Goal: Task Accomplishment & Management: Use online tool/utility

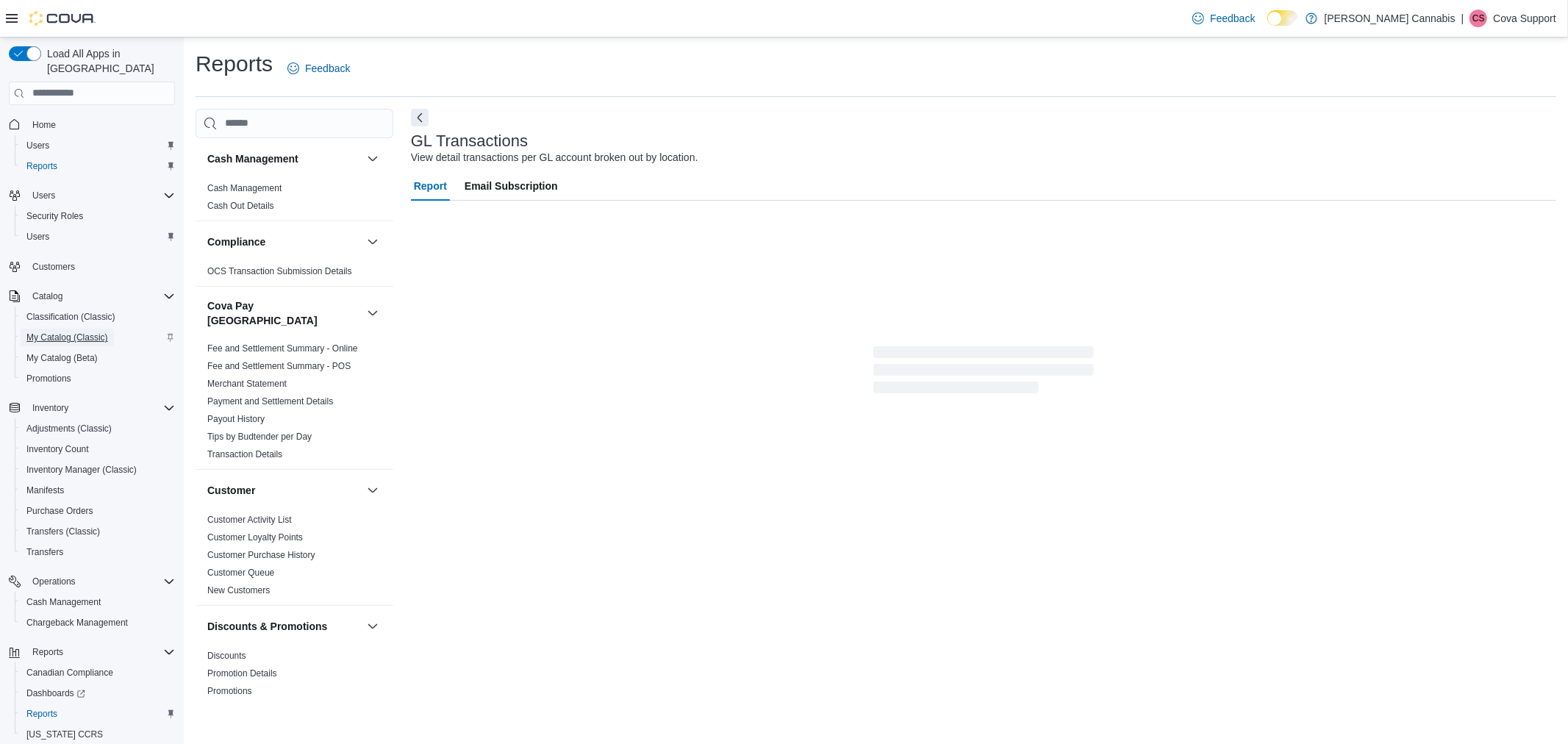
click at [87, 332] on span "My Catalog (Classic)" at bounding box center [68, 337] width 82 height 12
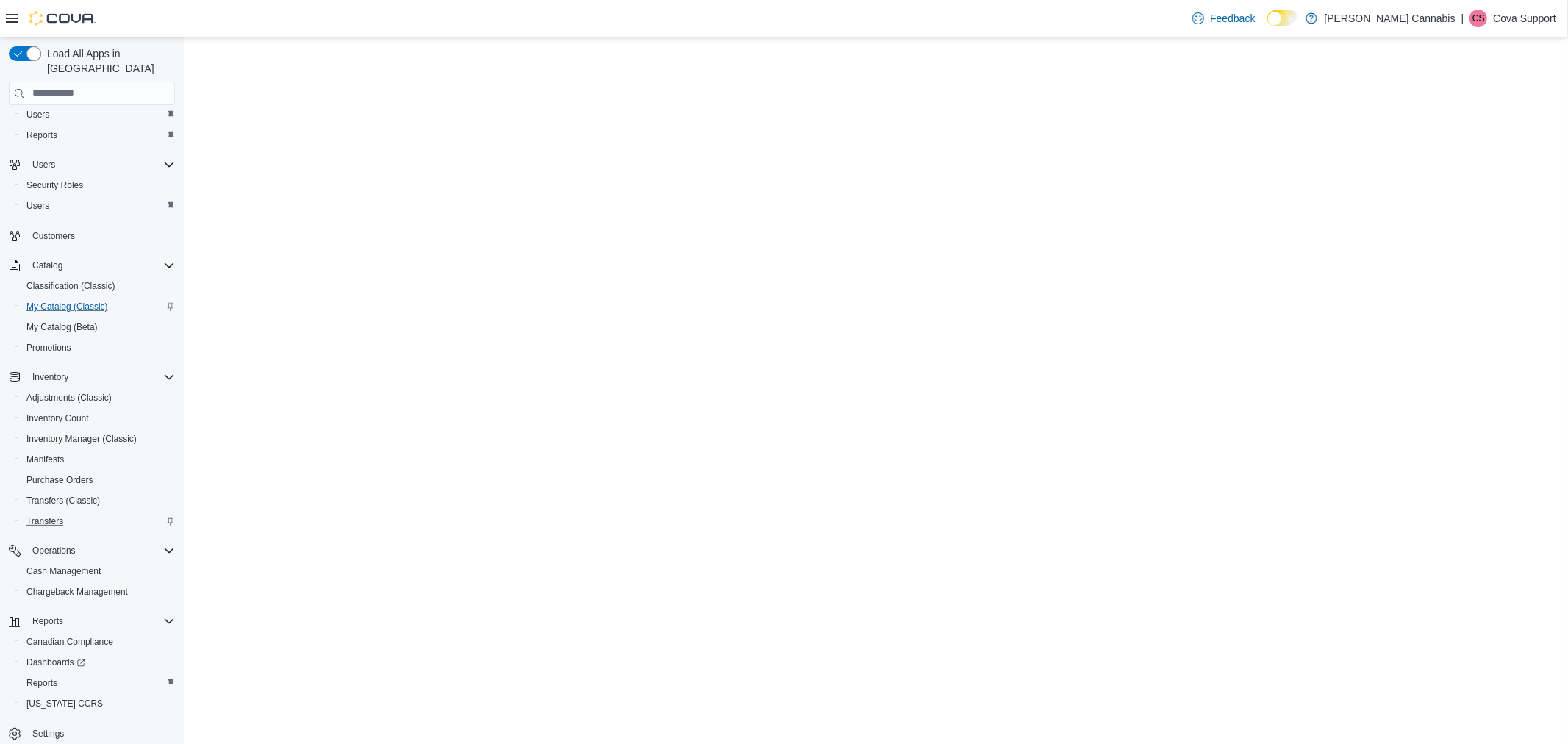
scroll to position [39, 0]
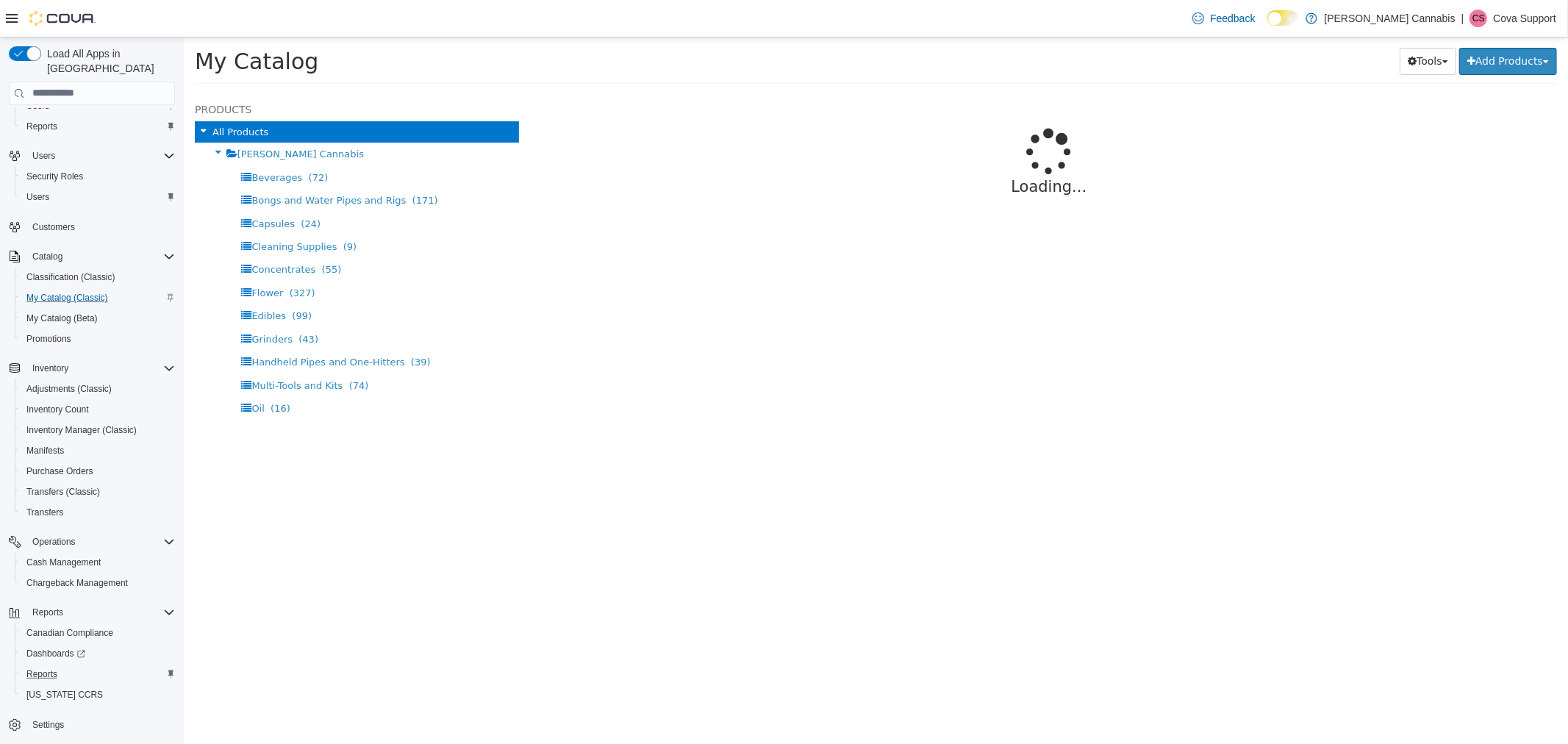
select select "**********"
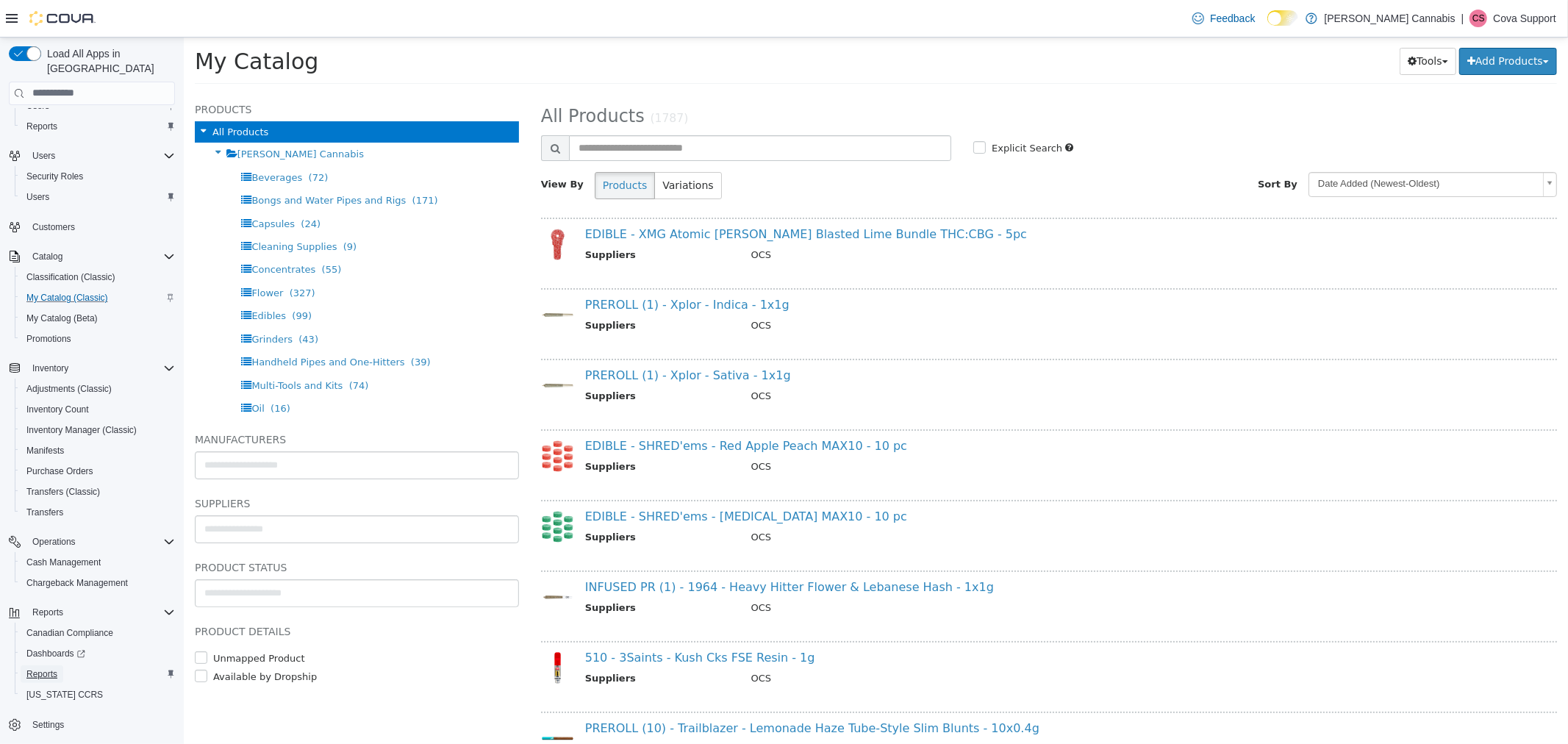
click at [35, 668] on span "Reports" at bounding box center [42, 674] width 31 height 12
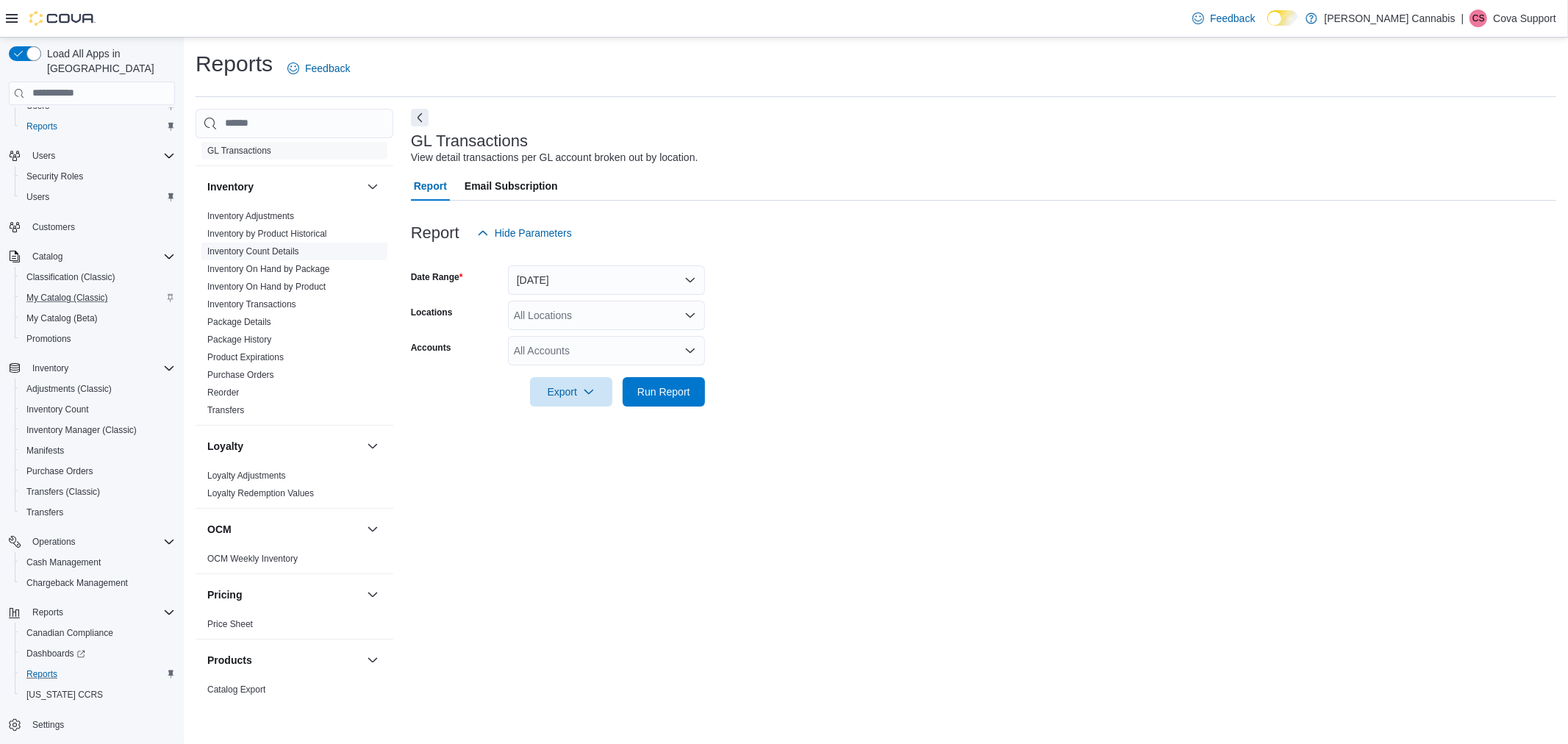
scroll to position [653, 0]
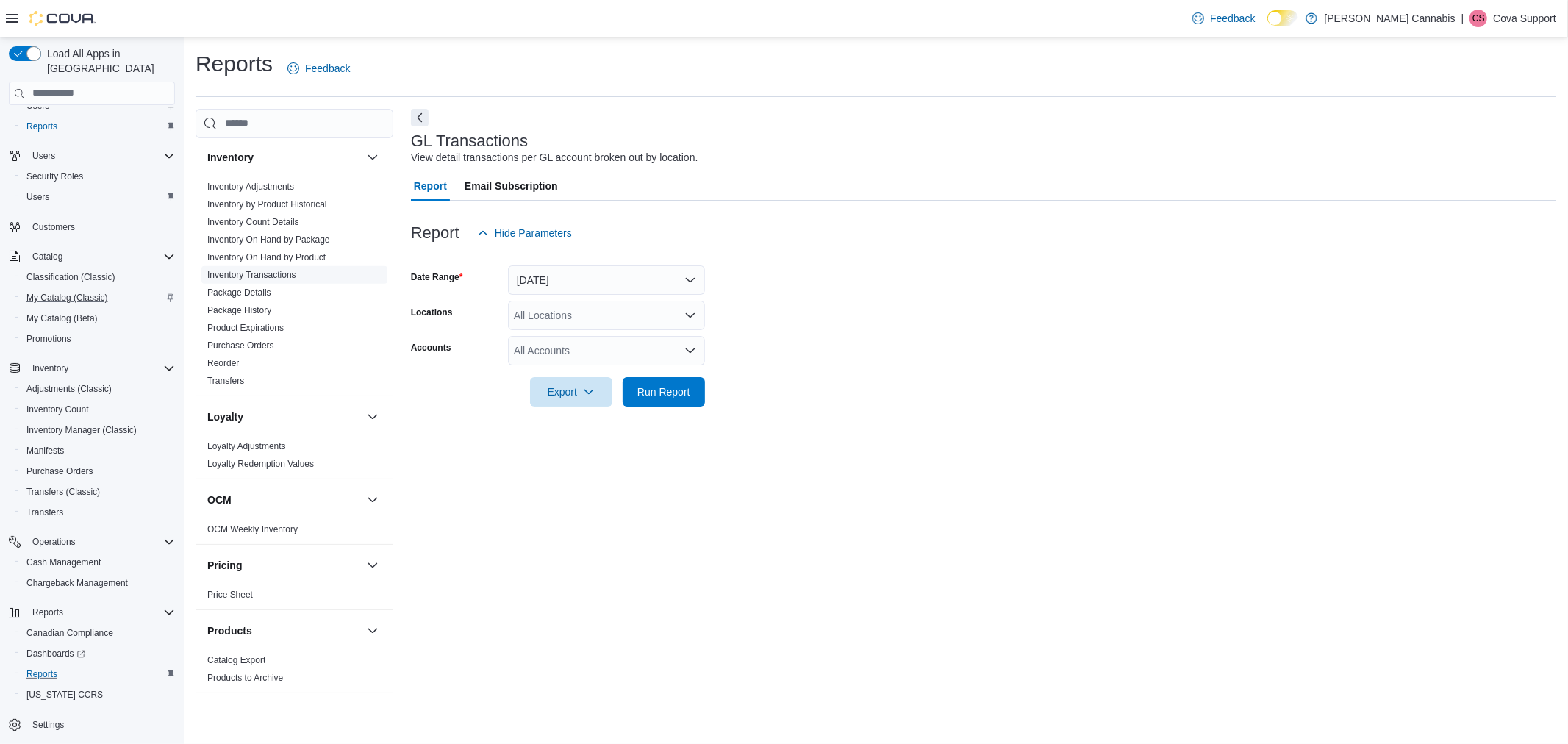
click at [279, 270] on link "Inventory Transactions" at bounding box center [251, 274] width 89 height 10
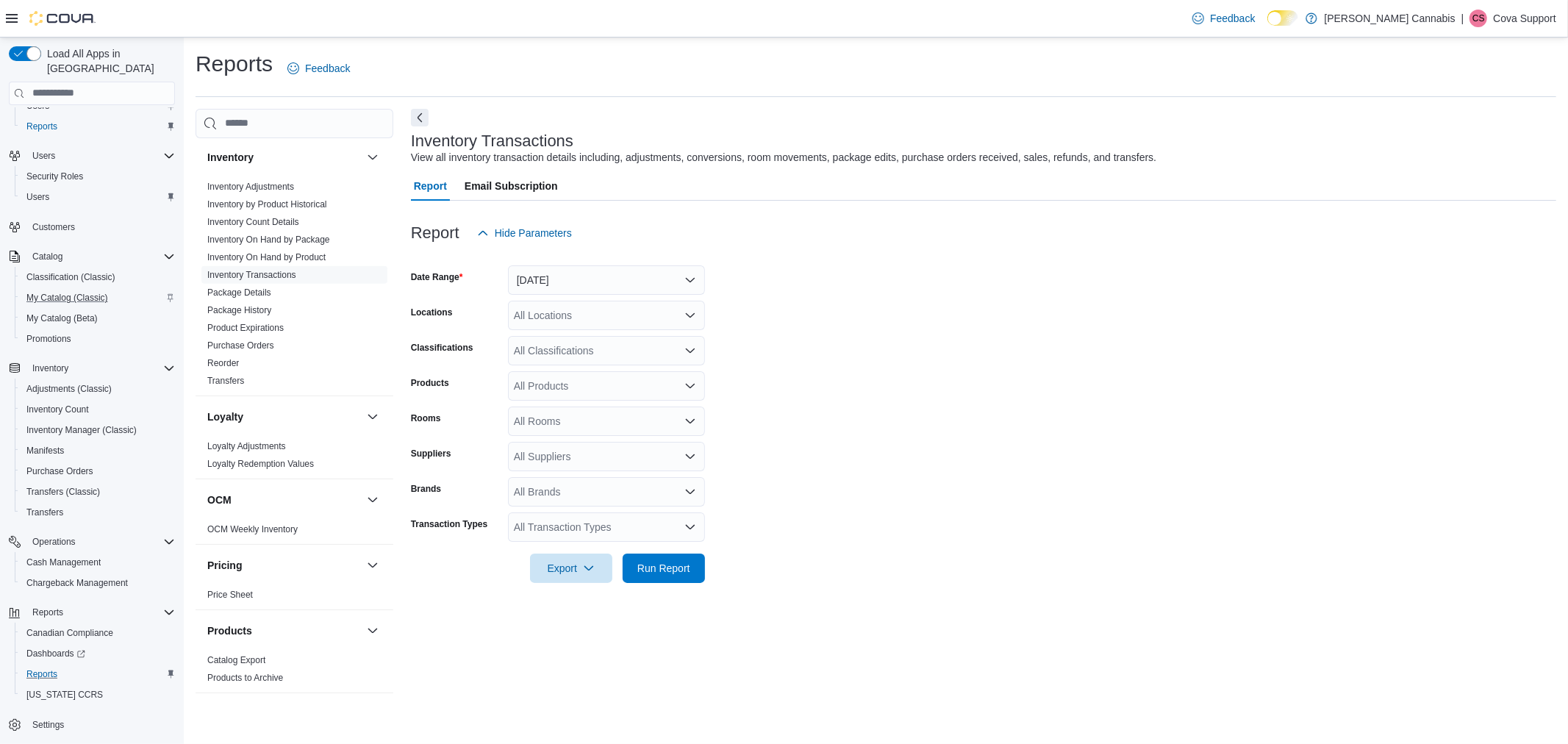
click at [849, 180] on div "Report Email Subscription" at bounding box center [983, 185] width 1145 height 29
click at [835, 246] on div "Report Hide Parameters" at bounding box center [983, 232] width 1145 height 29
click at [866, 371] on form "Date Range Yesterday Locations All Locations Classifications All Classification…" at bounding box center [983, 415] width 1145 height 335
click at [576, 274] on button "Yesterday" at bounding box center [606, 280] width 197 height 29
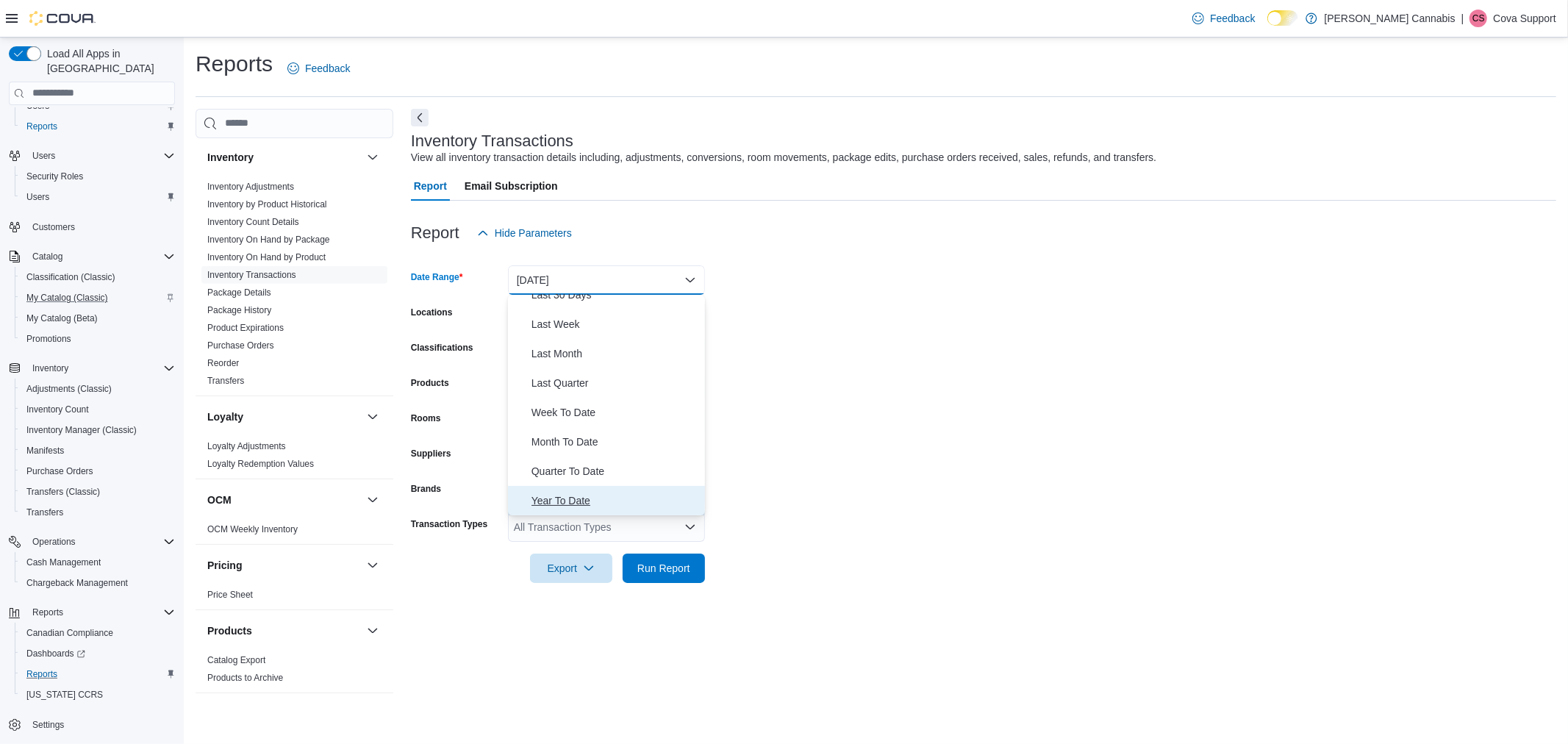
click at [571, 493] on span "Year To Date" at bounding box center [615, 500] width 168 height 17
click at [799, 399] on form "Date Range Year To Date Locations All Locations Classifications All Classificat…" at bounding box center [983, 415] width 1145 height 335
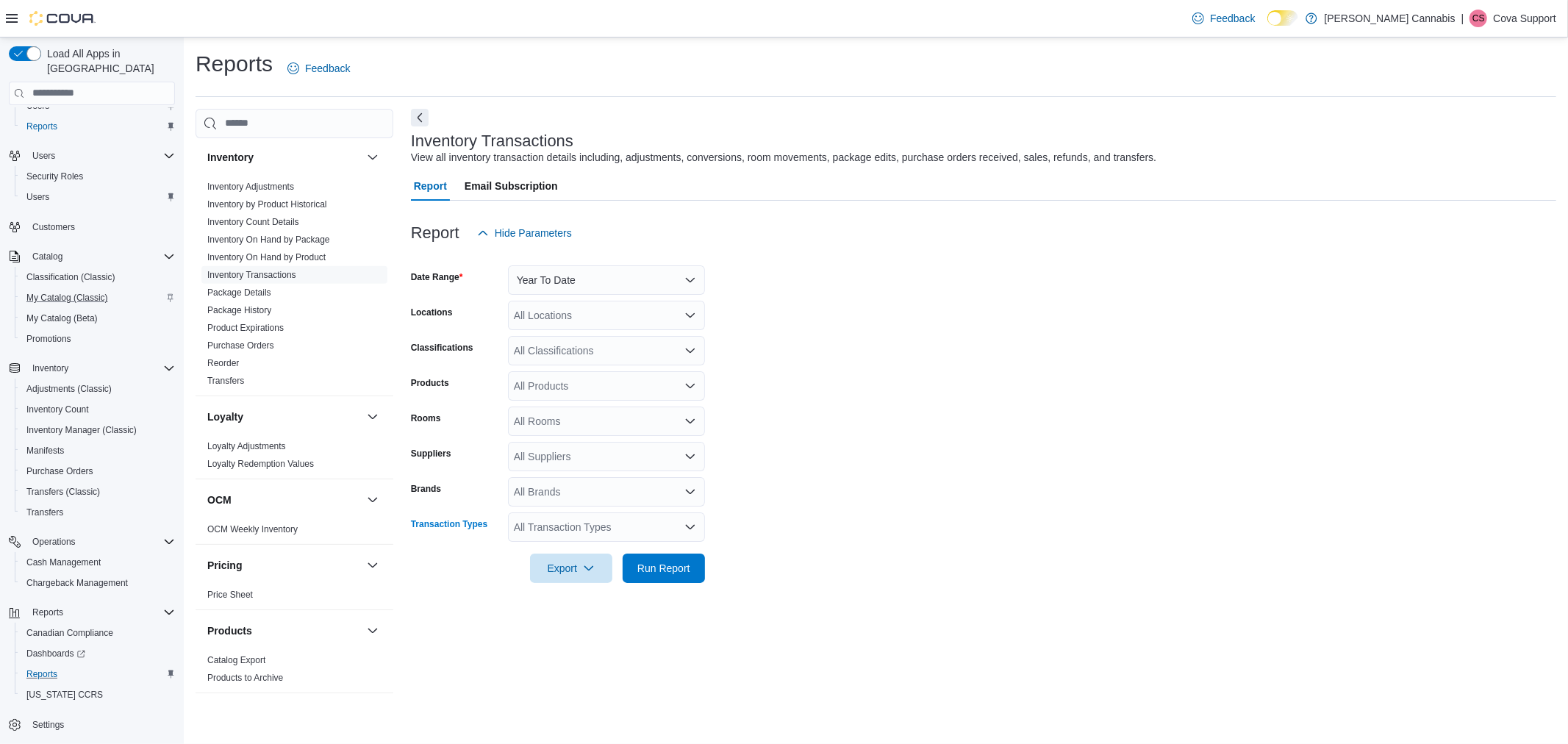
click at [594, 529] on div "All Transaction Types" at bounding box center [606, 526] width 197 height 29
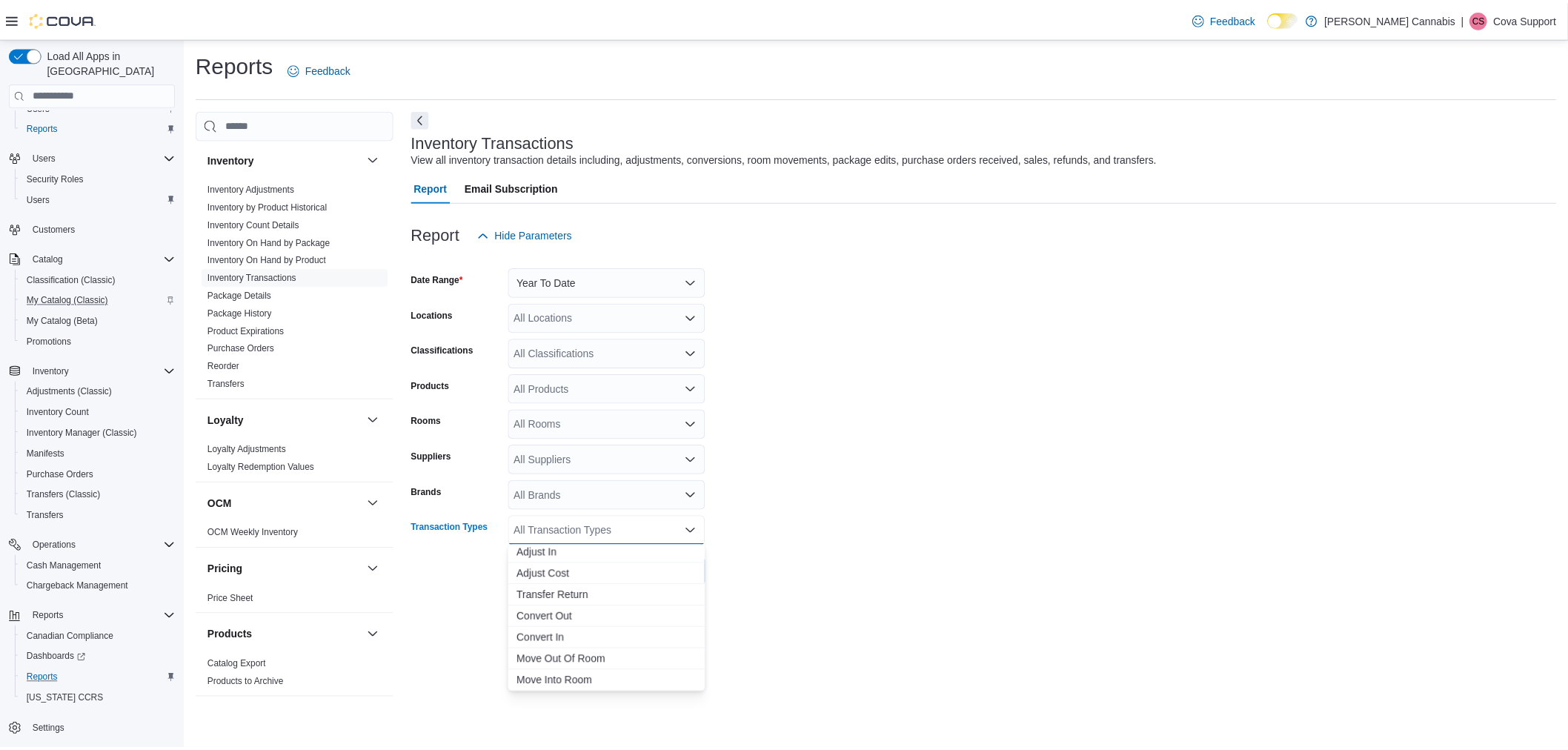
scroll to position [92, 0]
click at [567, 574] on span "Adjust Out" at bounding box center [612, 571] width 181 height 15
click at [565, 566] on span "Adjust In" at bounding box center [598, 571] width 153 height 15
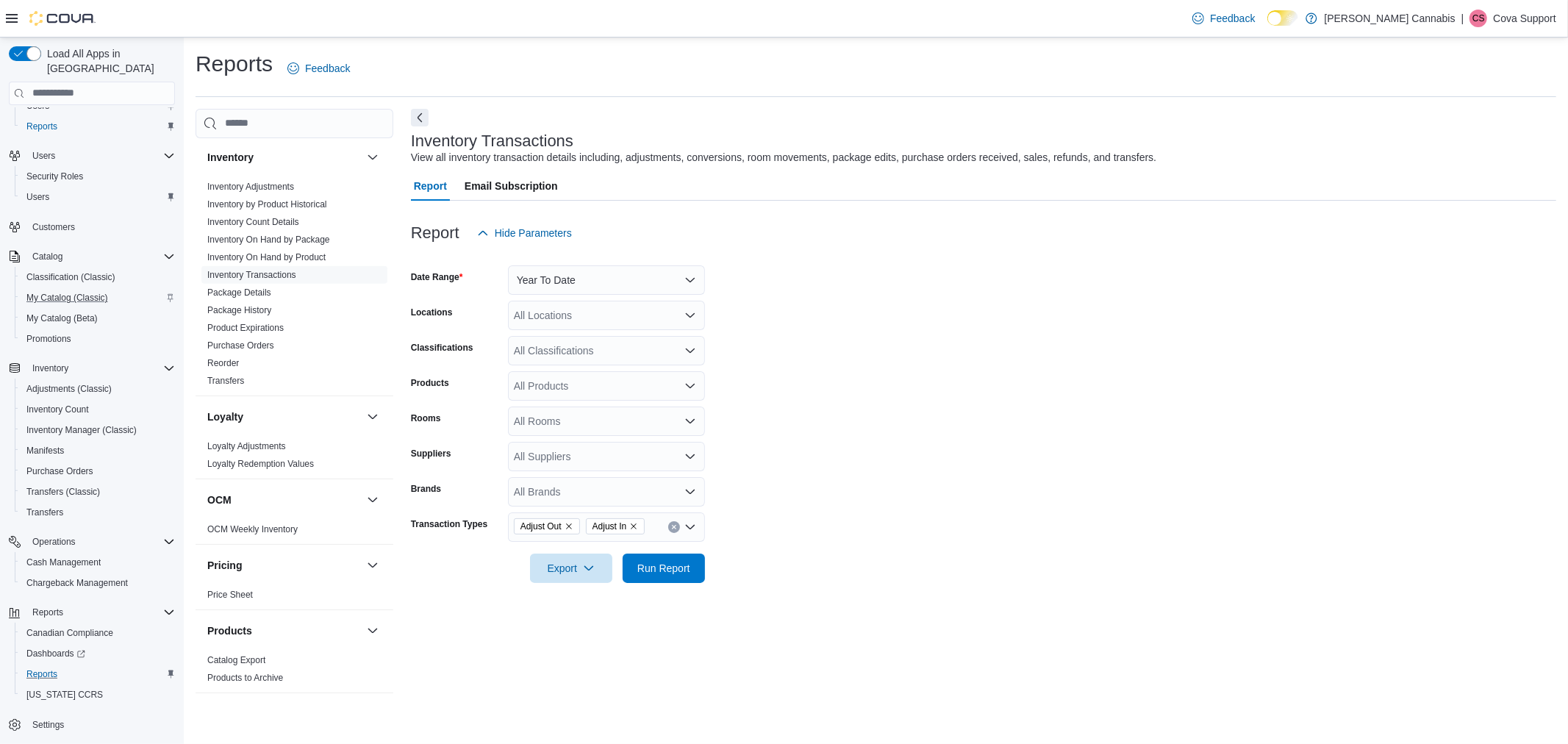
click at [911, 404] on form "Date Range Year To Date Locations All Locations Classifications All Classificat…" at bounding box center [983, 415] width 1145 height 335
drag, startPoint x: 851, startPoint y: 344, endPoint x: 597, endPoint y: 391, distance: 258.3
click at [850, 344] on form "Date Range Year To Date Locations All Locations Classifications All Classificat…" at bounding box center [983, 415] width 1145 height 335
click at [590, 384] on div "All Products" at bounding box center [606, 385] width 197 height 29
type input "******"
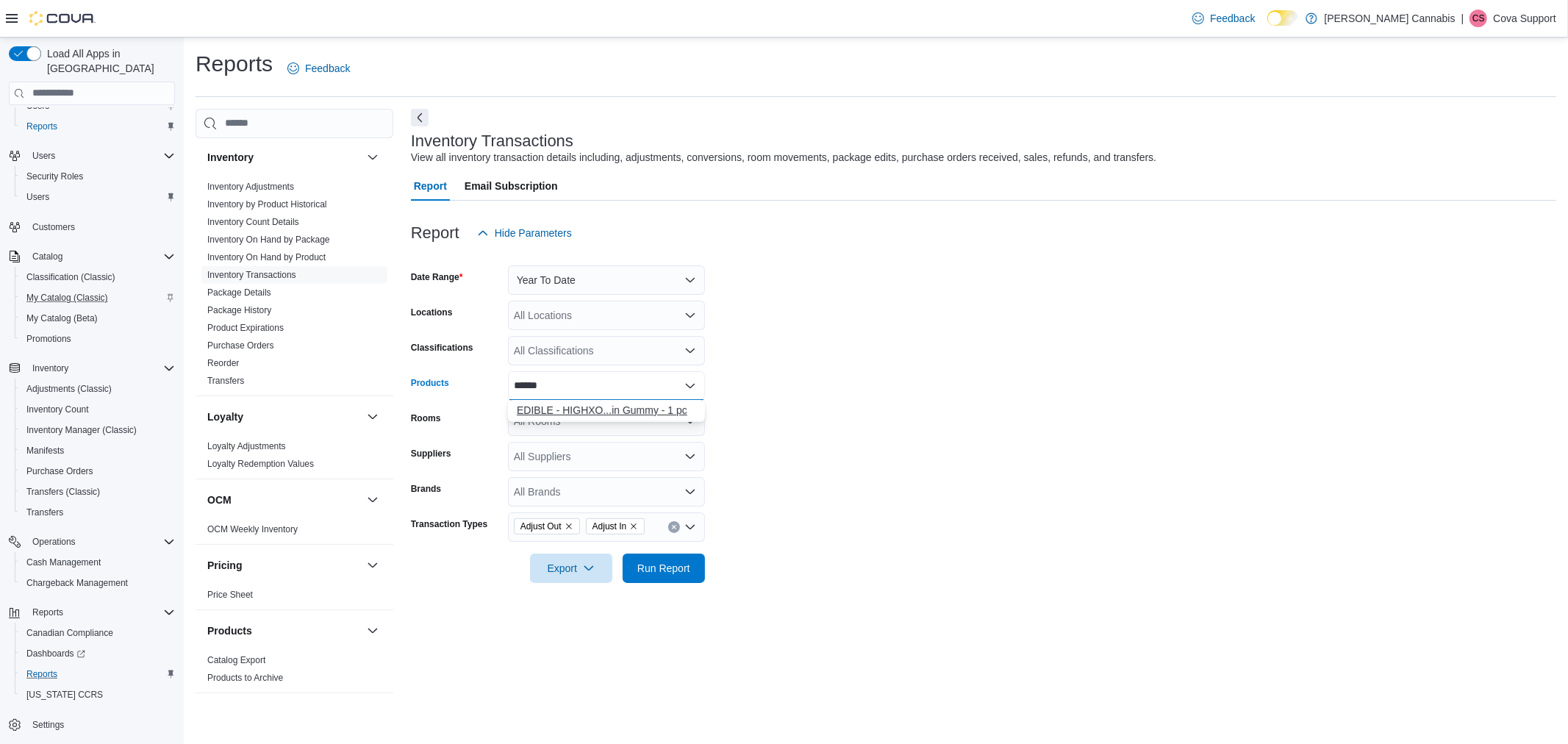
click at [648, 414] on div "EDIBLE - HIGHXO...in Gummy - 1 pc" at bounding box center [607, 410] width 180 height 15
drag, startPoint x: 868, startPoint y: 452, endPoint x: 687, endPoint y: 545, distance: 203.5
click at [863, 452] on form "Date Range Year To Date Locations All Locations Classifications All Classificat…" at bounding box center [983, 415] width 1145 height 335
click at [678, 553] on div "Export Run Report" at bounding box center [557, 567] width 294 height 29
click at [655, 574] on span "Run Report" at bounding box center [664, 567] width 53 height 15
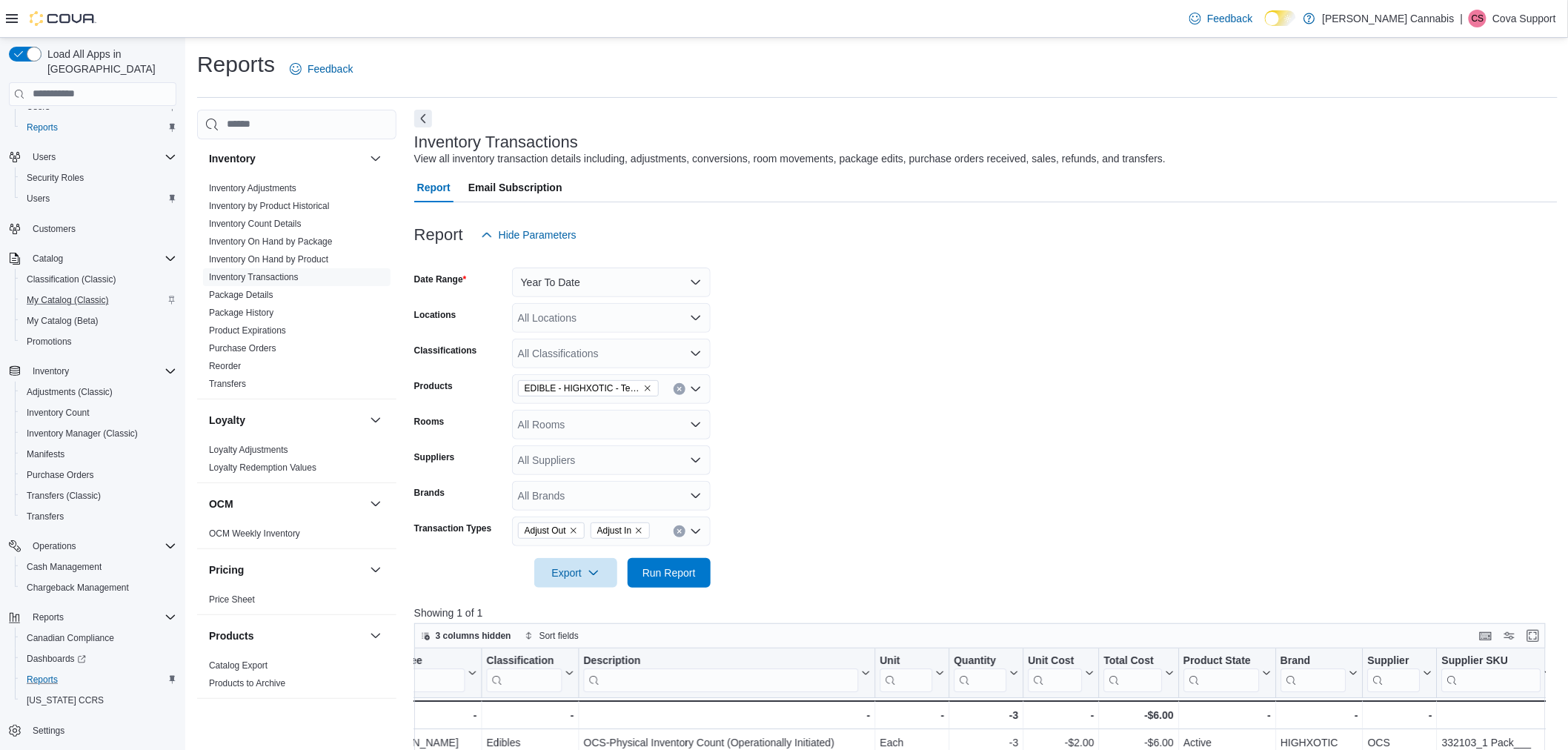
click at [989, 416] on form "Date Range Year To Date Locations All Locations Classifications All Classificat…" at bounding box center [985, 418] width 1144 height 338
click at [855, 386] on form "Date Range Year To Date Locations All Locations Classifications All Classificat…" at bounding box center [985, 418] width 1144 height 338
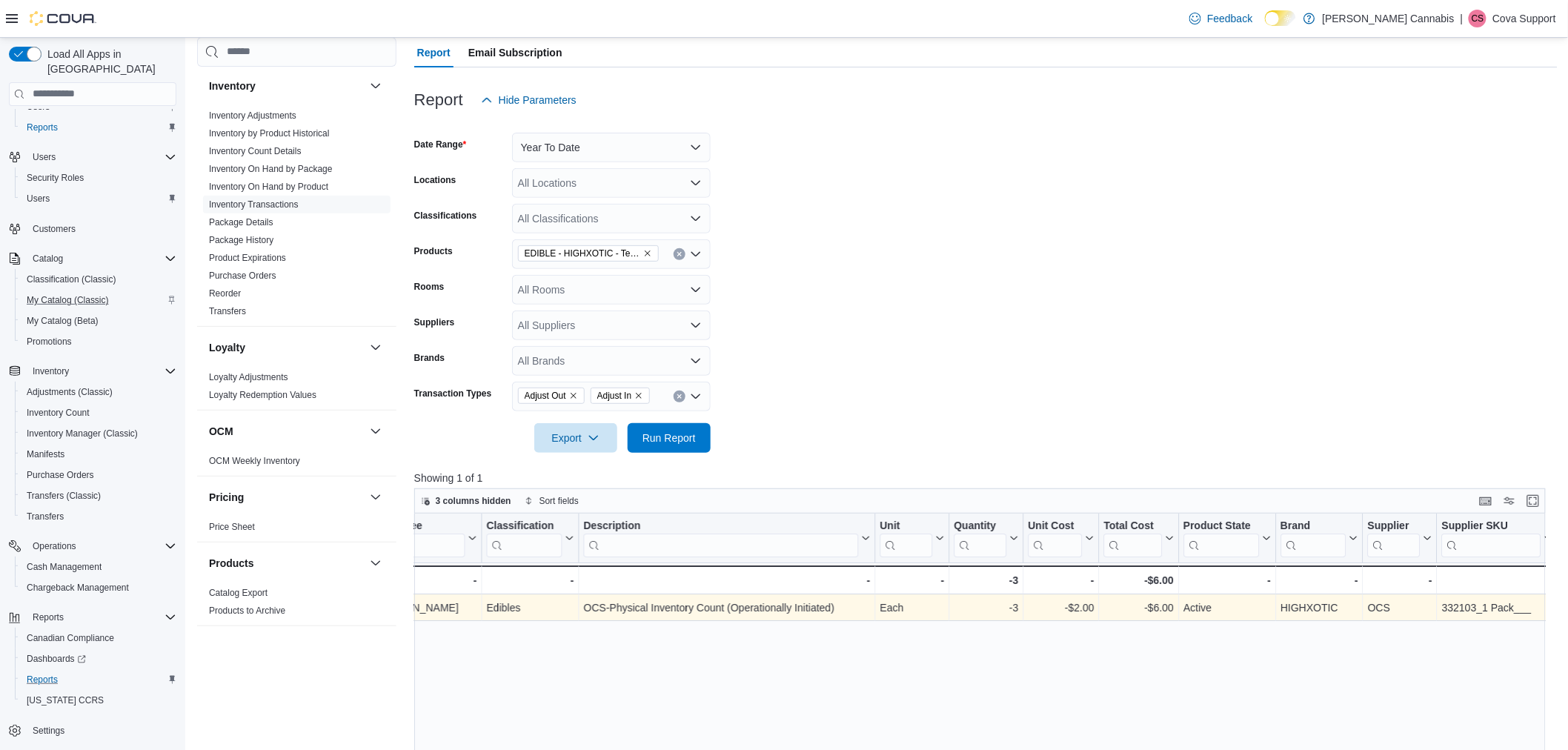
scroll to position [164, 0]
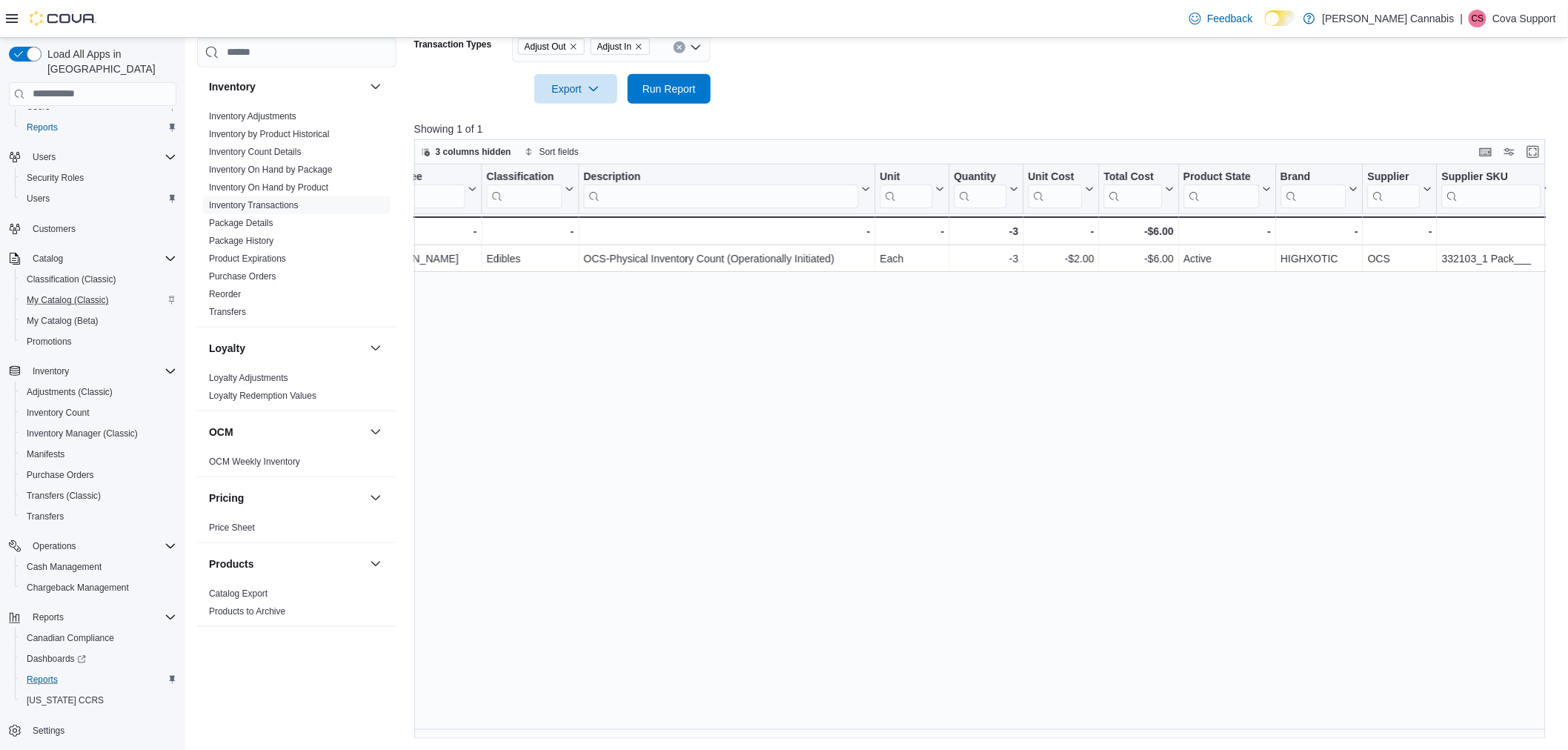
scroll to position [0, 234]
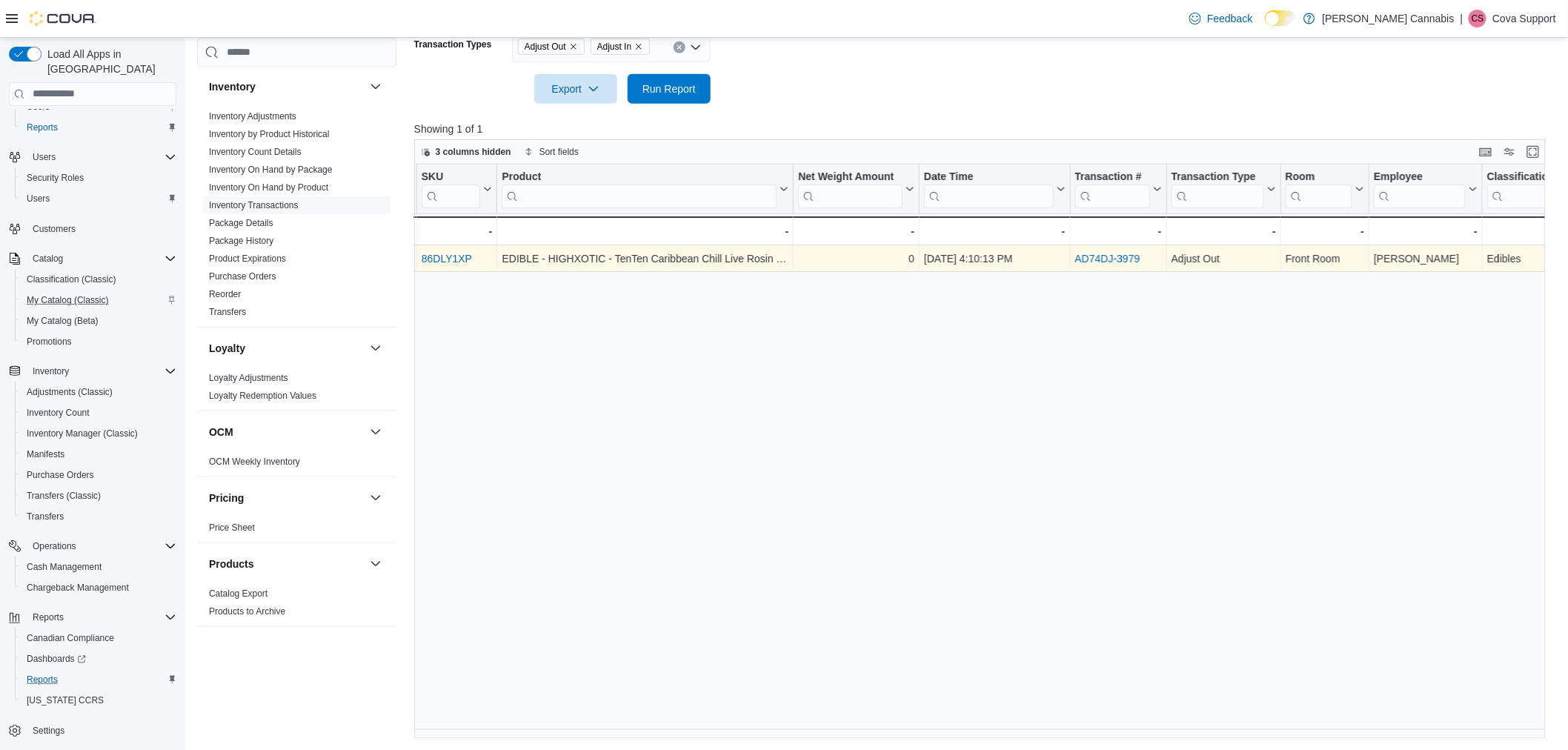
click at [456, 254] on link "86DLY1XP" at bounding box center [446, 258] width 50 height 12
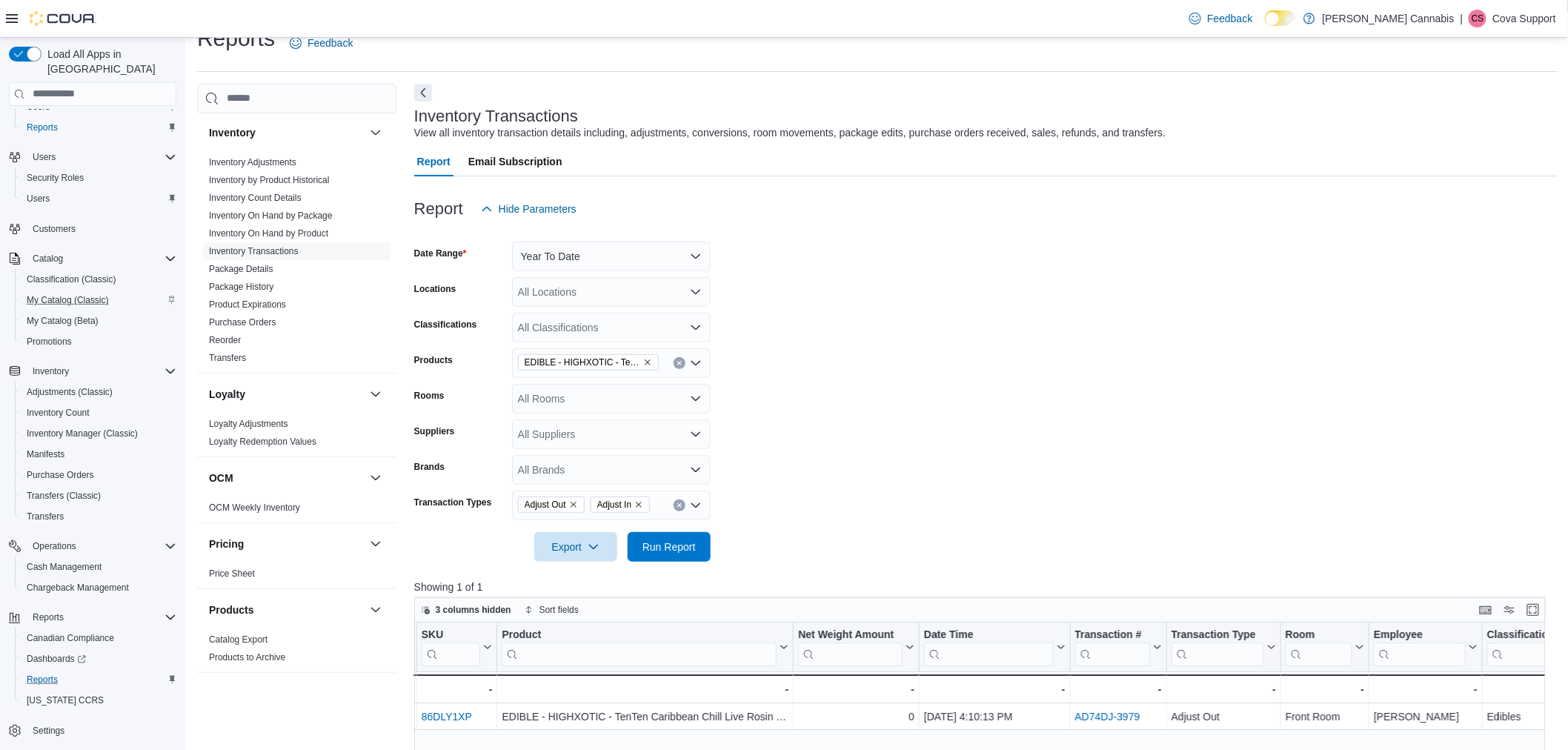
scroll to position [0, 0]
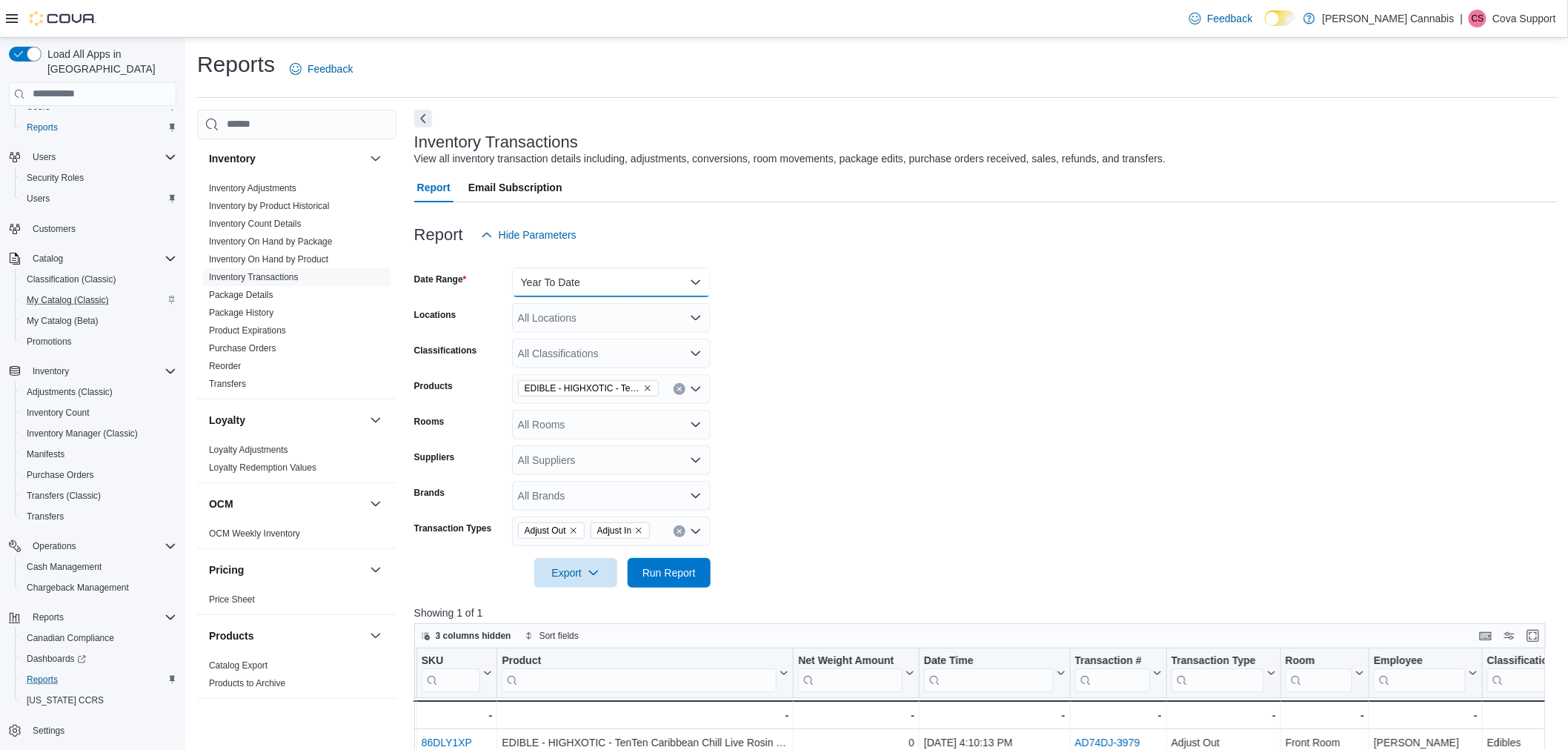
click at [589, 279] on button "Year To Date" at bounding box center [611, 282] width 199 height 29
click at [589, 369] on span "Yesterday" at bounding box center [620, 371] width 169 height 17
click at [902, 404] on form "Date Range Yesterday Locations All Locations Classifications All Classification…" at bounding box center [985, 418] width 1144 height 338
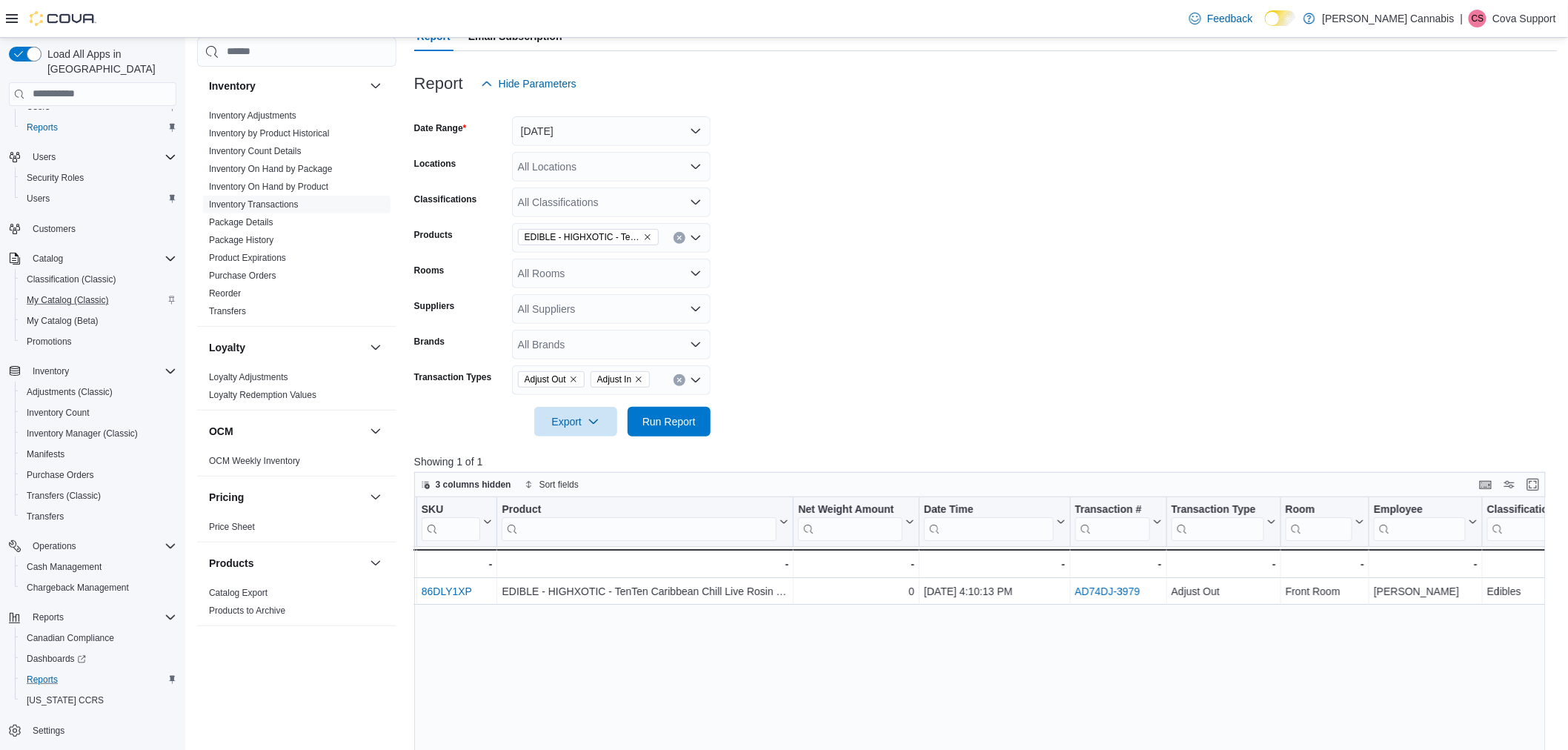
scroll to position [164, 0]
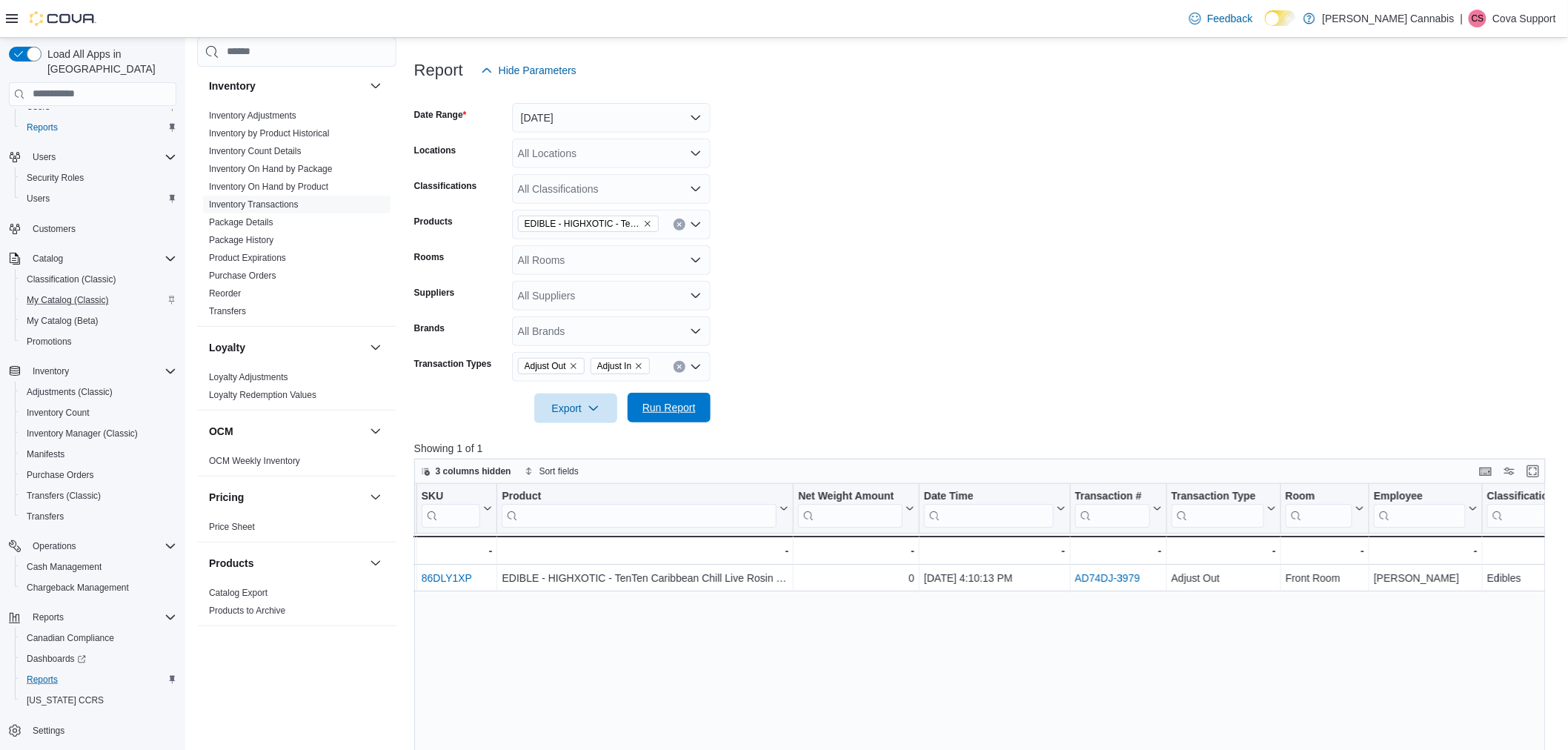
drag, startPoint x: 663, startPoint y: 412, endPoint x: 680, endPoint y: 408, distance: 17.5
click at [664, 412] on span "Run Report" at bounding box center [669, 408] width 53 height 15
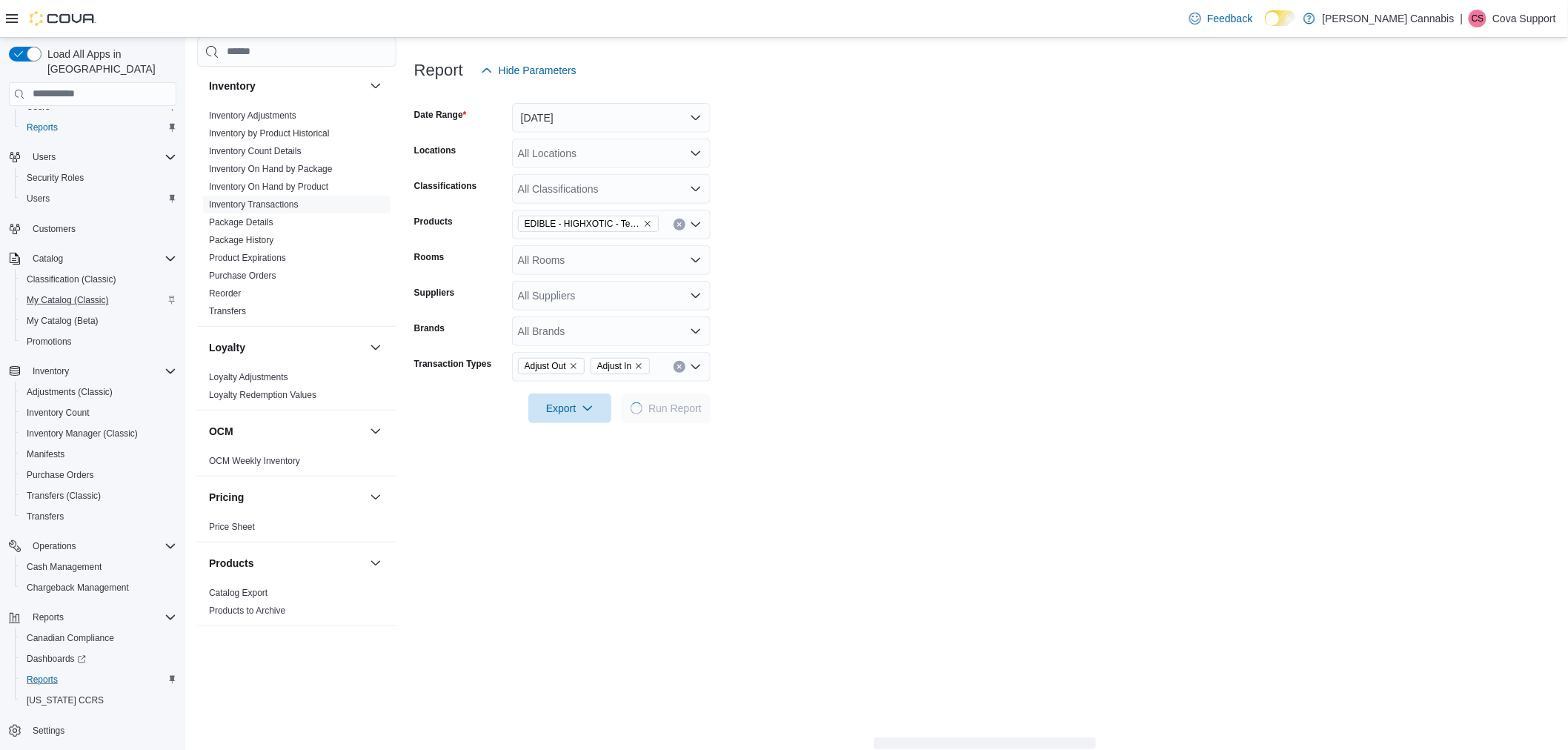
click at [574, 363] on icon "Remove Adjust Out from selection in this group" at bounding box center [573, 365] width 9 height 9
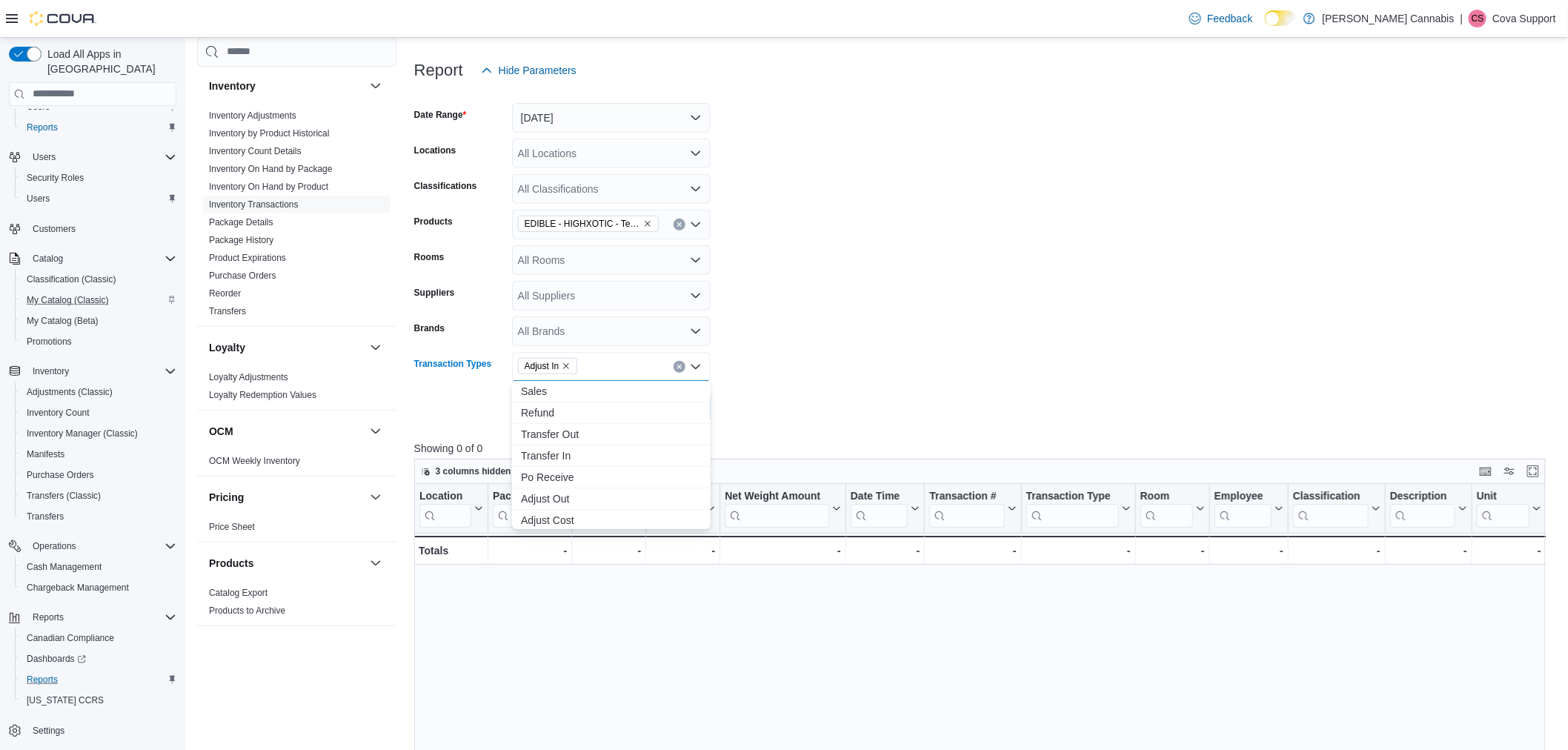
click at [562, 361] on span "Adjust In" at bounding box center [548, 365] width 47 height 15
click at [563, 361] on icon "Remove Adjust In from selection in this group" at bounding box center [566, 365] width 9 height 9
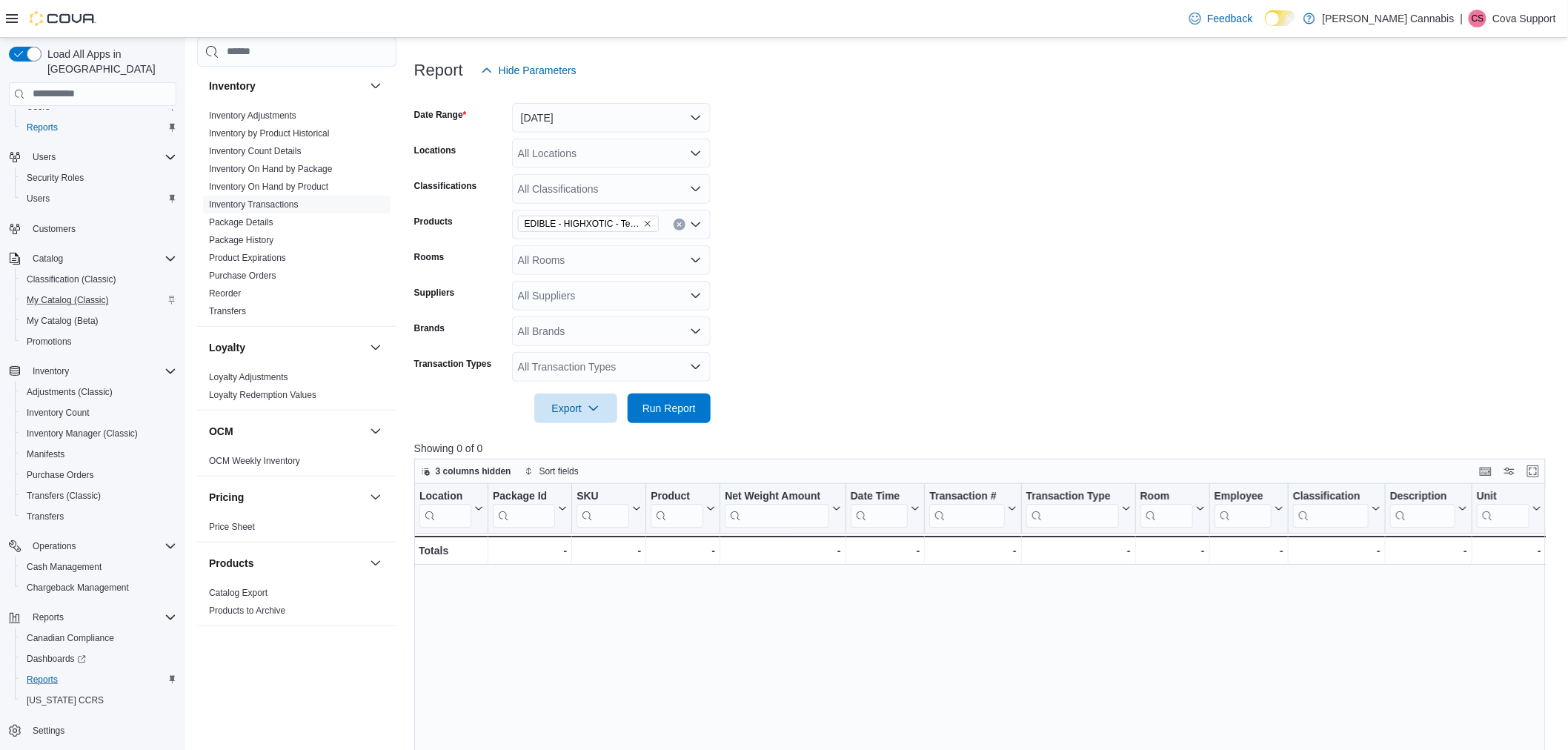
drag, startPoint x: 842, startPoint y: 351, endPoint x: 808, endPoint y: 361, distance: 35.4
click at [829, 354] on form "Date Range Yesterday Locations All Locations Classifications All Classification…" at bounding box center [985, 253] width 1144 height 338
click at [656, 403] on span "Run Report" at bounding box center [669, 408] width 53 height 15
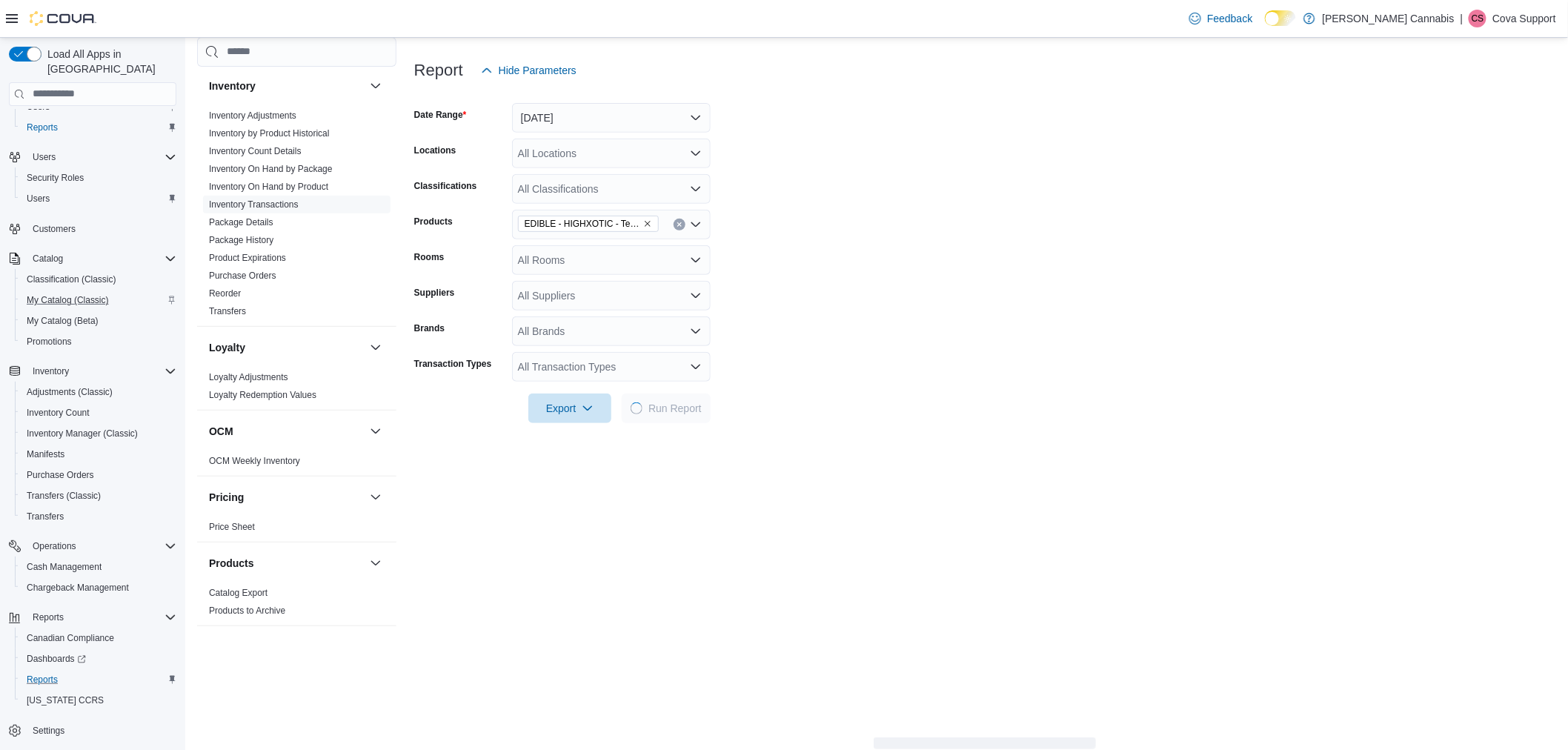
click at [969, 286] on form "Date Range Yesterday Locations All Locations Classifications All Classification…" at bounding box center [985, 253] width 1142 height 338
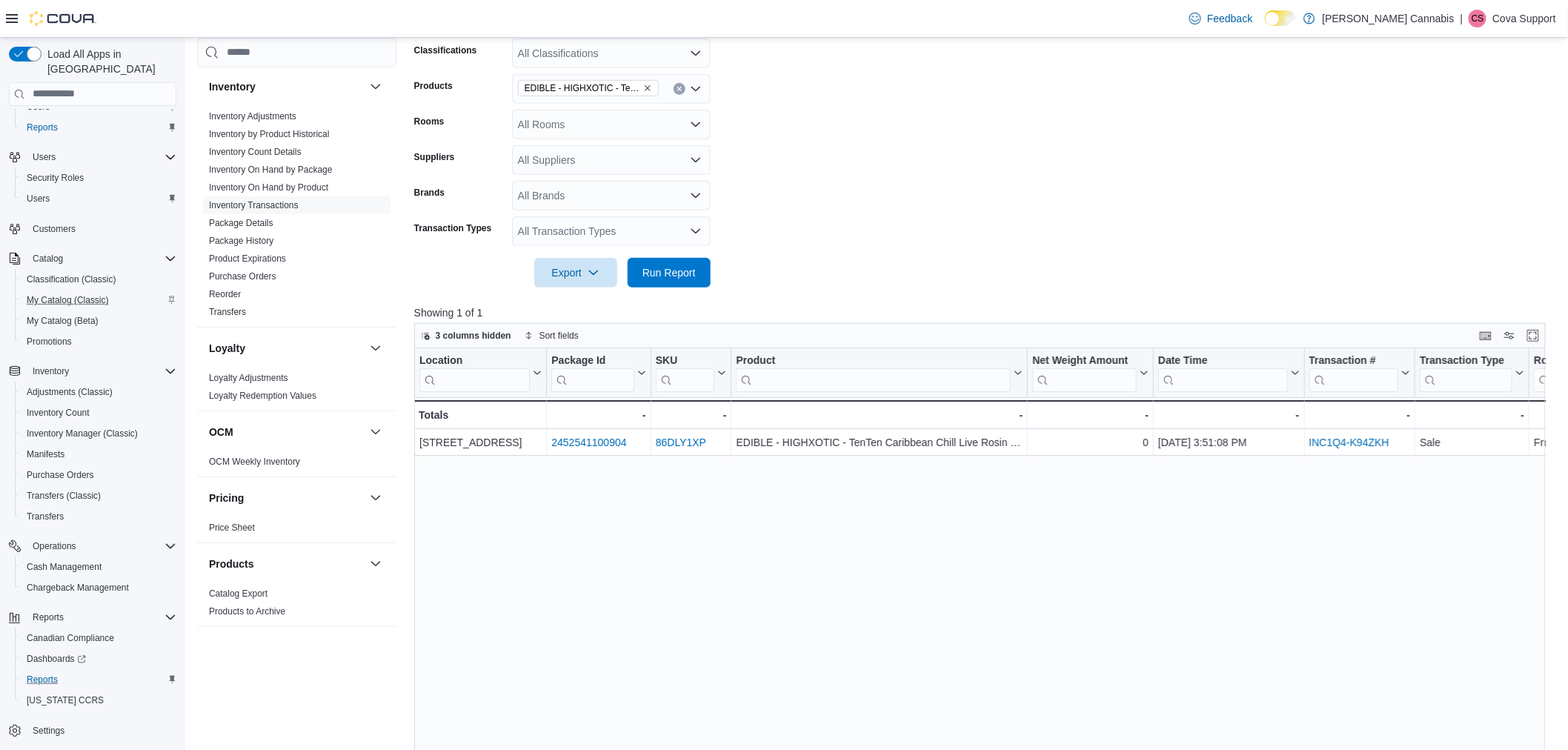
scroll to position [484, 0]
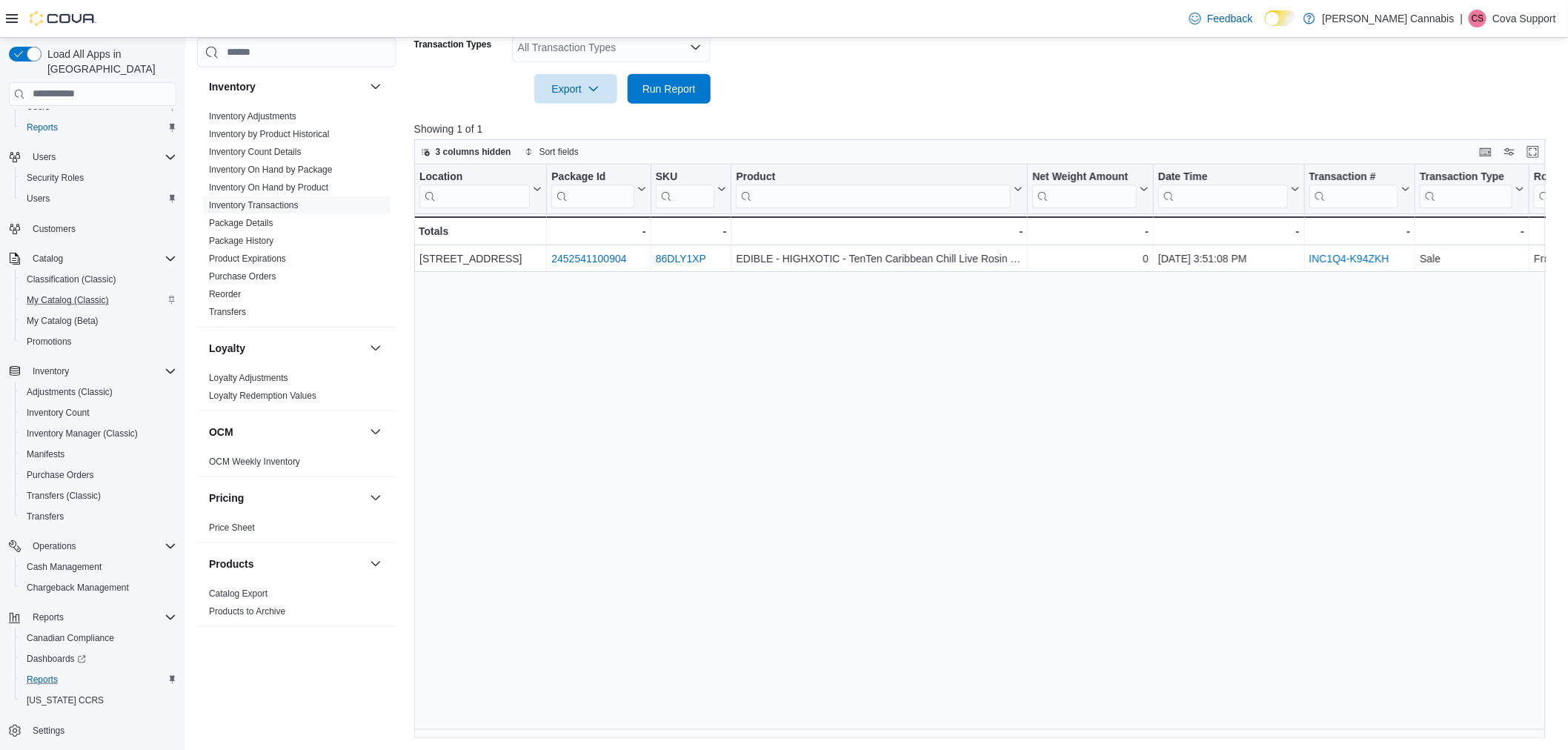
click at [1479, 744] on div "Reports Feedback Cash Management Cash Management Cash Out Details Compliance OC…" at bounding box center [877, 153] width 1384 height 1197
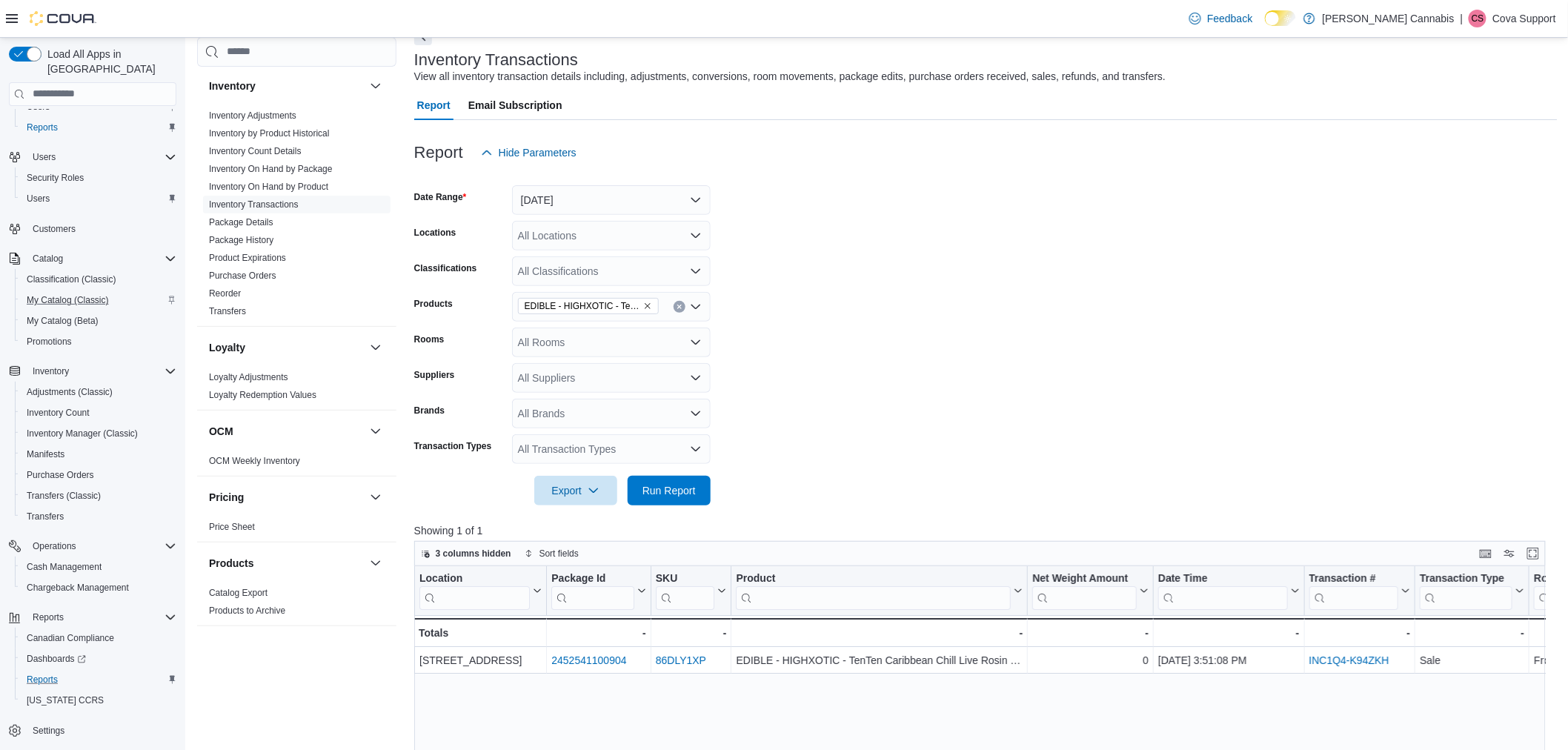
scroll to position [0, 0]
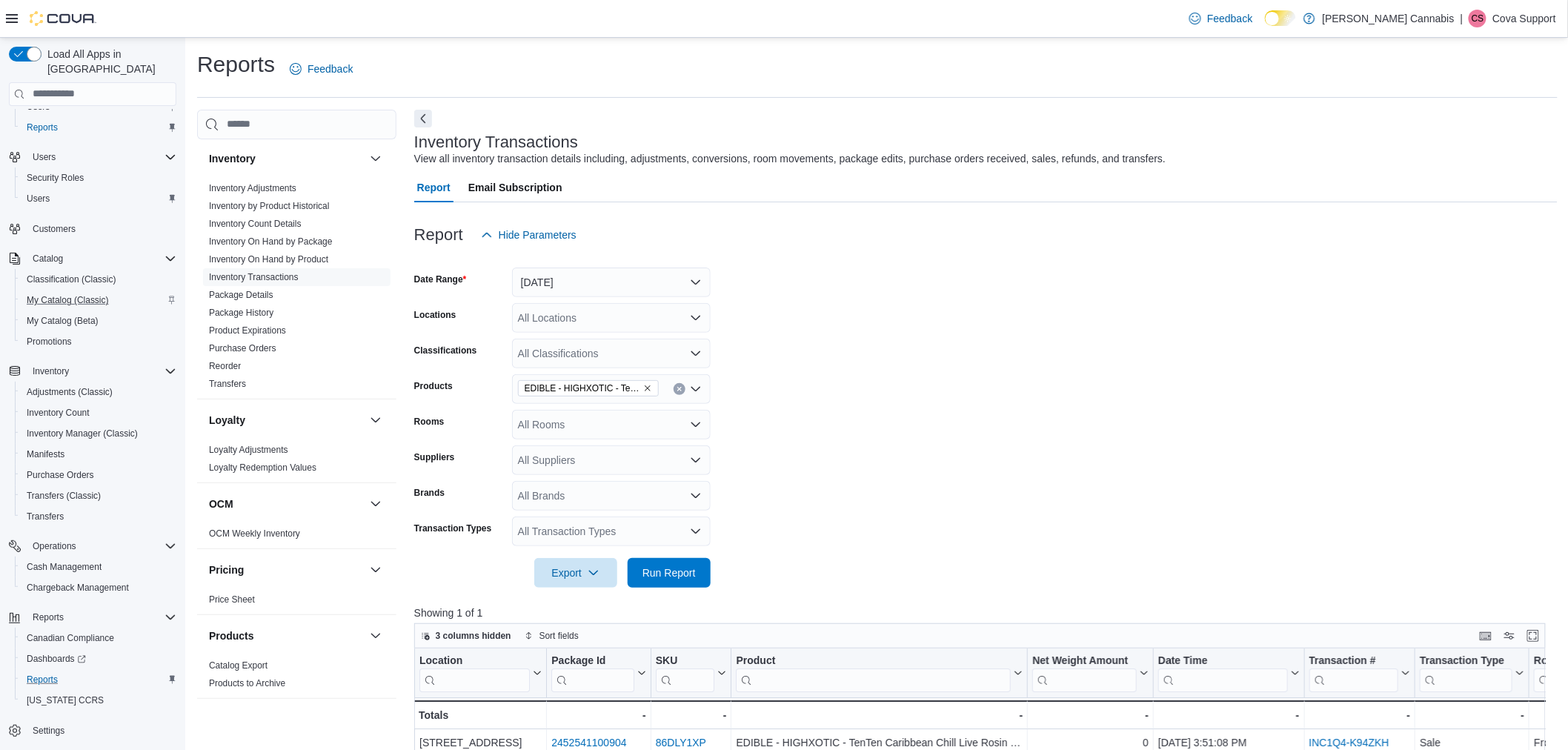
click at [981, 379] on form "Date Range Yesterday Locations All Locations Classifications All Classification…" at bounding box center [985, 418] width 1144 height 338
click at [863, 321] on form "Date Range Yesterday Locations All Locations Classifications All Classification…" at bounding box center [985, 418] width 1144 height 338
click at [862, 291] on form "Date Range Yesterday Locations All Locations Classifications All Classification…" at bounding box center [985, 418] width 1144 height 338
click at [633, 274] on button "Yesterday" at bounding box center [611, 282] width 199 height 29
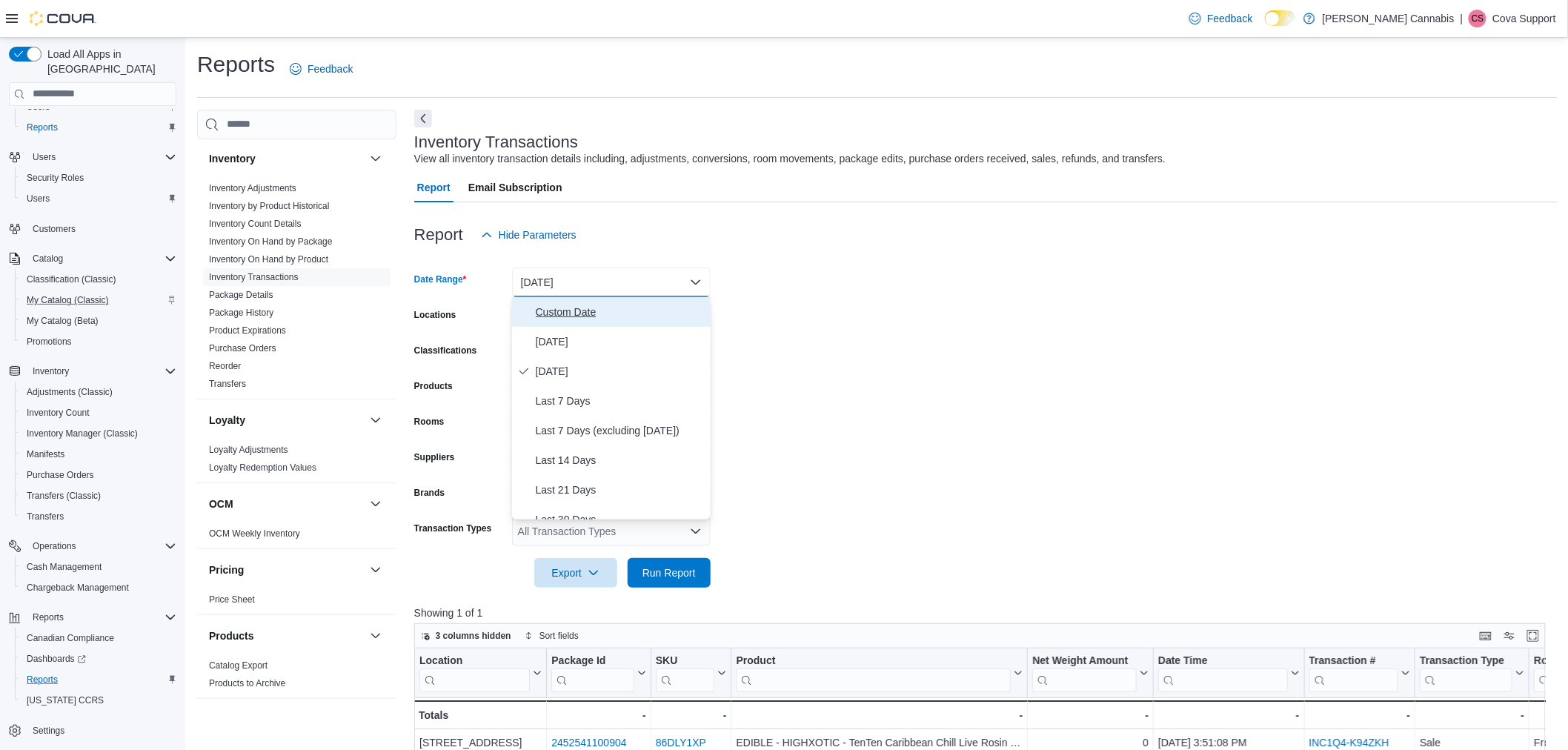
click at [587, 311] on span "Custom Date" at bounding box center [620, 311] width 169 height 17
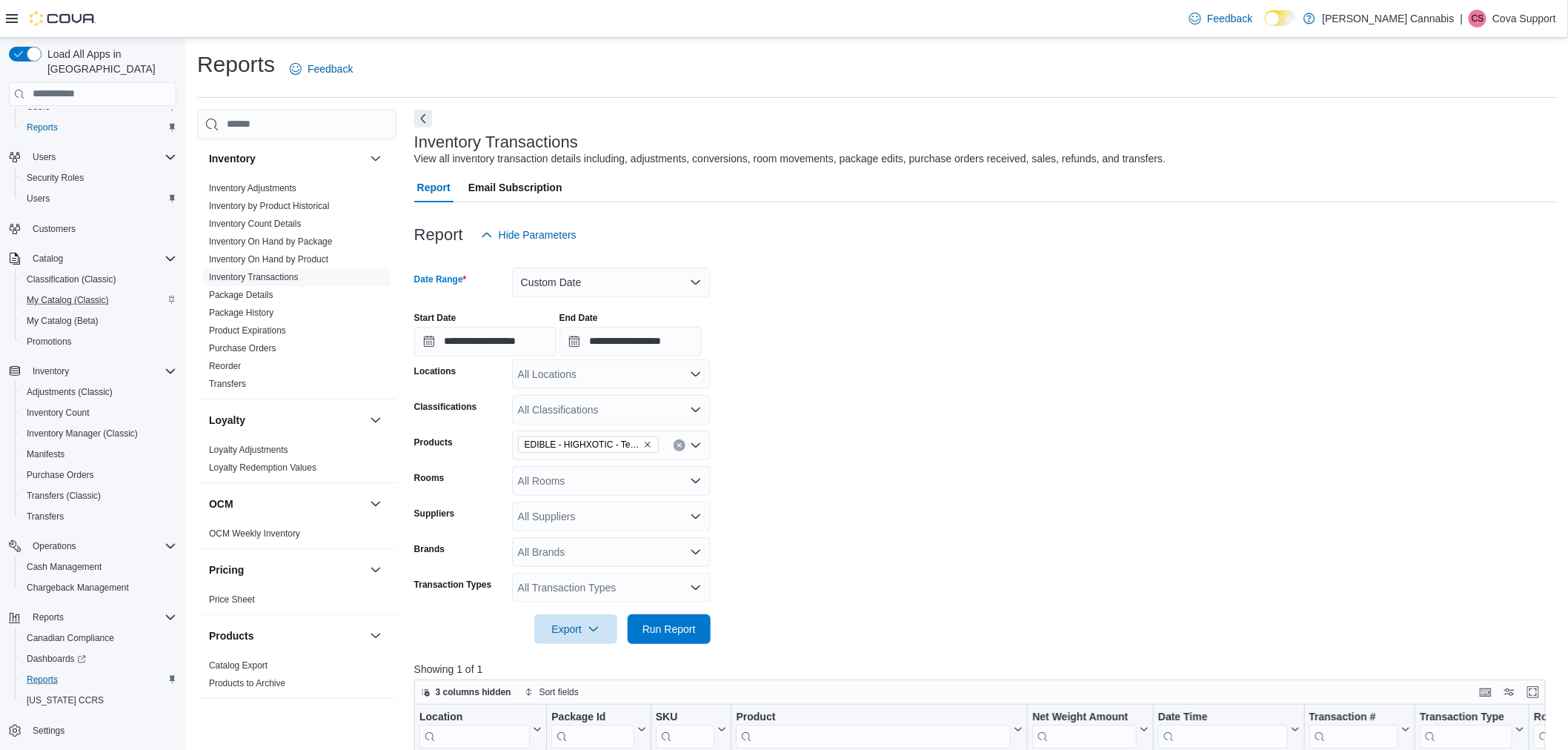
click at [818, 360] on form "**********" at bounding box center [985, 447] width 1144 height 394
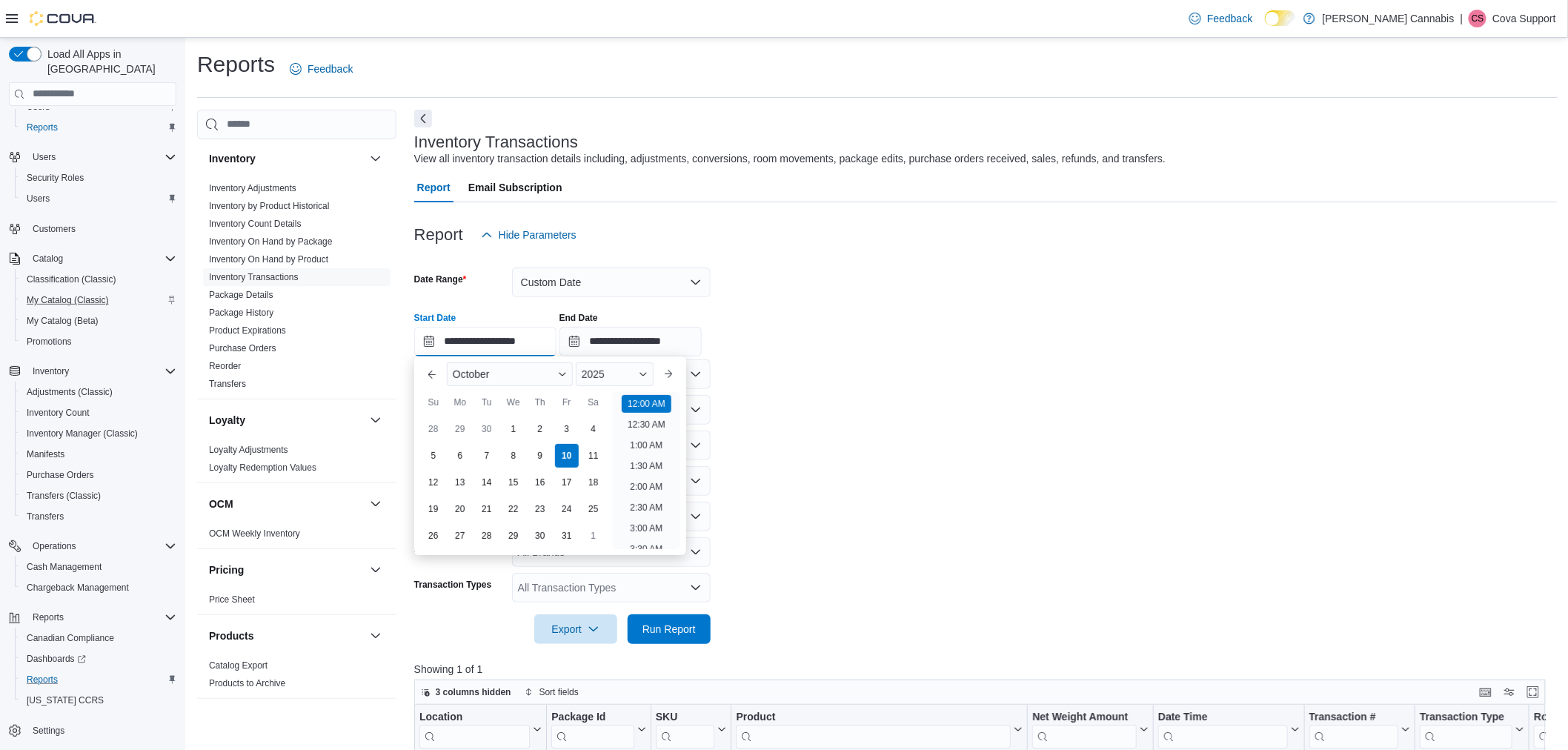
click at [528, 342] on input "**********" at bounding box center [485, 341] width 142 height 29
click at [432, 370] on button "Previous Month" at bounding box center [432, 374] width 24 height 24
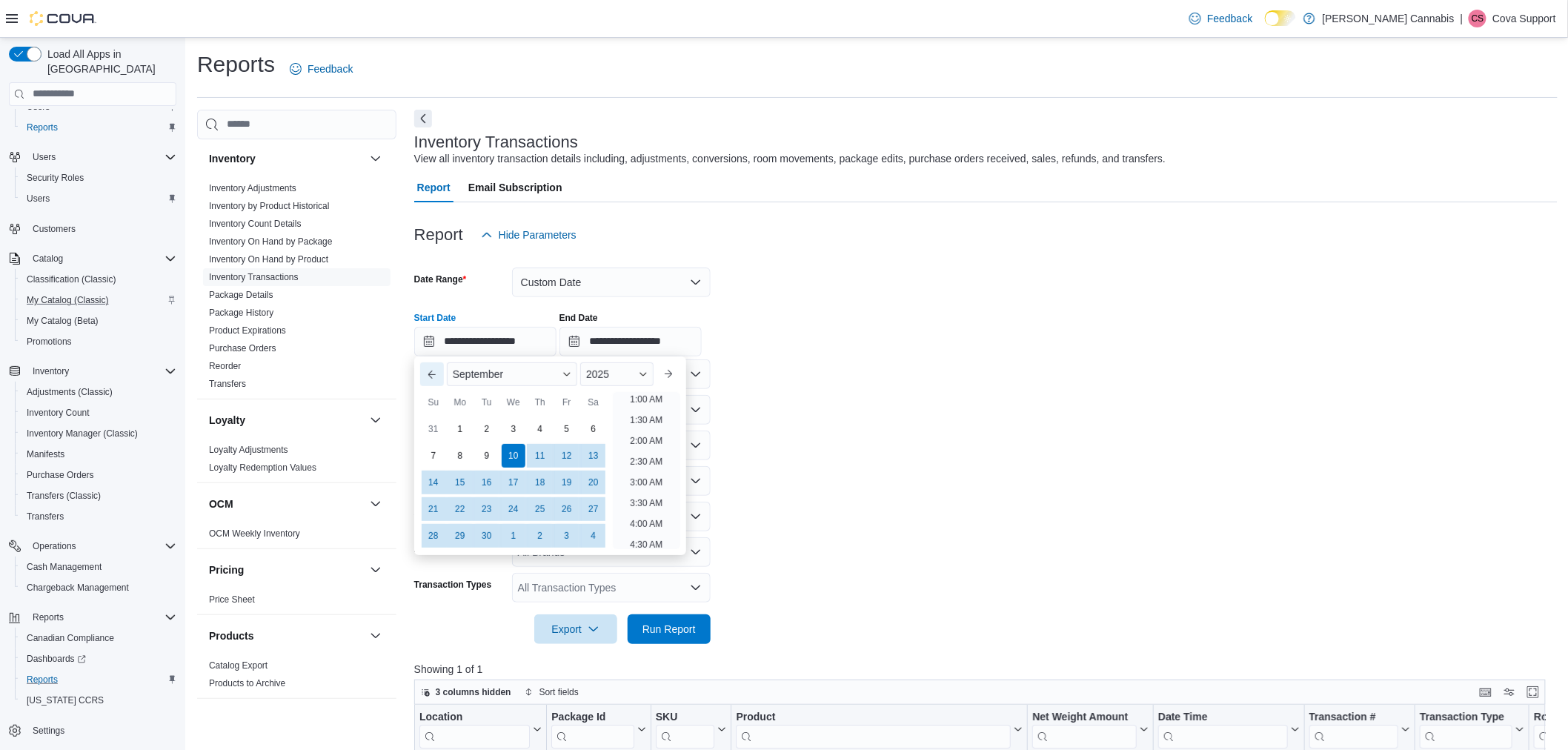
scroll to position [3, 0]
click at [432, 370] on button "Previous Month" at bounding box center [432, 374] width 24 height 24
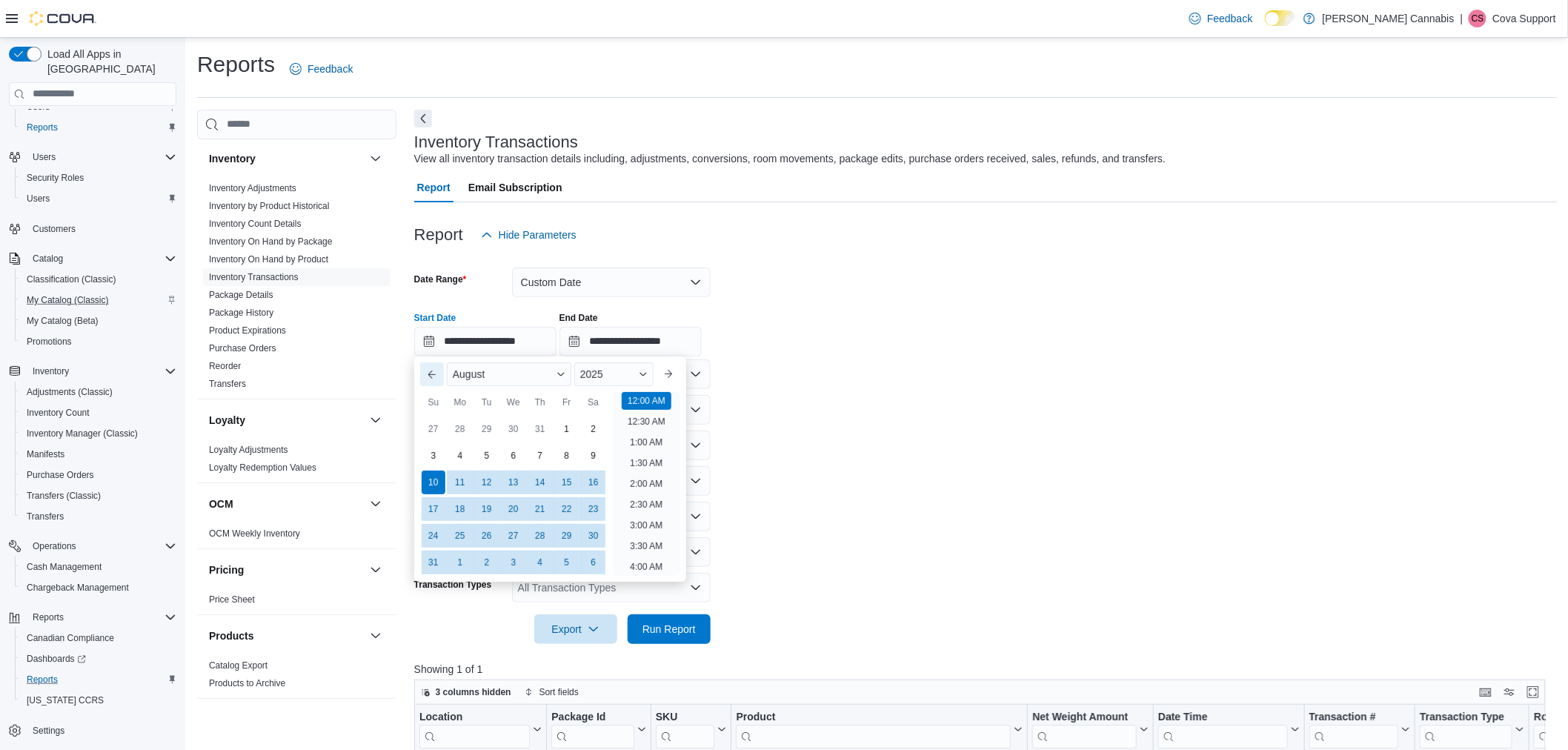
click at [432, 370] on button "Previous Month" at bounding box center [432, 374] width 24 height 24
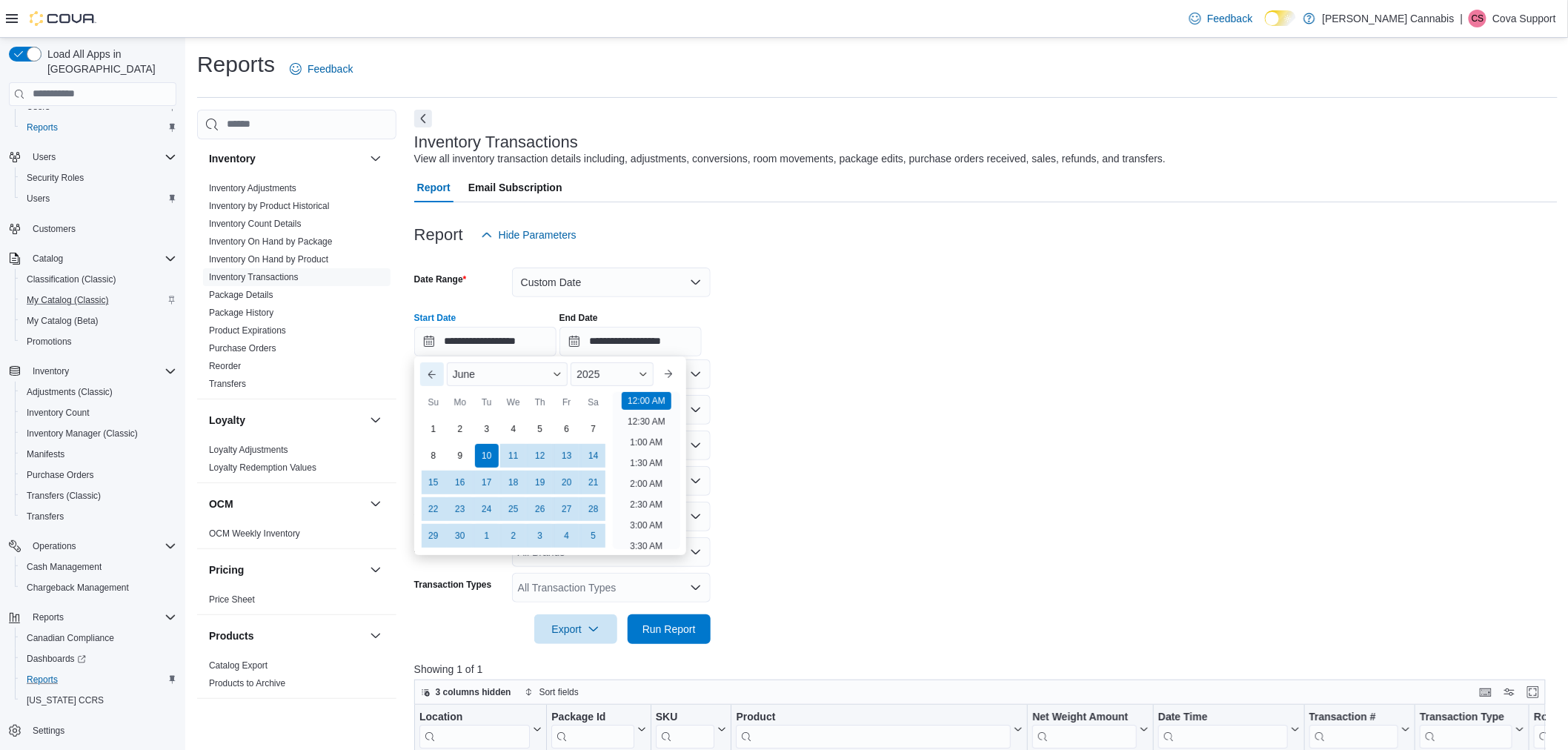
click at [432, 370] on button "Previous Month" at bounding box center [432, 374] width 24 height 24
click at [430, 377] on button "Previous Month" at bounding box center [432, 374] width 24 height 24
click at [466, 534] on div "28" at bounding box center [459, 535] width 26 height 26
type input "**********"
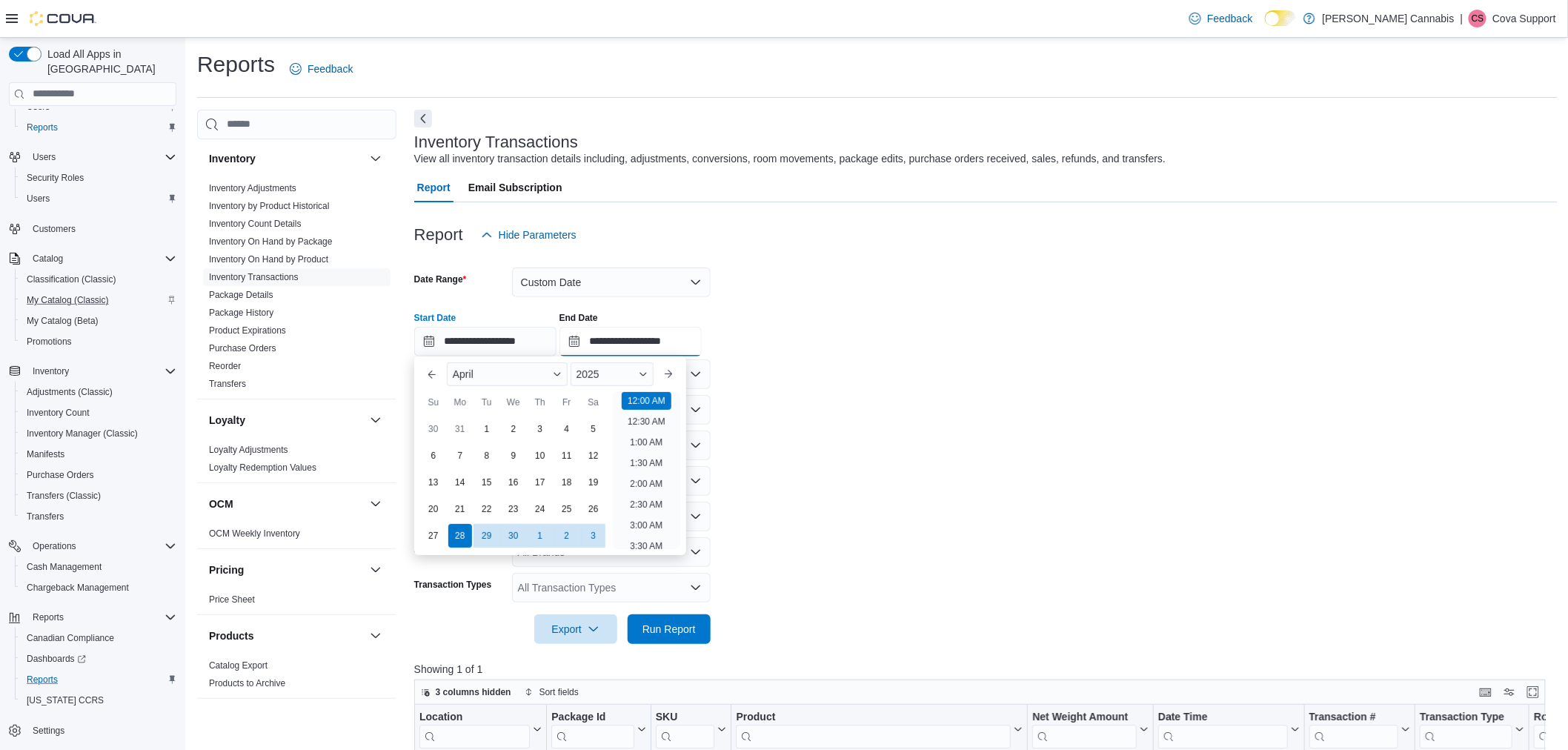
click at [678, 335] on input "**********" at bounding box center [630, 341] width 142 height 29
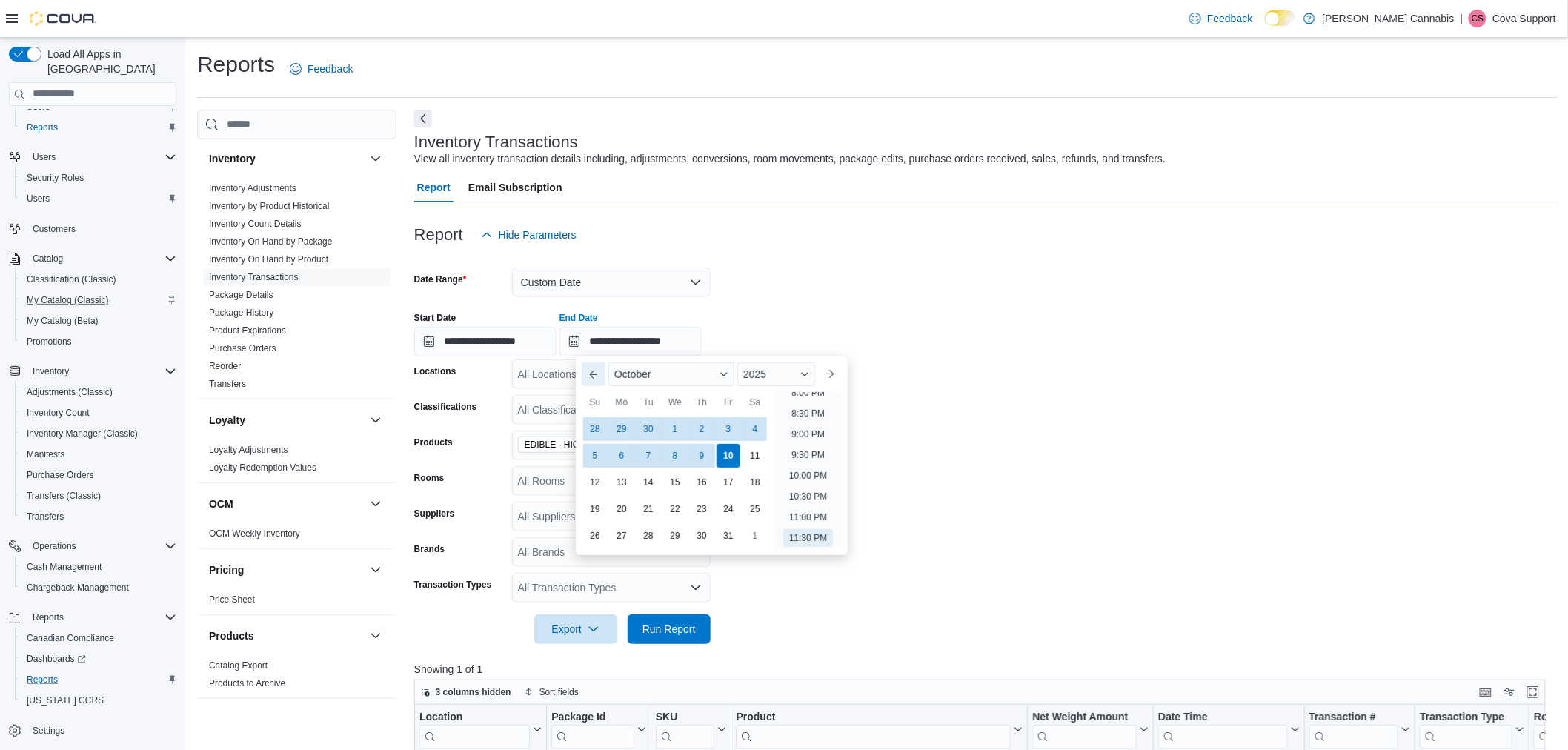
click at [594, 375] on button "Previous Month" at bounding box center [594, 374] width 24 height 24
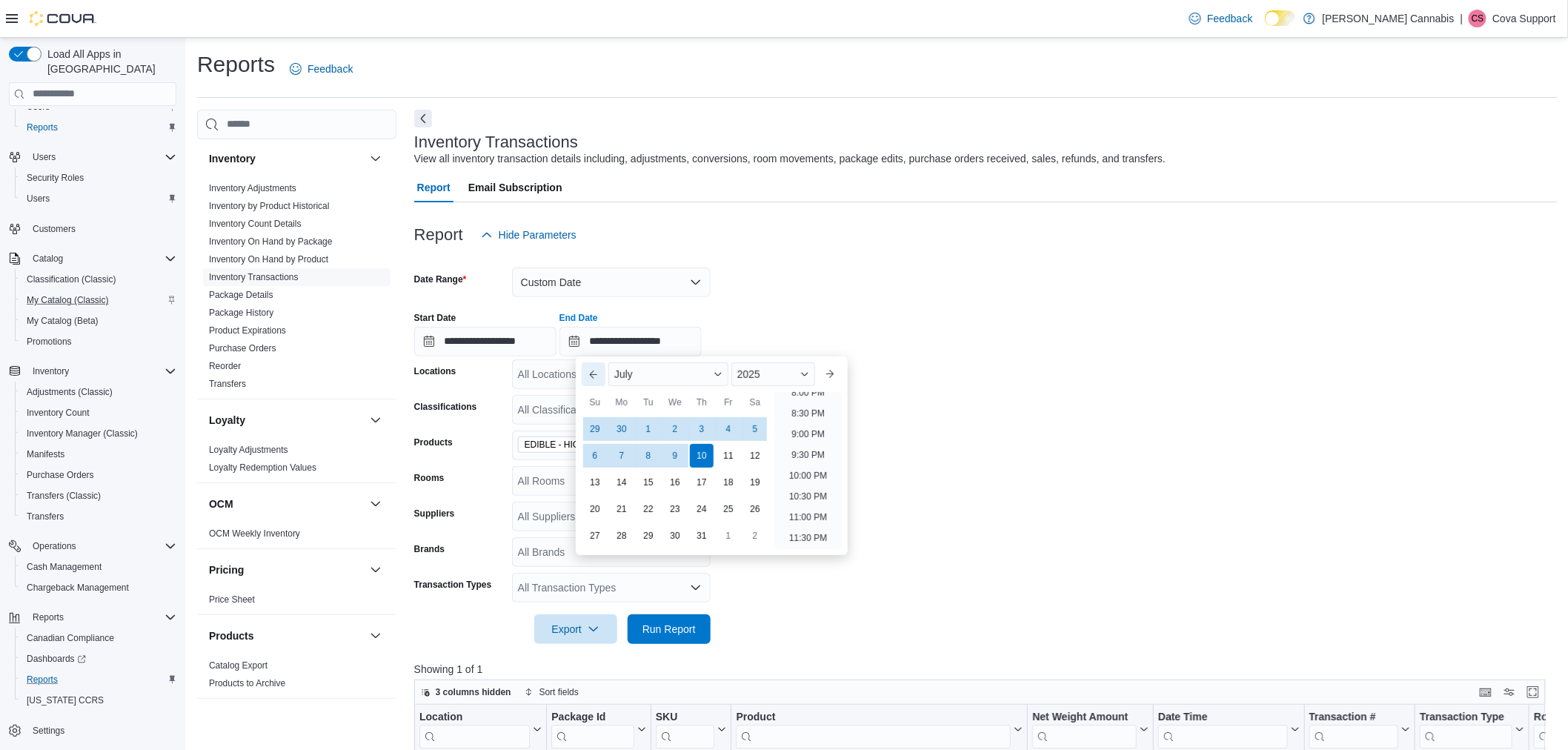
click at [594, 375] on button "Previous Month" at bounding box center [594, 374] width 24 height 24
type input "**********"
click at [594, 375] on button "Previous Month" at bounding box center [594, 374] width 24 height 24
type input "**********"
click at [665, 539] on div "30" at bounding box center [675, 535] width 26 height 26
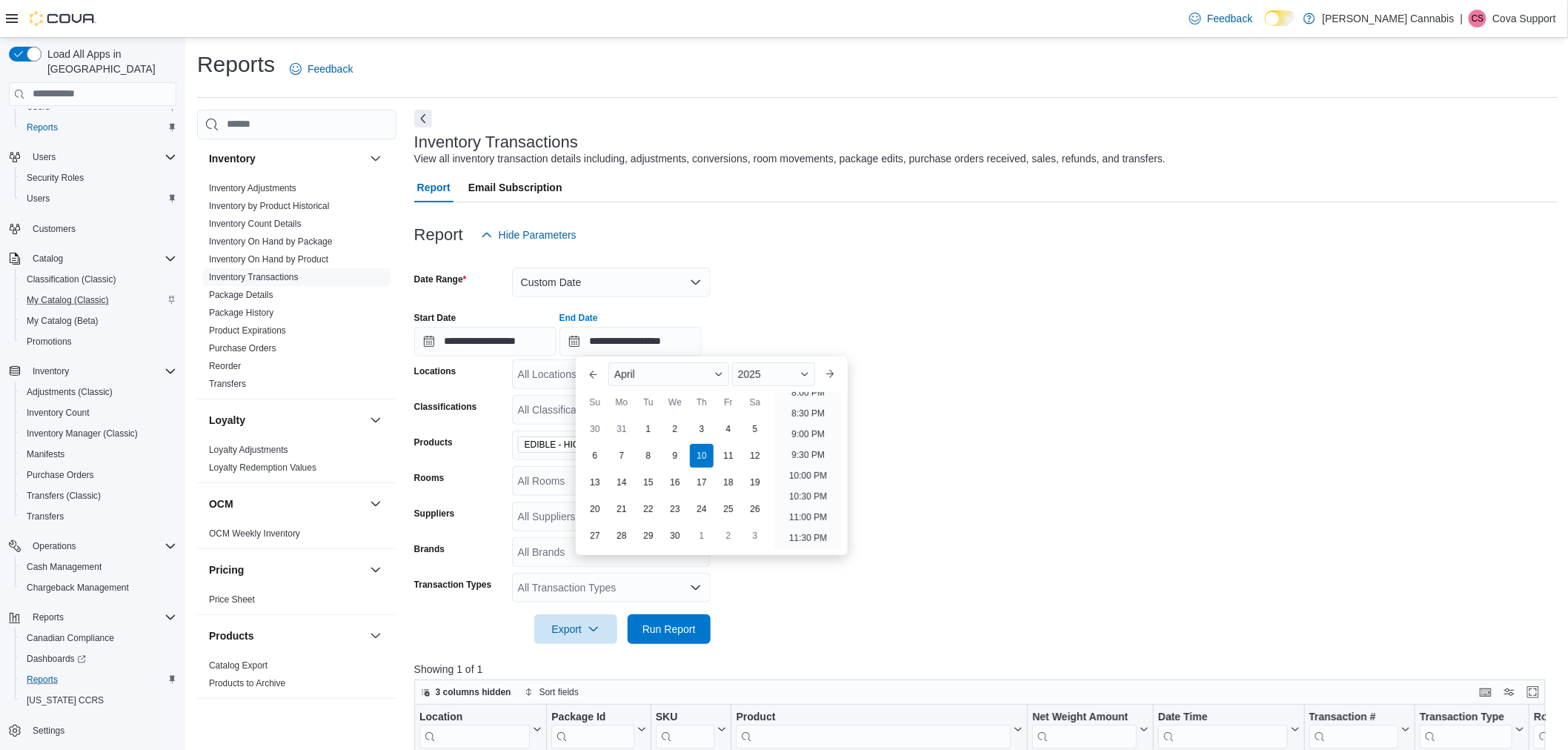
type input "**********"
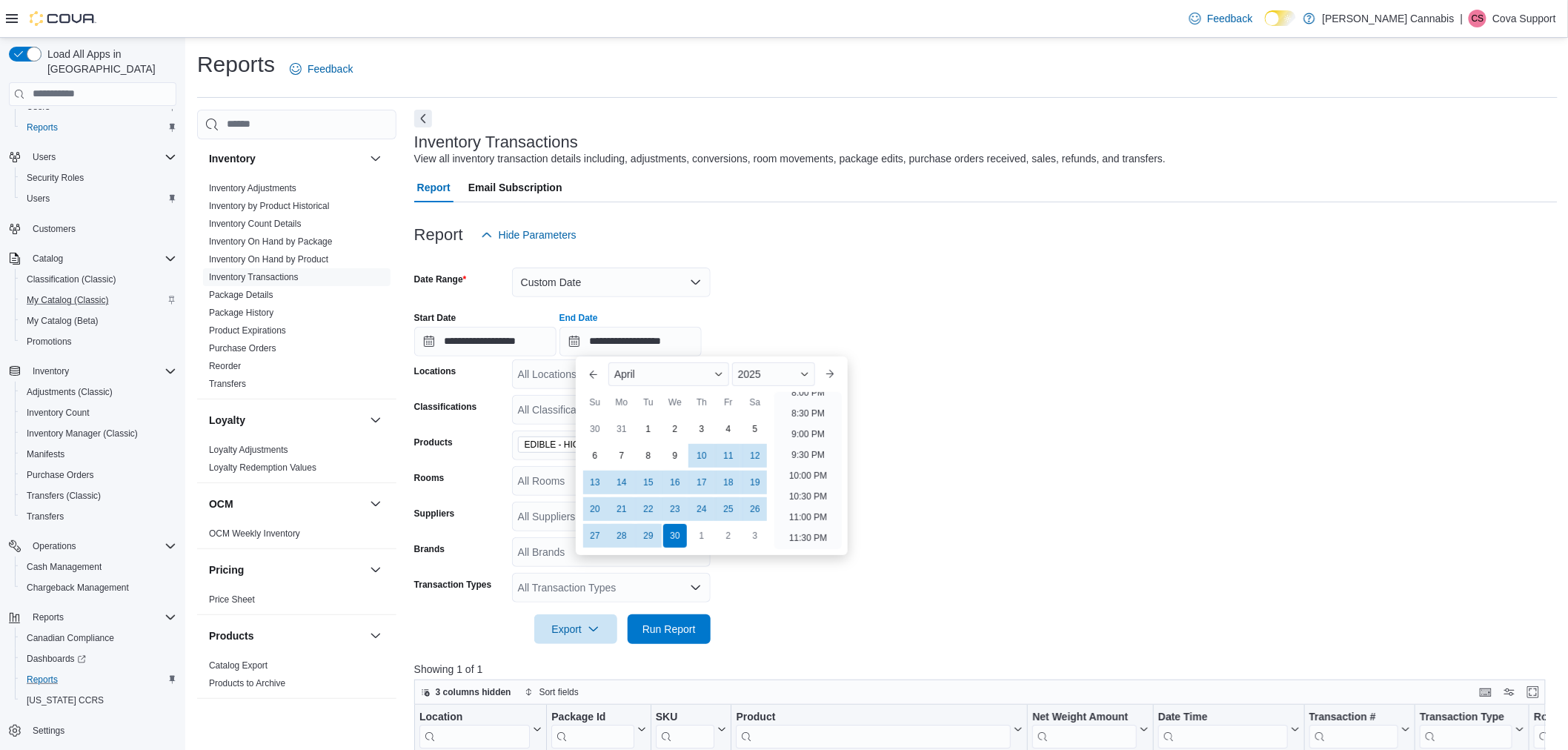
click at [1009, 435] on form "**********" at bounding box center [985, 447] width 1144 height 394
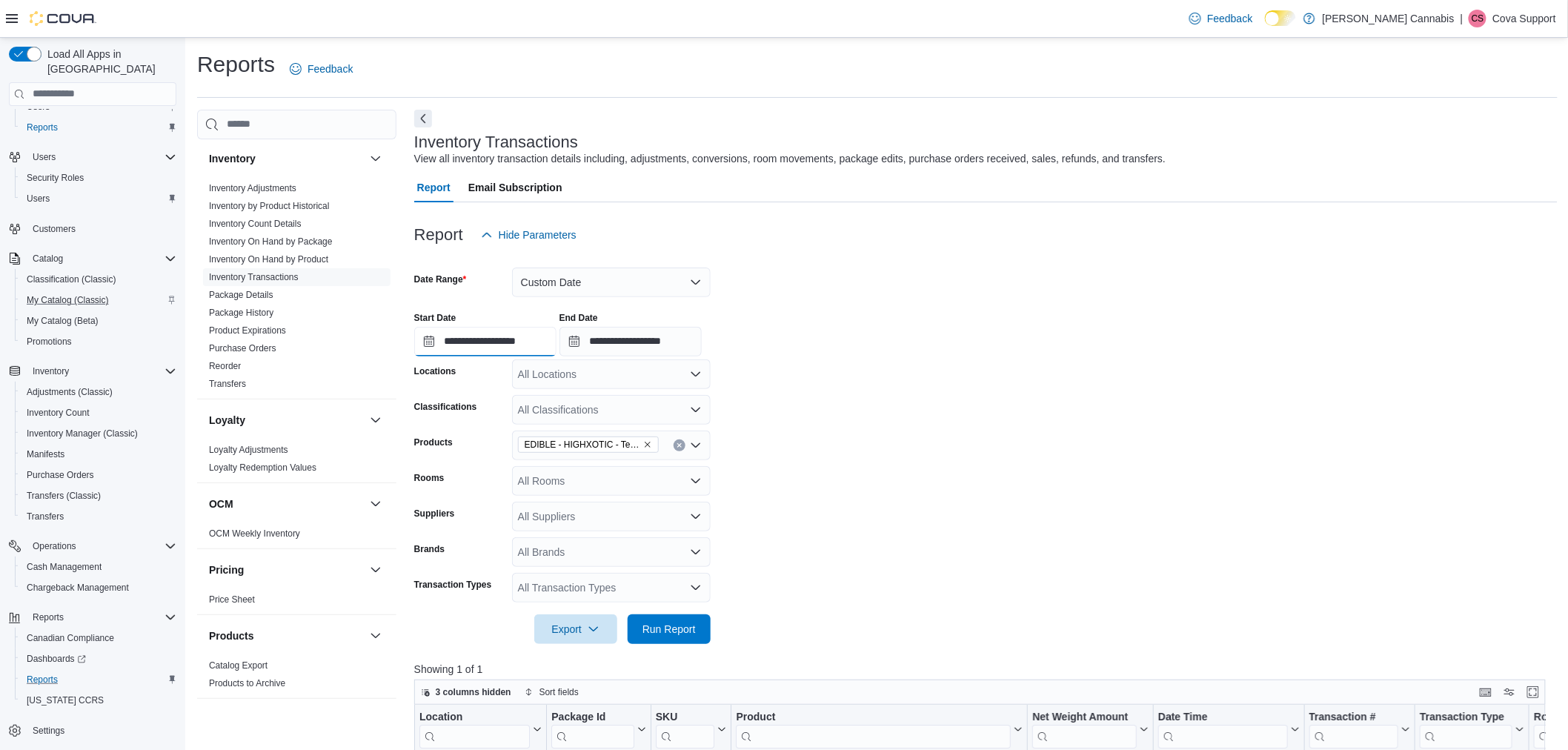
click at [532, 342] on input "**********" at bounding box center [485, 341] width 142 height 29
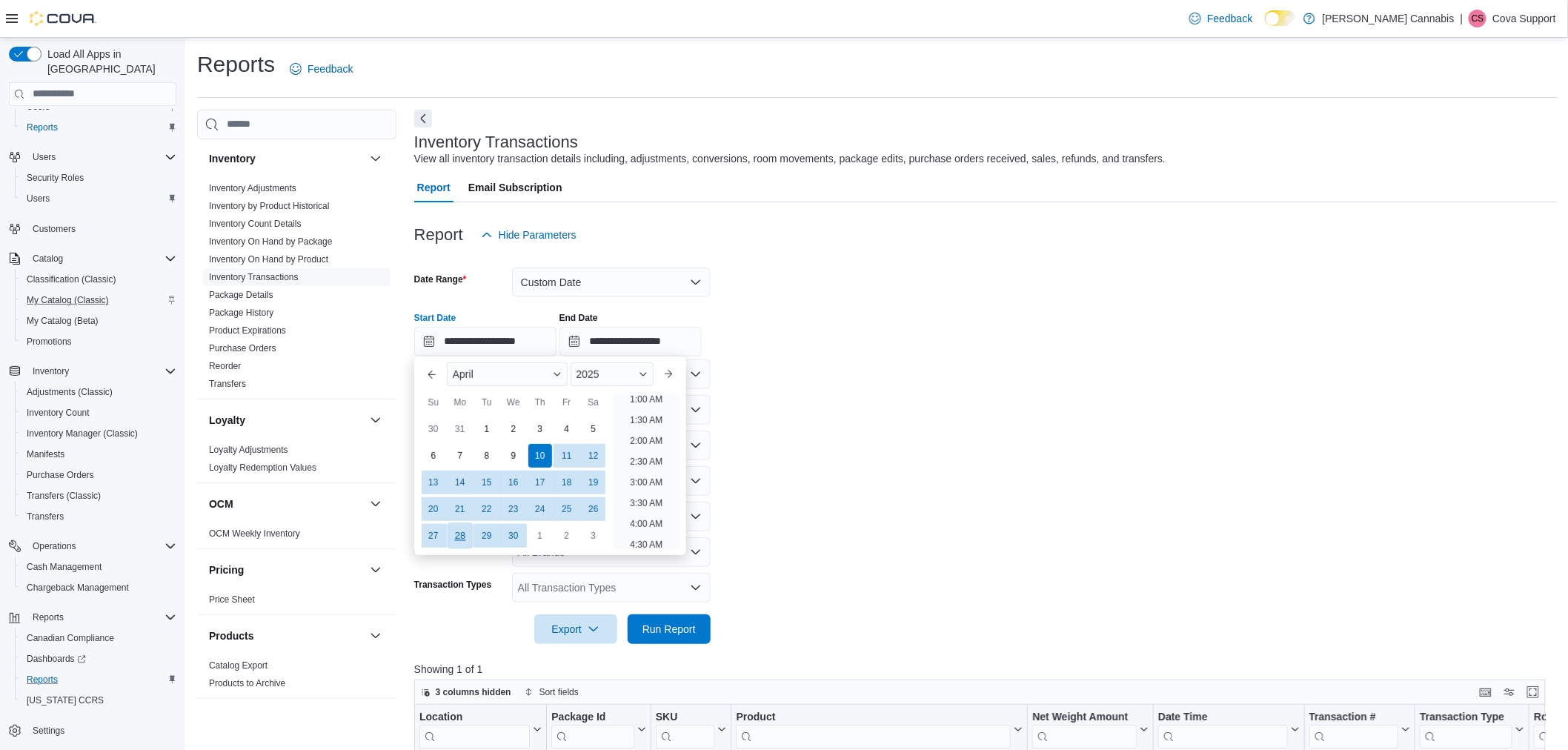
click at [463, 537] on div "28" at bounding box center [459, 535] width 26 height 26
type input "**********"
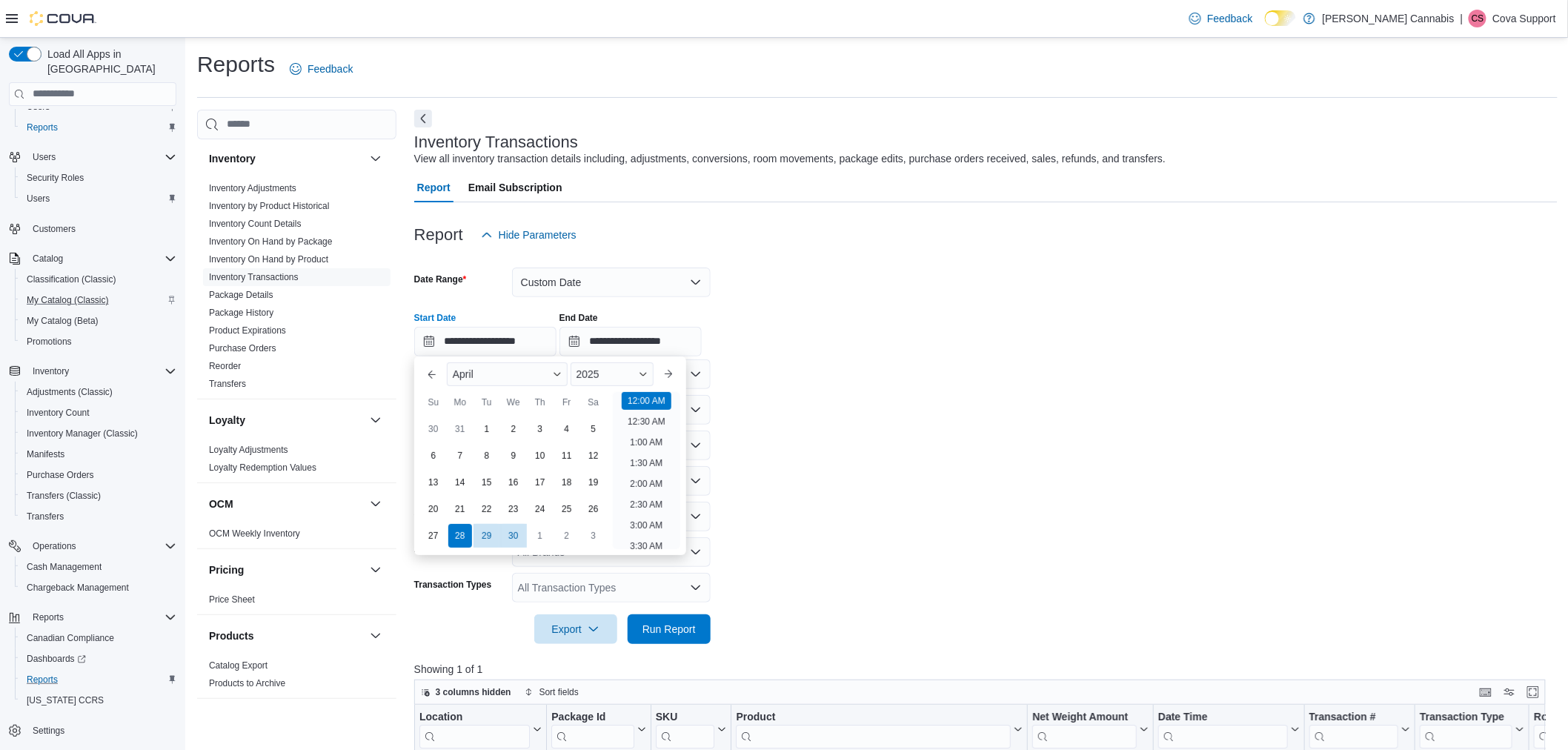
click at [896, 462] on form "**********" at bounding box center [985, 447] width 1144 height 394
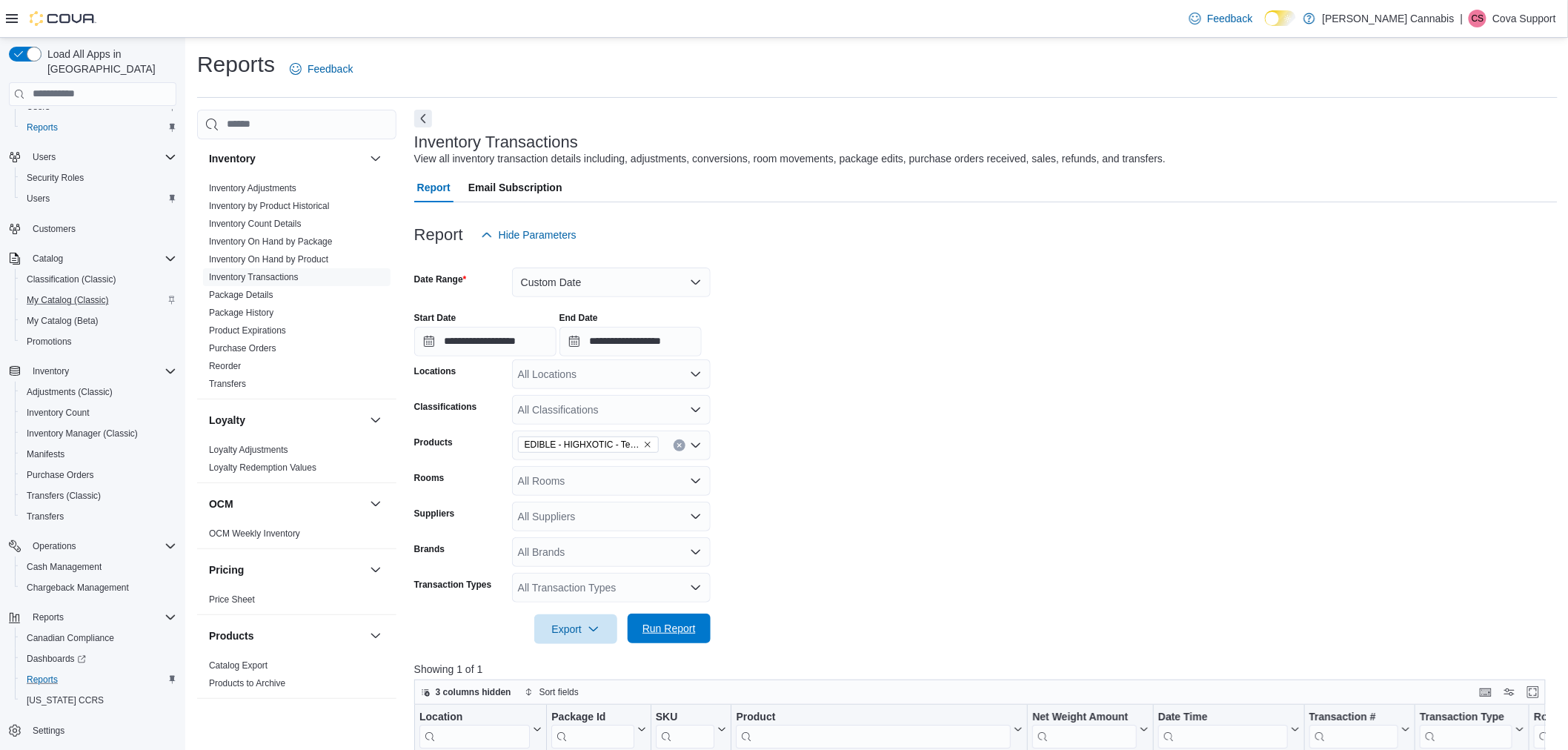
click at [680, 617] on span "Run Report" at bounding box center [669, 628] width 65 height 29
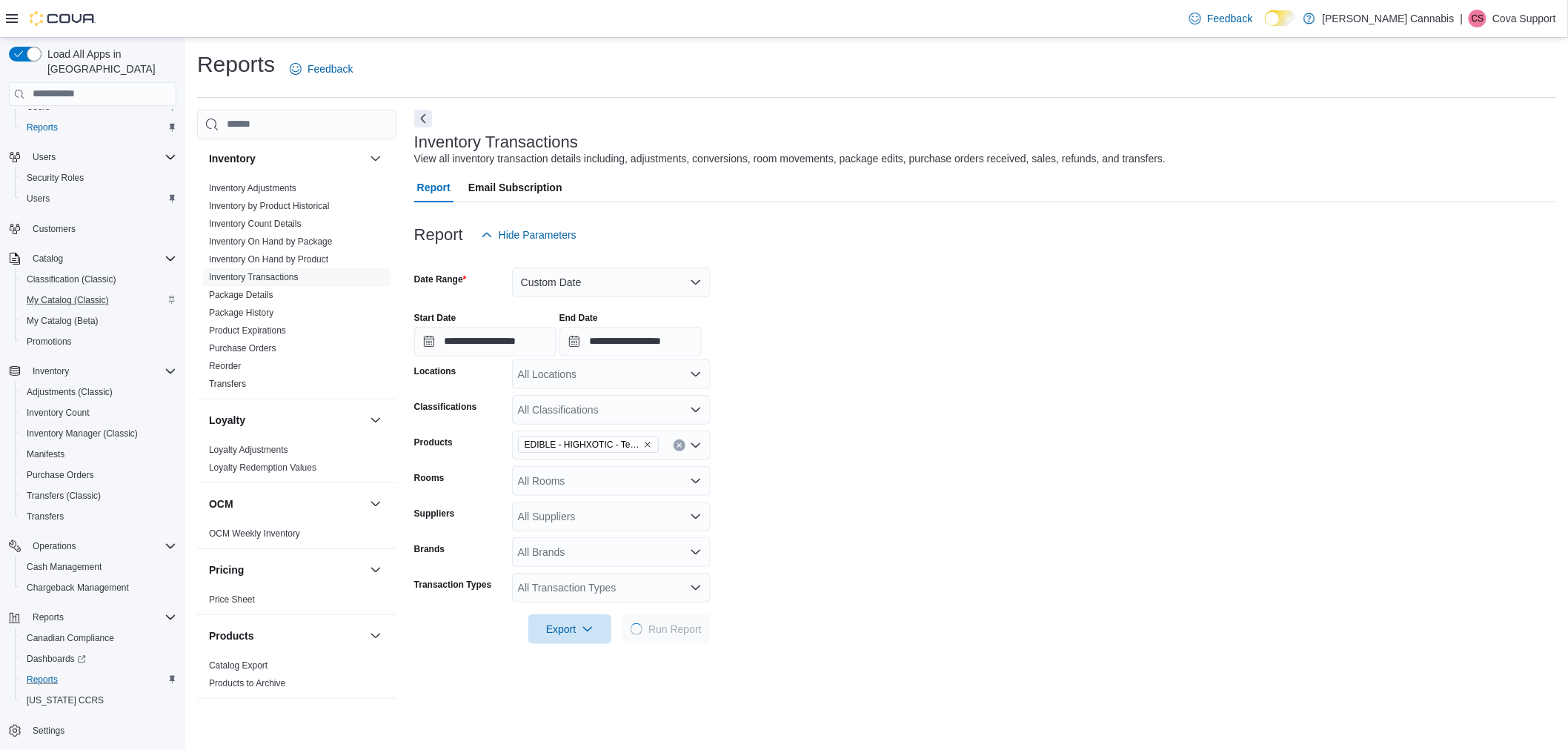
click at [961, 411] on form "**********" at bounding box center [985, 447] width 1142 height 394
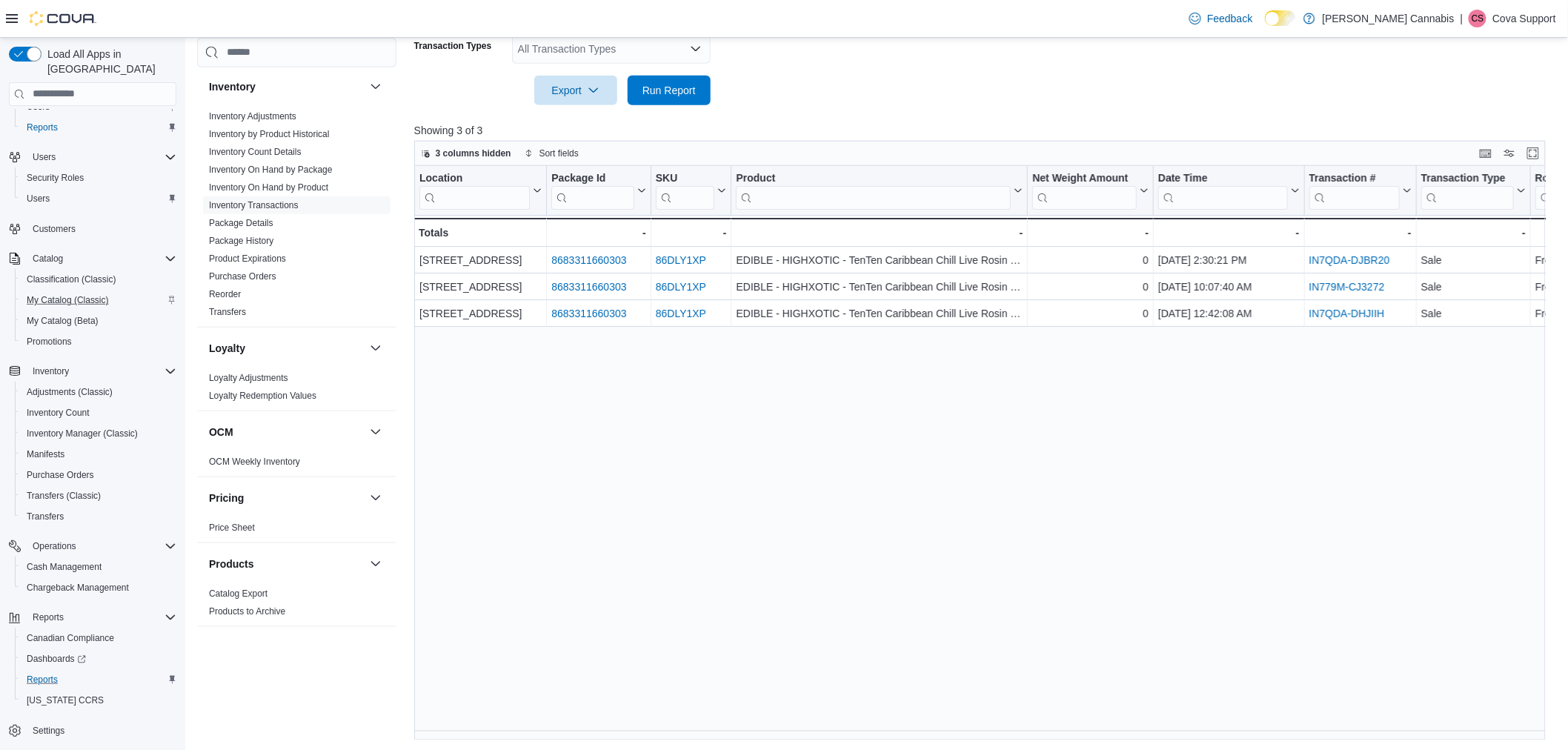
scroll to position [541, 0]
click at [1333, 738] on div "Reports Feedback Cash Management Cash Management Cash Out Details Compliance OC…" at bounding box center [877, 124] width 1384 height 1254
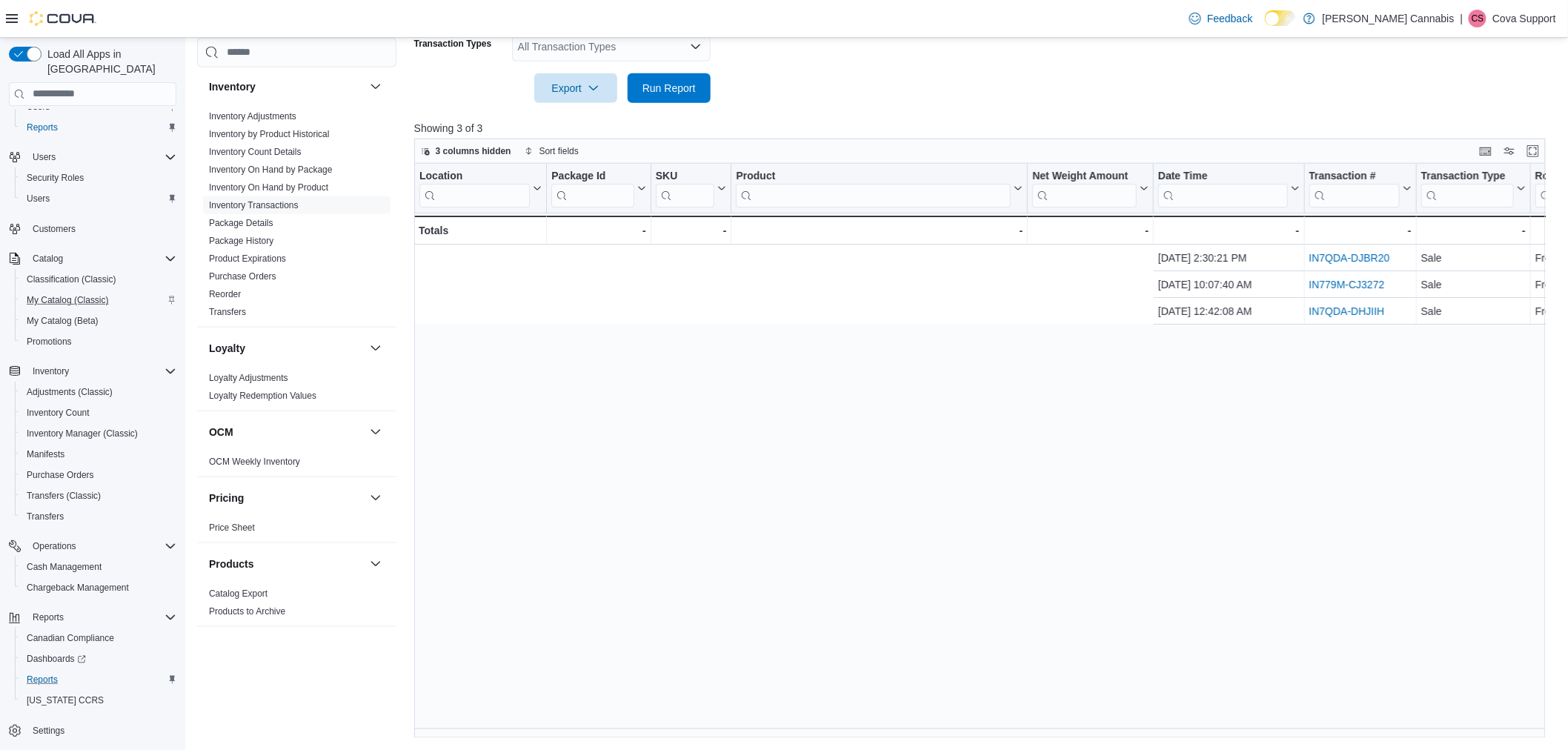
scroll to position [0, 1001]
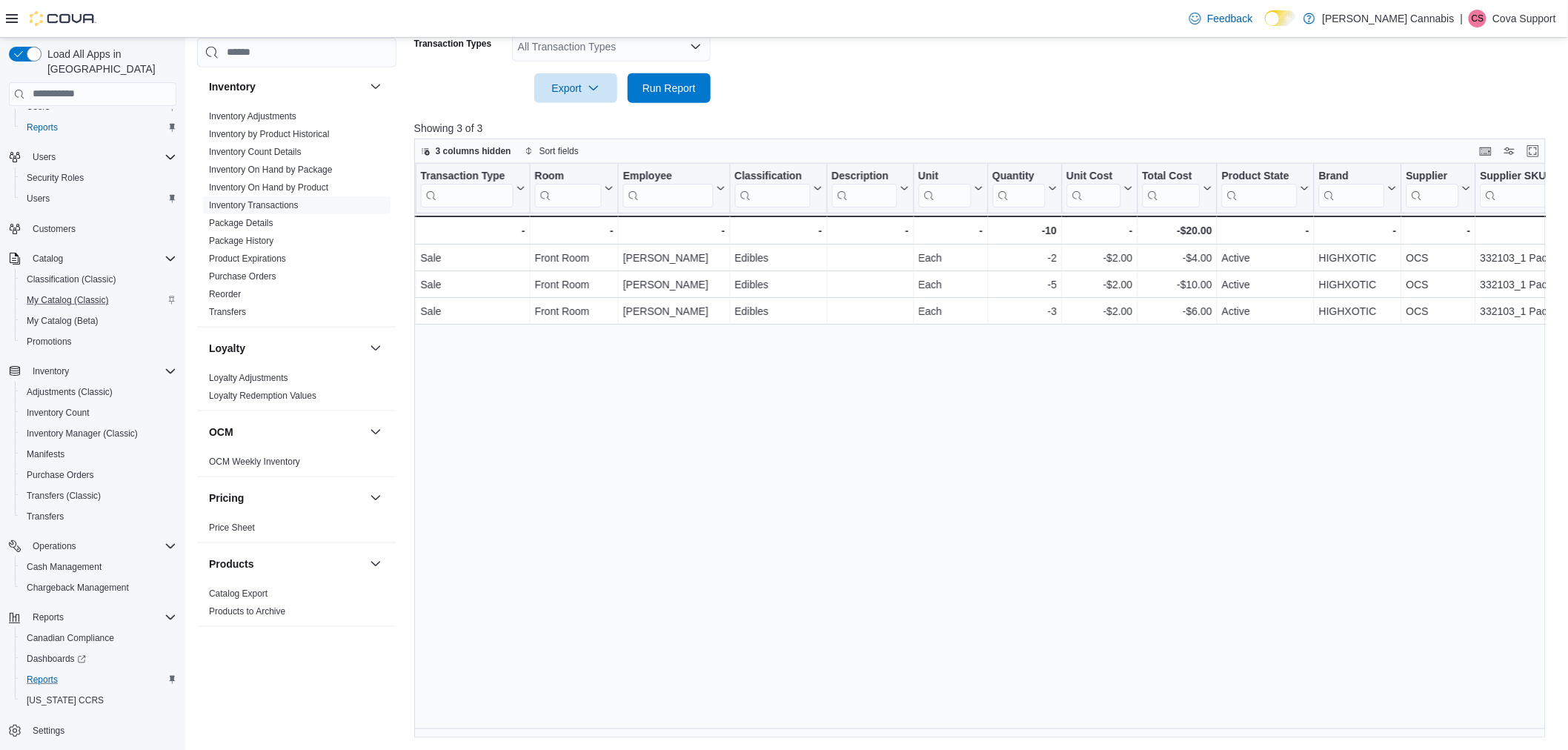
drag, startPoint x: 1083, startPoint y: 381, endPoint x: 1092, endPoint y: 351, distance: 31.3
click at [1083, 381] on div "Location Click to view column header actions Package Id Click to view column he…" at bounding box center [985, 451] width 1144 height 575
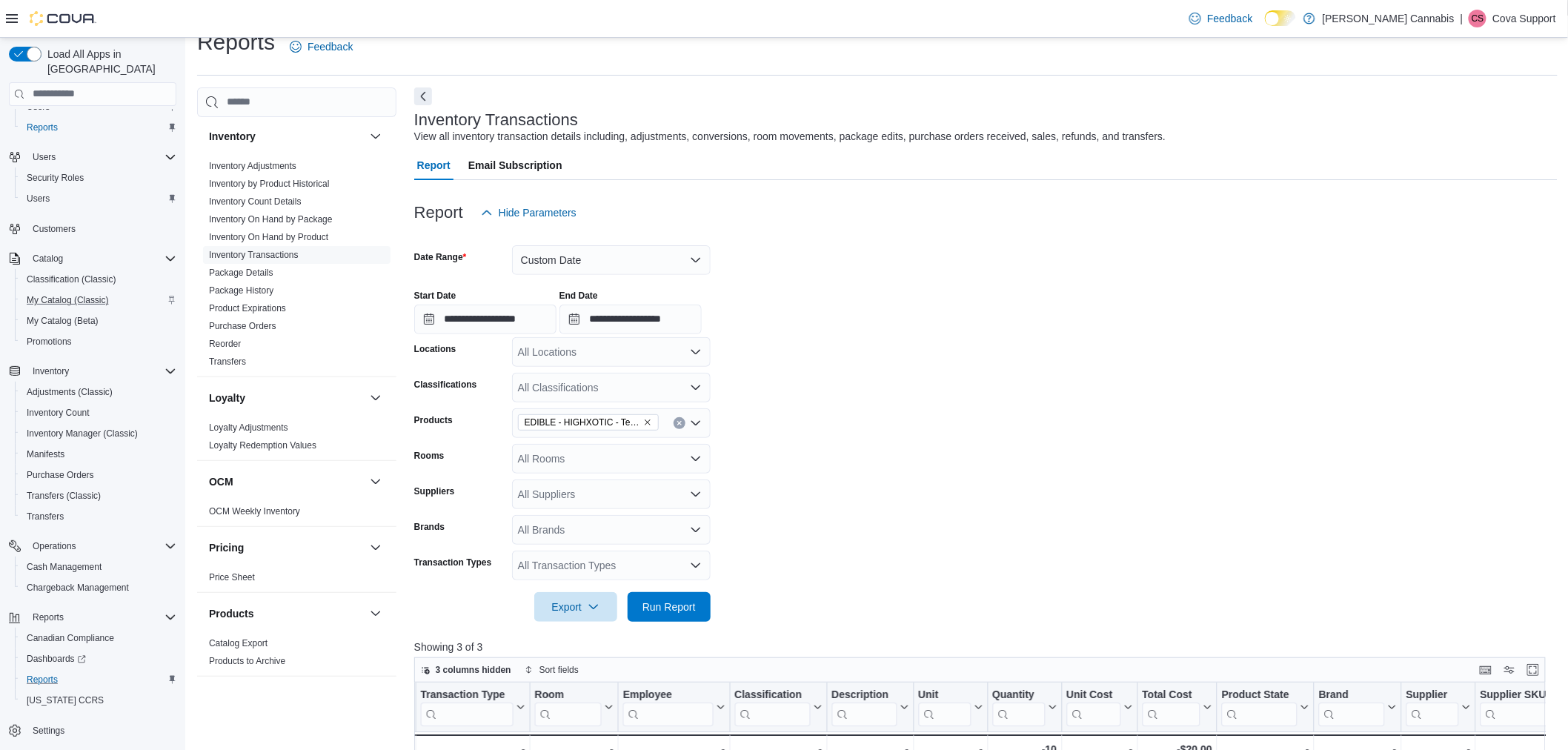
scroll to position [0, 0]
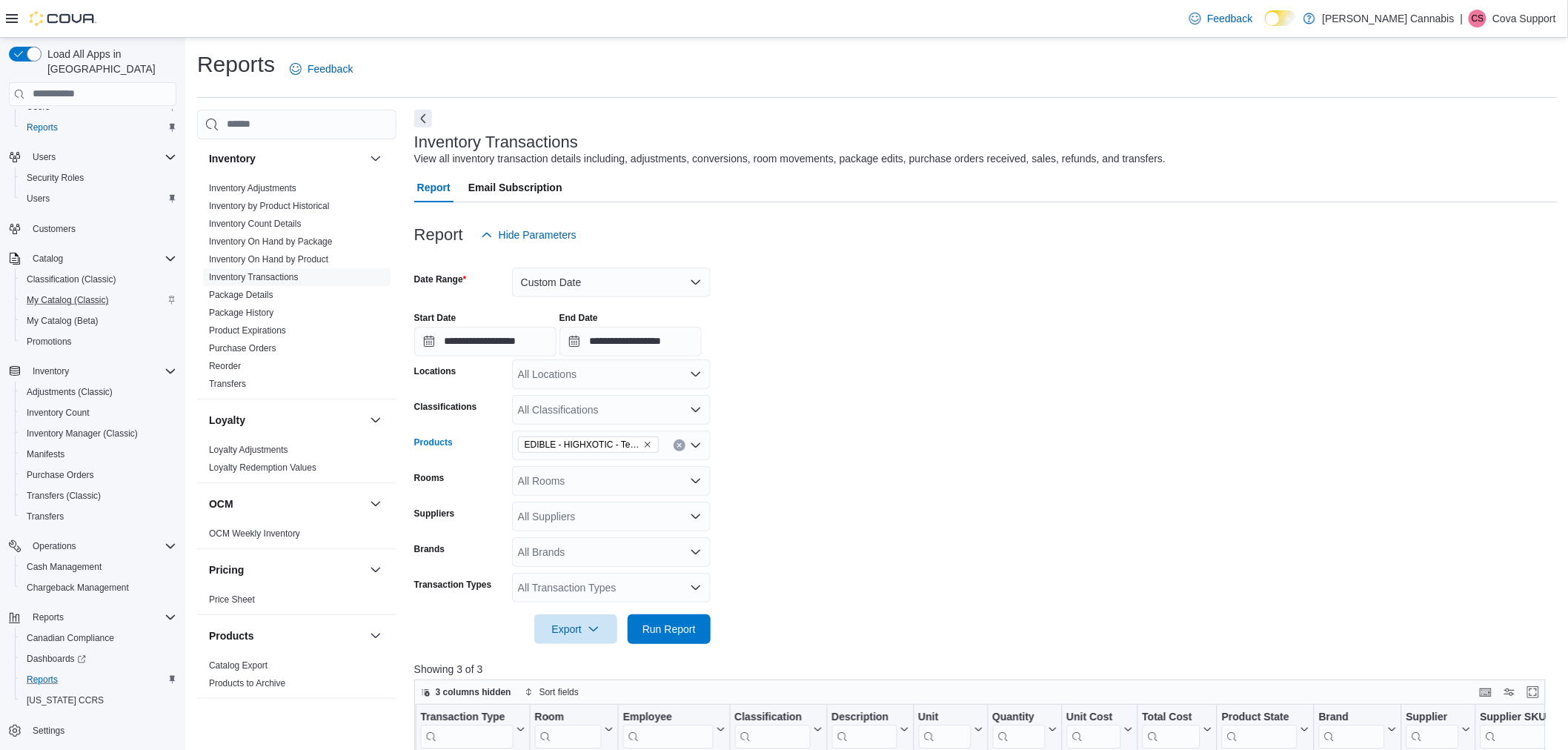
click at [644, 445] on icon "Remove EDIBLE - HIGHXOTIC - TenTen Caribbean Chill Live Rosin Gummy - 1 pc from…" at bounding box center [648, 444] width 9 height 9
type input "******"
click at [657, 475] on div "BEVERAGE - Swee...ger Ale - 355ml" at bounding box center [612, 470] width 181 height 15
click at [652, 627] on span "Run Report" at bounding box center [669, 628] width 53 height 15
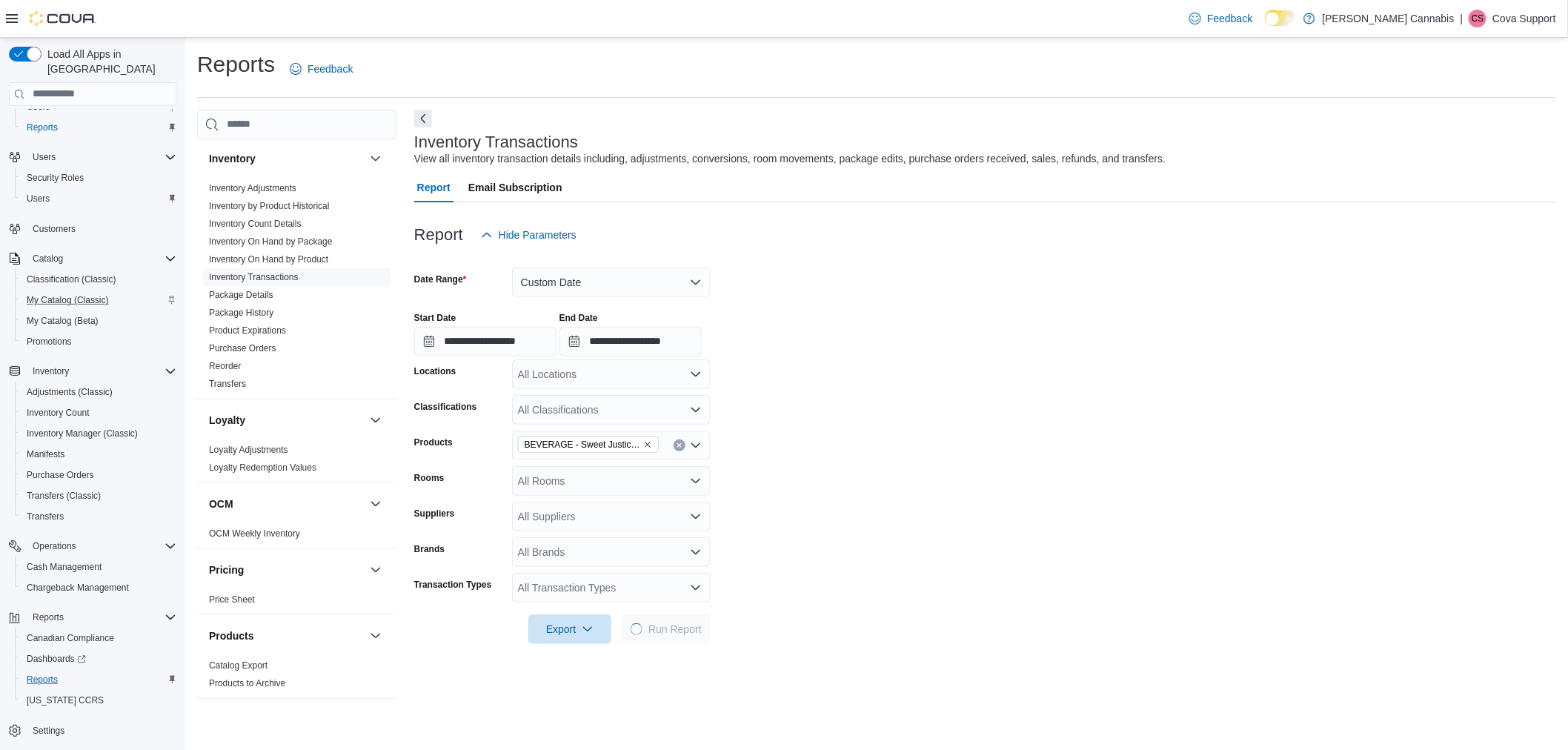
click at [969, 369] on form "**********" at bounding box center [985, 447] width 1142 height 394
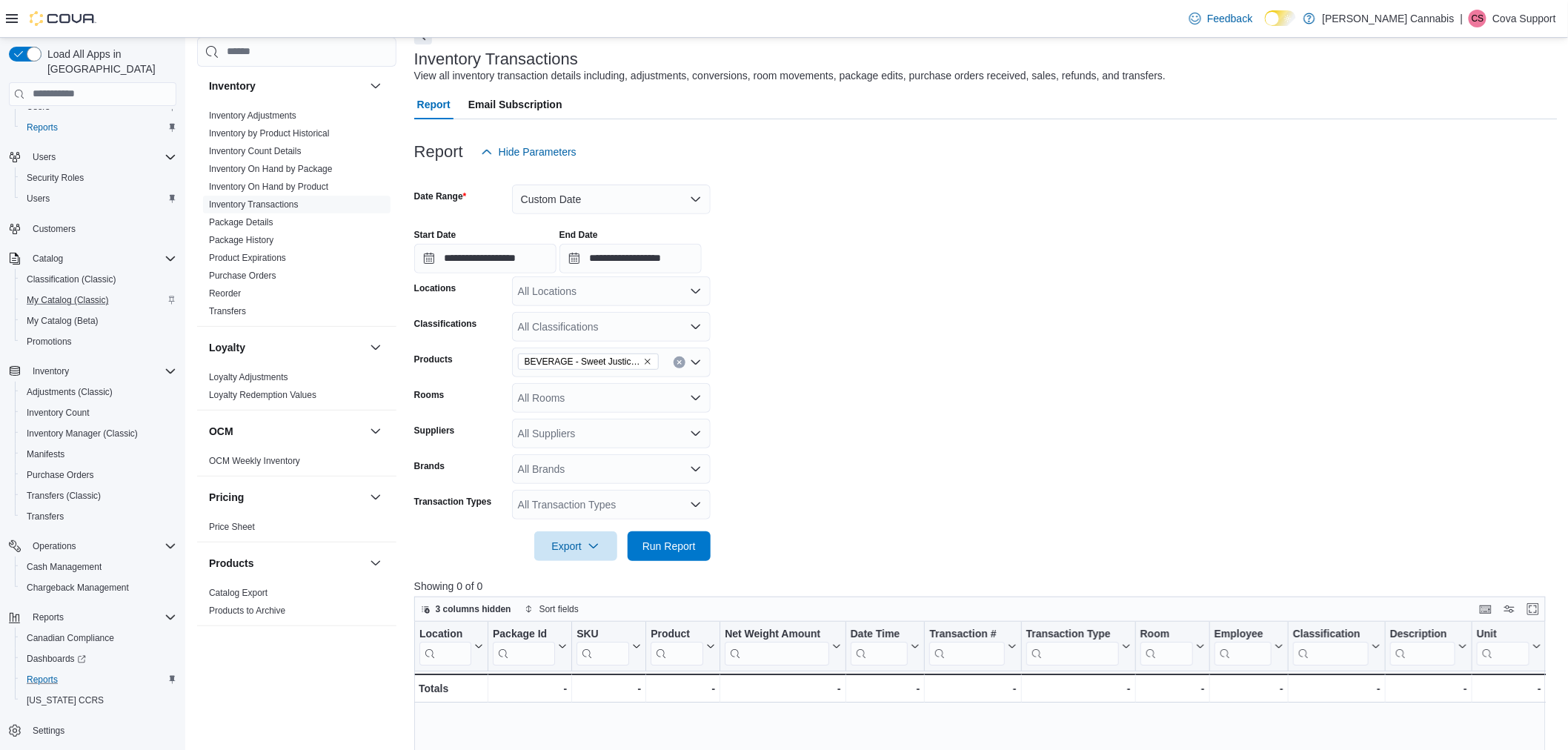
scroll to position [83, 0]
click at [610, 188] on button "Custom Date" at bounding box center [611, 199] width 199 height 29
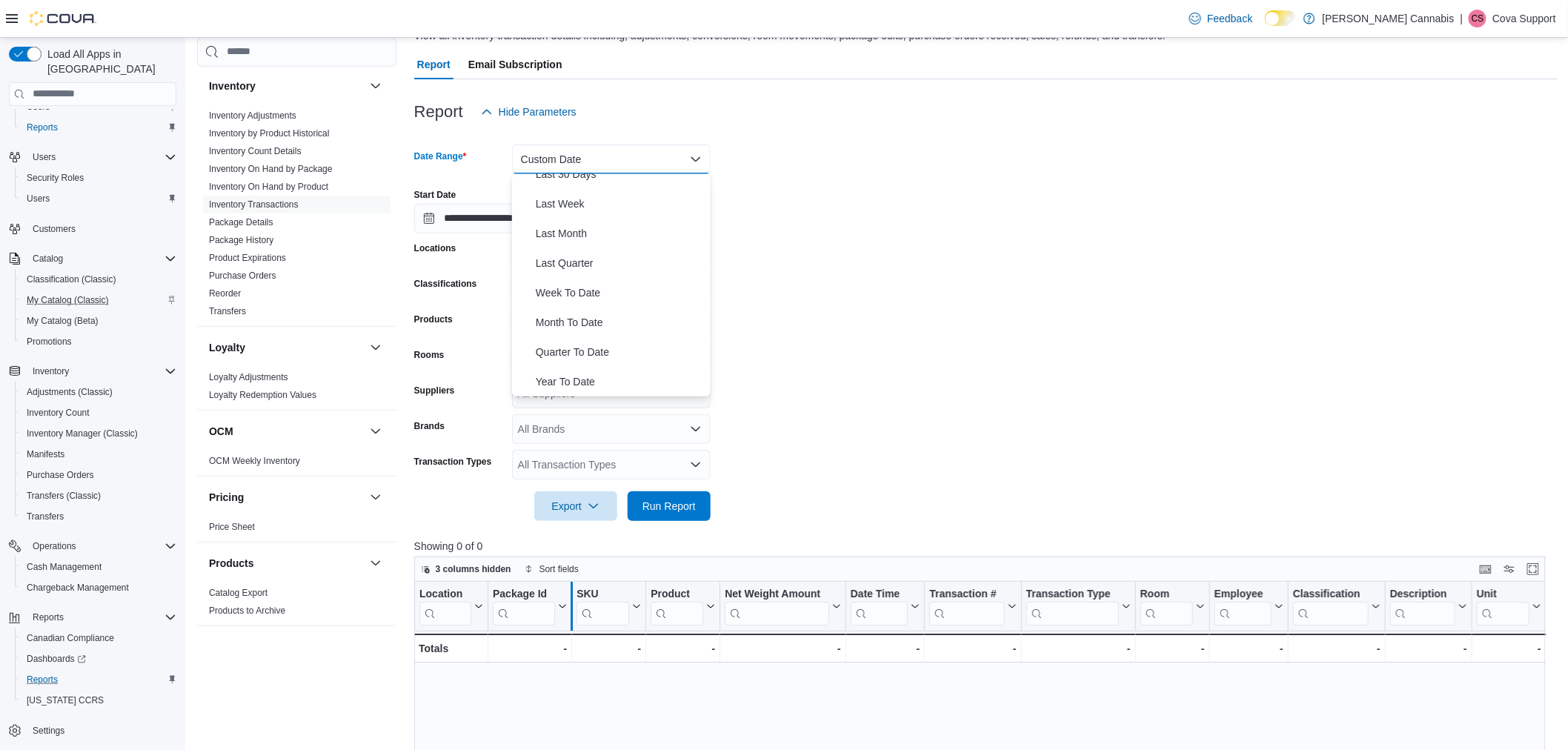
scroll to position [329, 0]
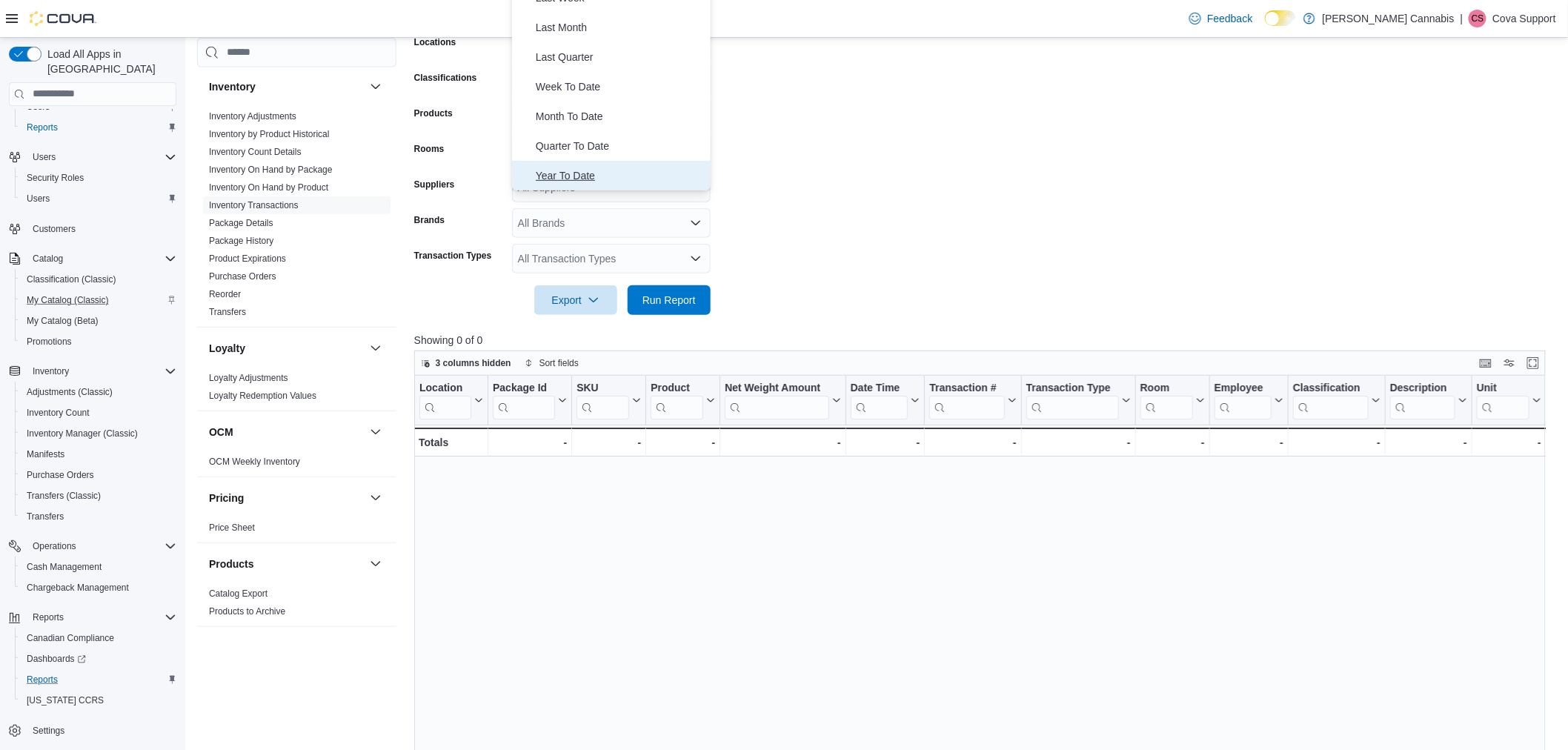
click at [590, 172] on span "Year To Date" at bounding box center [620, 176] width 169 height 17
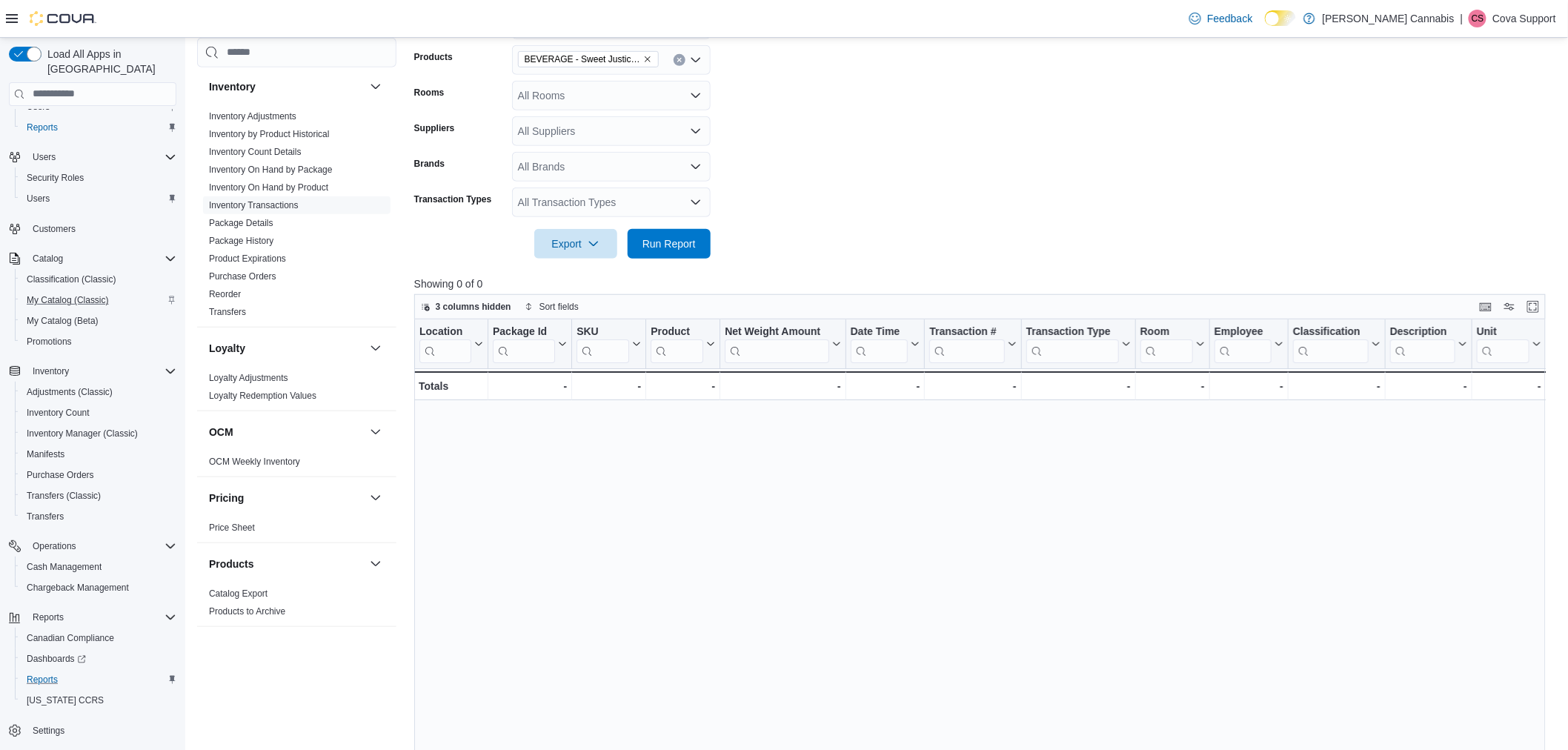
click at [920, 205] on div "Report Hide Parameters Date Range Year To Date Locations All Locations Classifi…" at bounding box center [985, 384] width 1144 height 1021
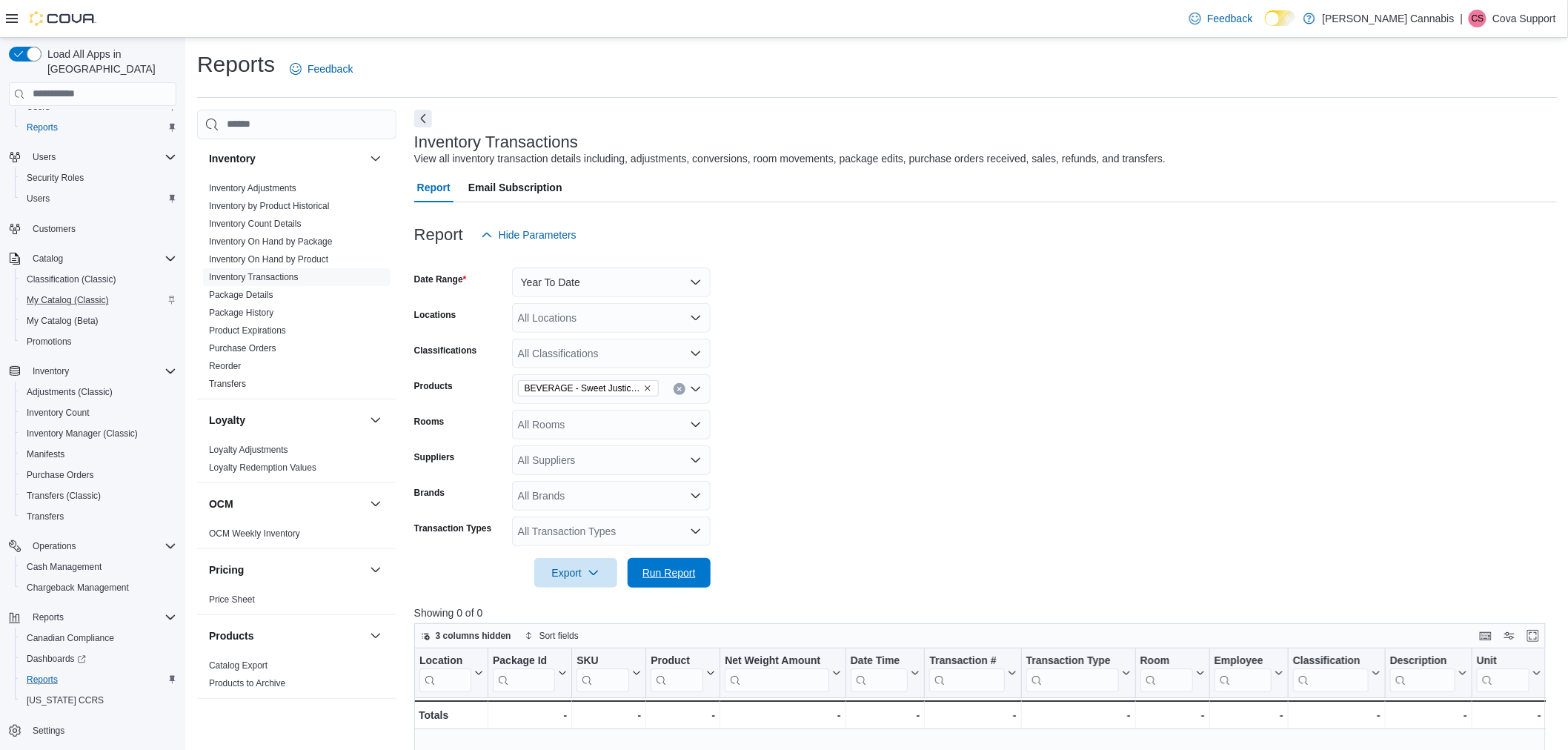
click at [693, 566] on span "Run Report" at bounding box center [669, 573] width 53 height 15
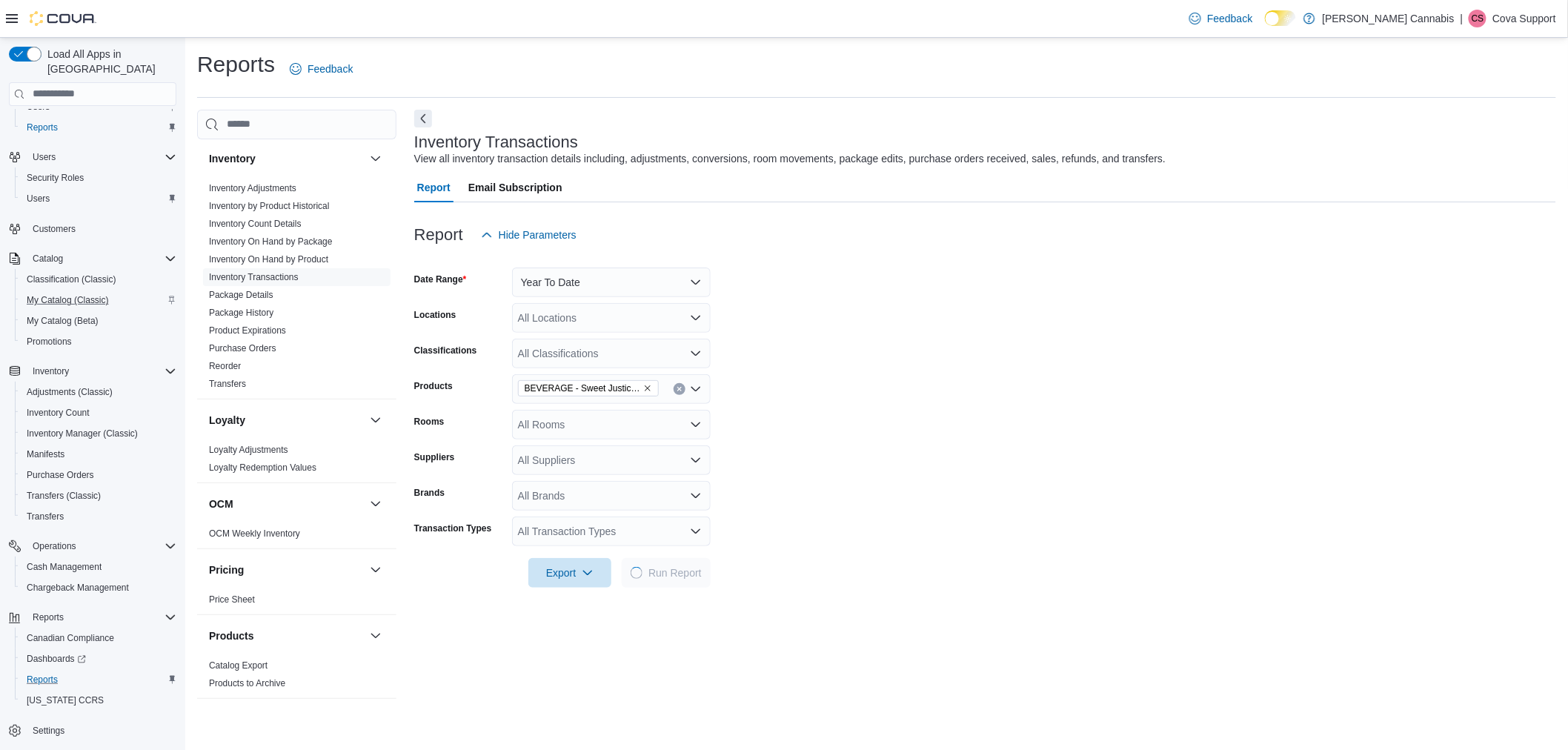
click at [944, 369] on form "Date Range Year To Date Locations All Locations Classifications All Classificat…" at bounding box center [985, 418] width 1142 height 338
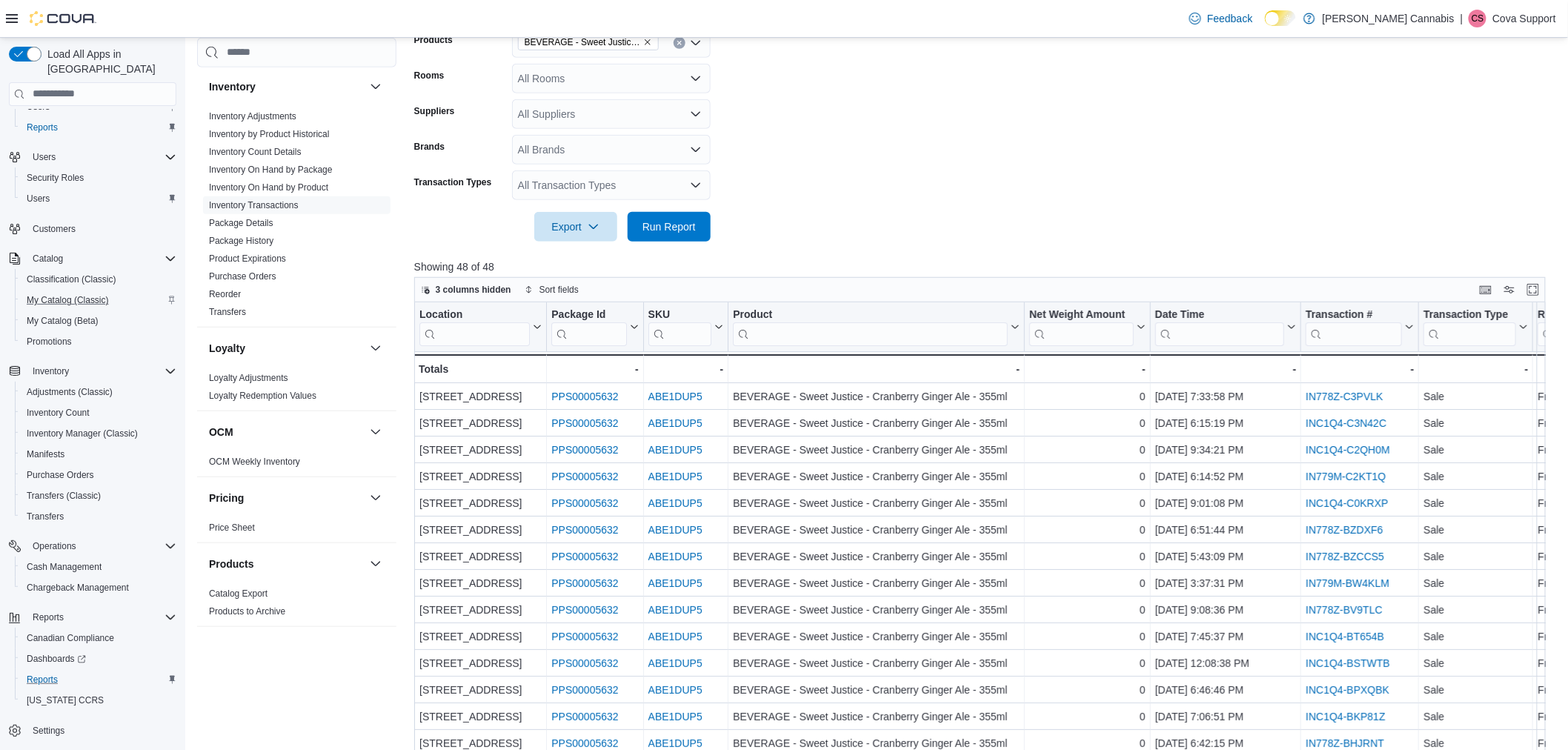
scroll to position [319, 0]
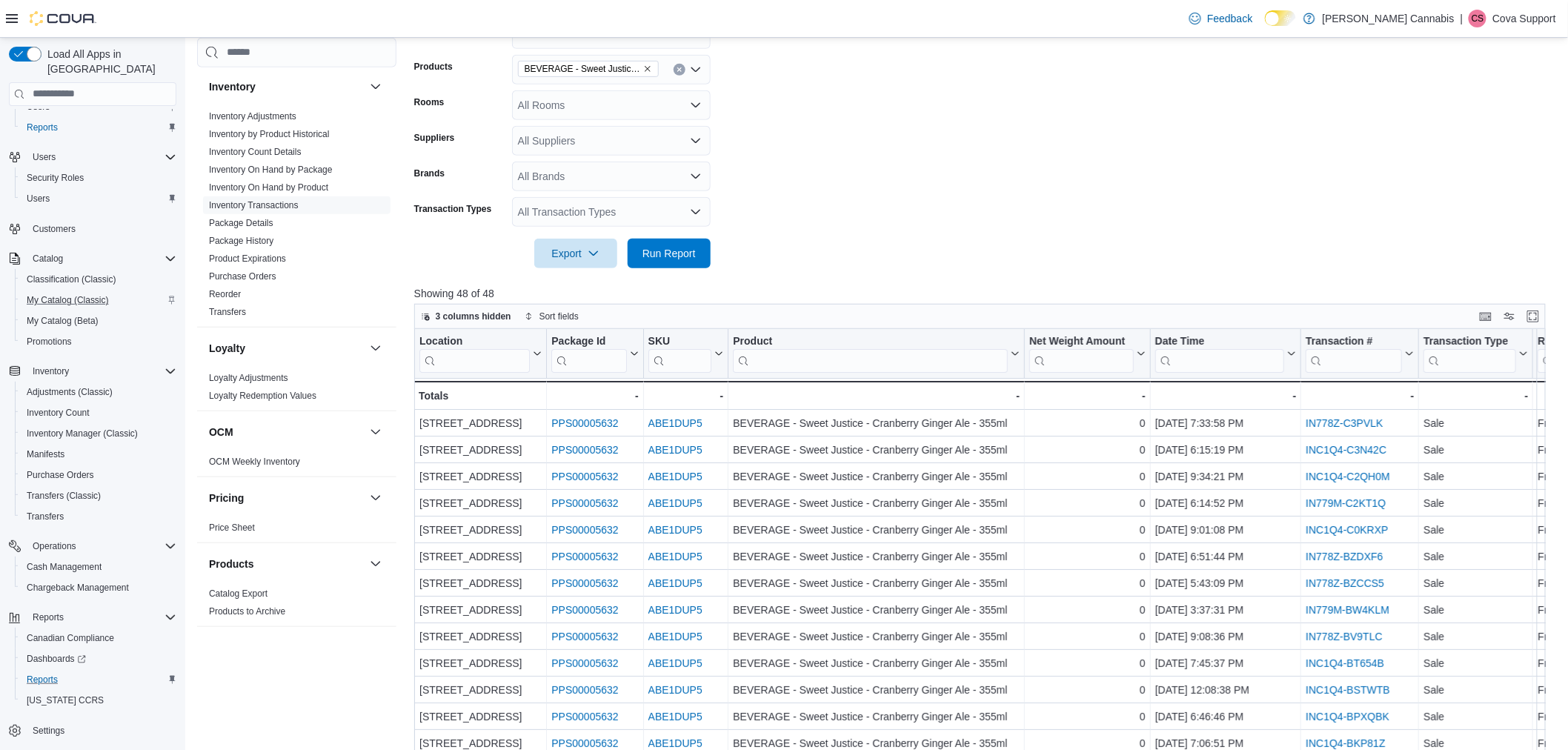
click at [1223, 196] on form "Date Range Year To Date Locations All Locations Classifications All Classificat…" at bounding box center [985, 99] width 1144 height 338
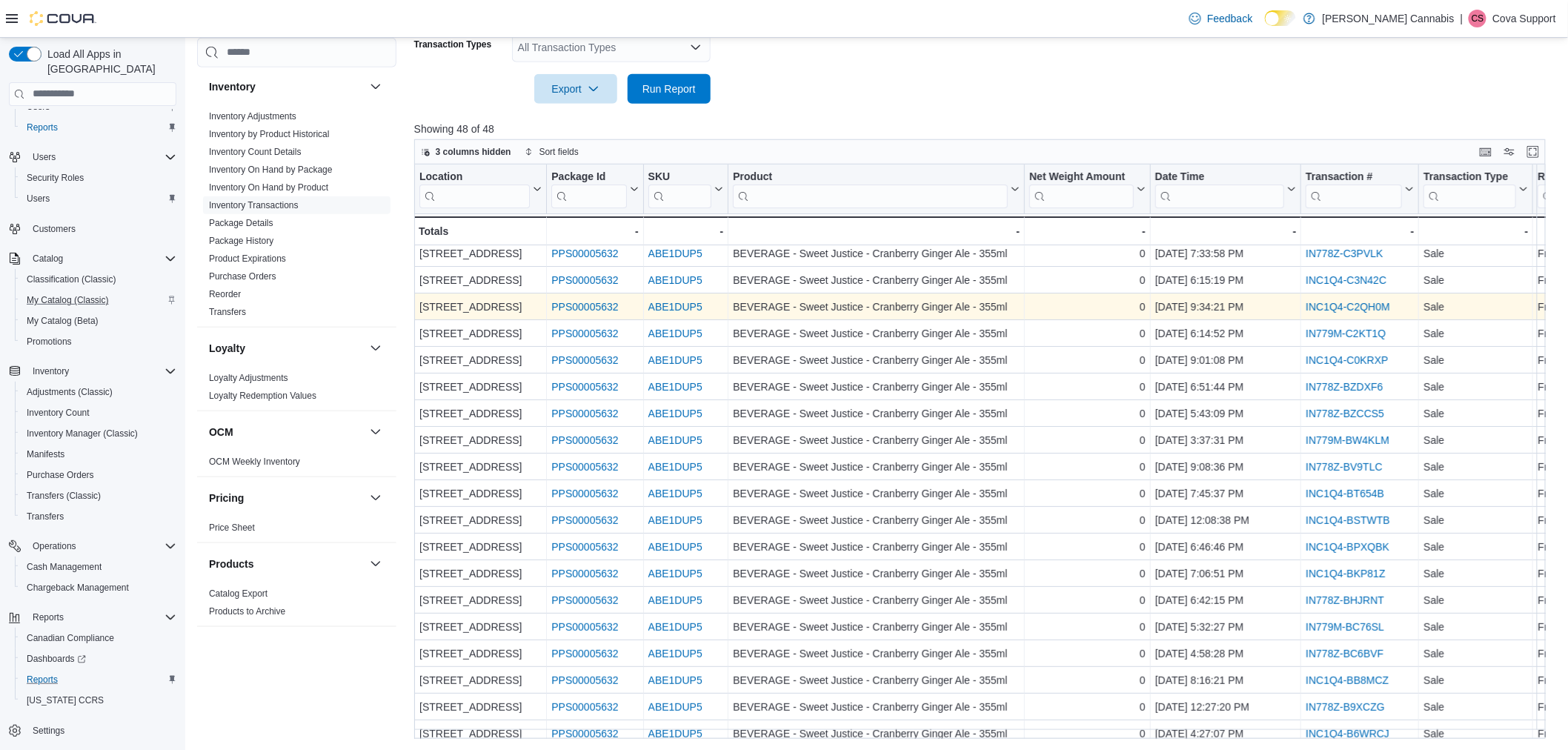
scroll to position [0, 0]
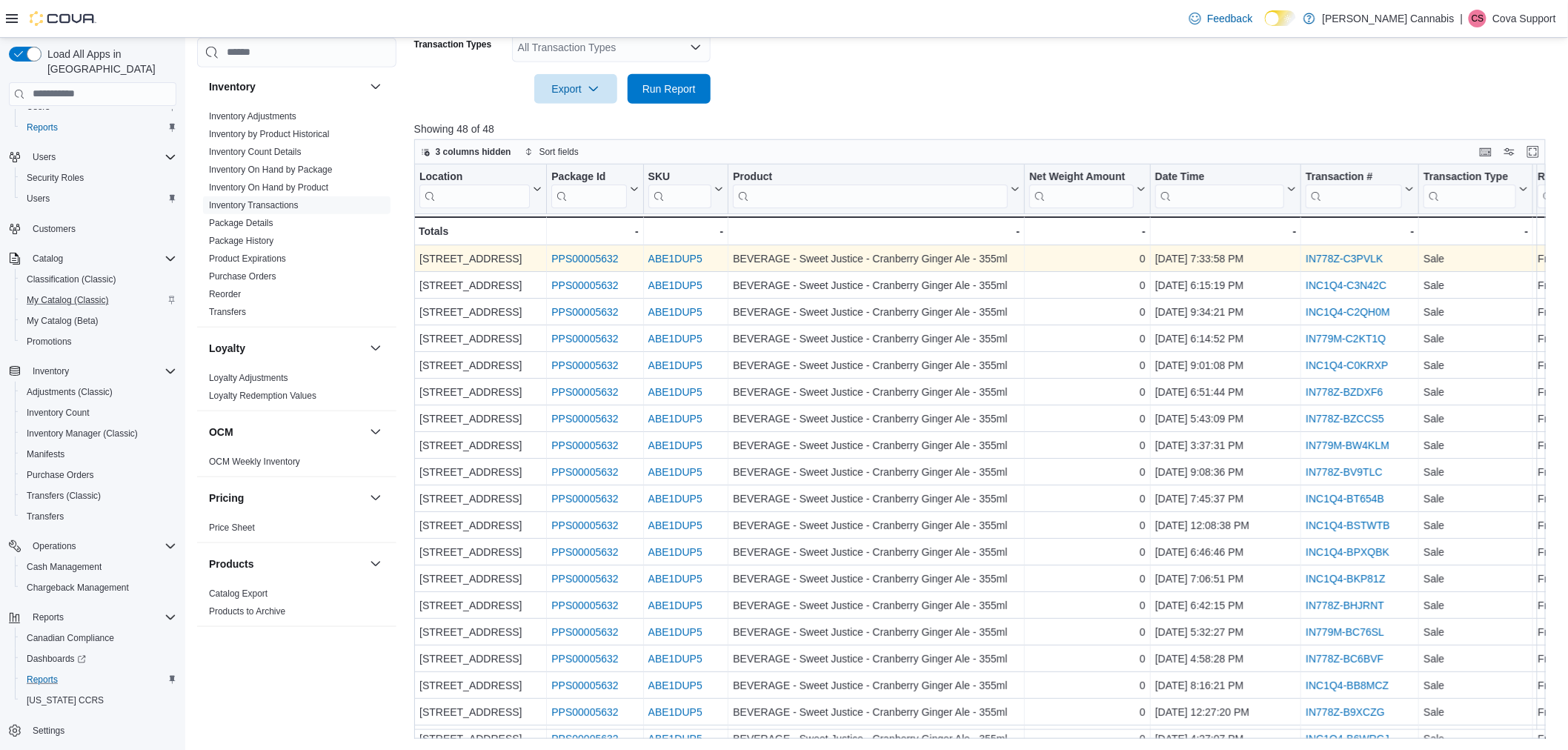
click at [687, 253] on link "ABE1DUP5" at bounding box center [675, 258] width 54 height 12
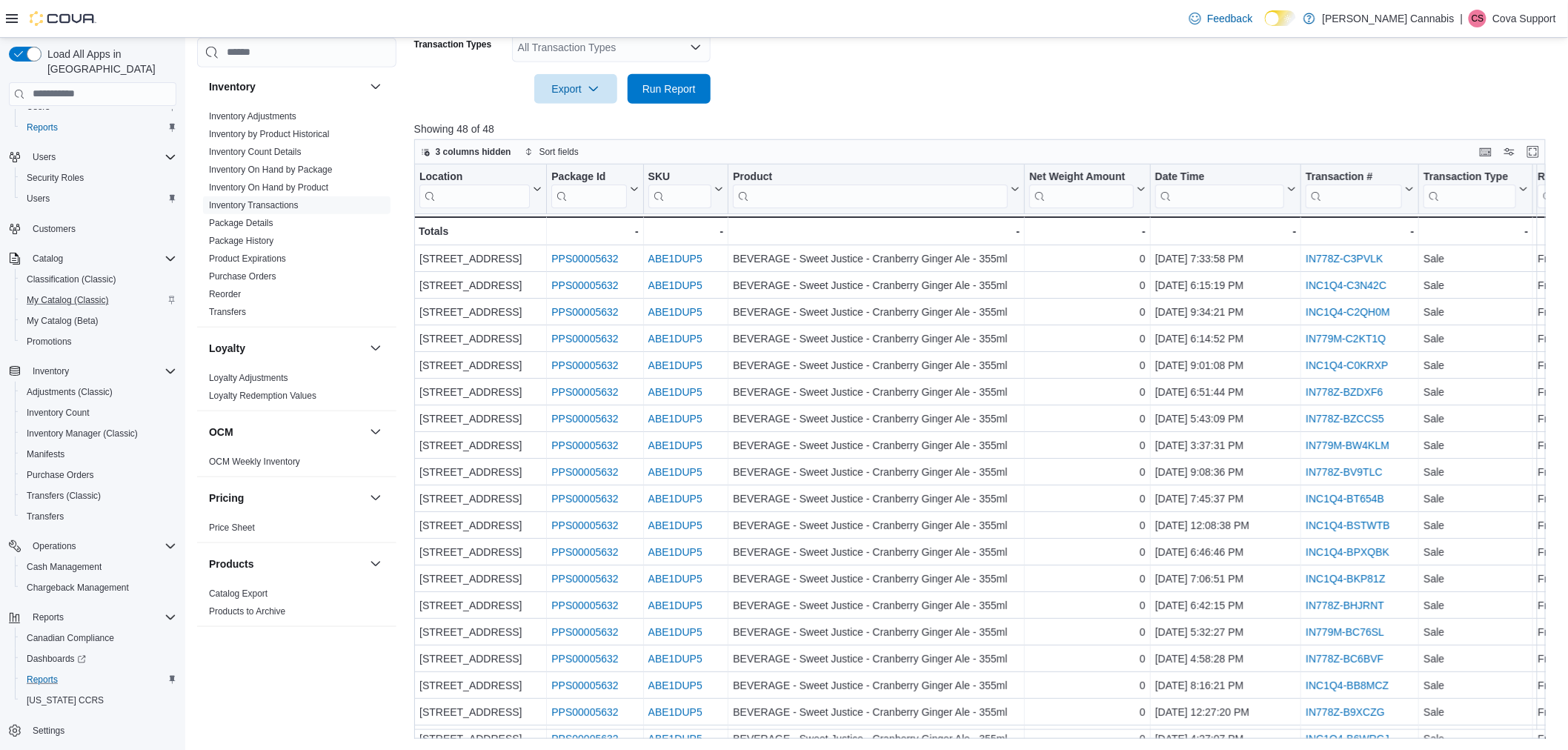
click at [845, 33] on div "Feedback Dark Mode Gormley Cannabis | CS Cova Support" at bounding box center [784, 19] width 1568 height 38
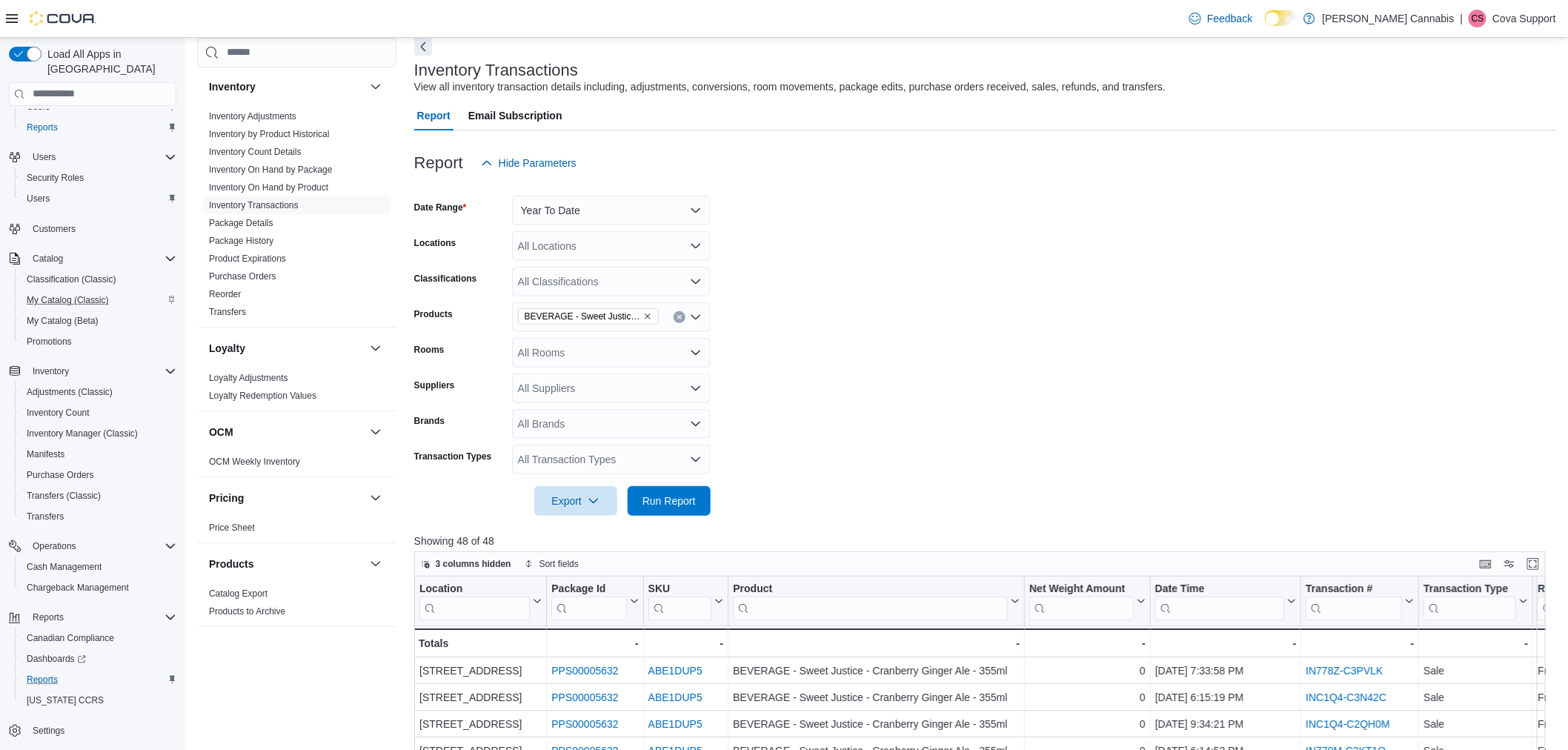
click at [1383, 263] on form "Date Range Year To Date Locations All Locations Classifications All Classificat…" at bounding box center [985, 346] width 1144 height 338
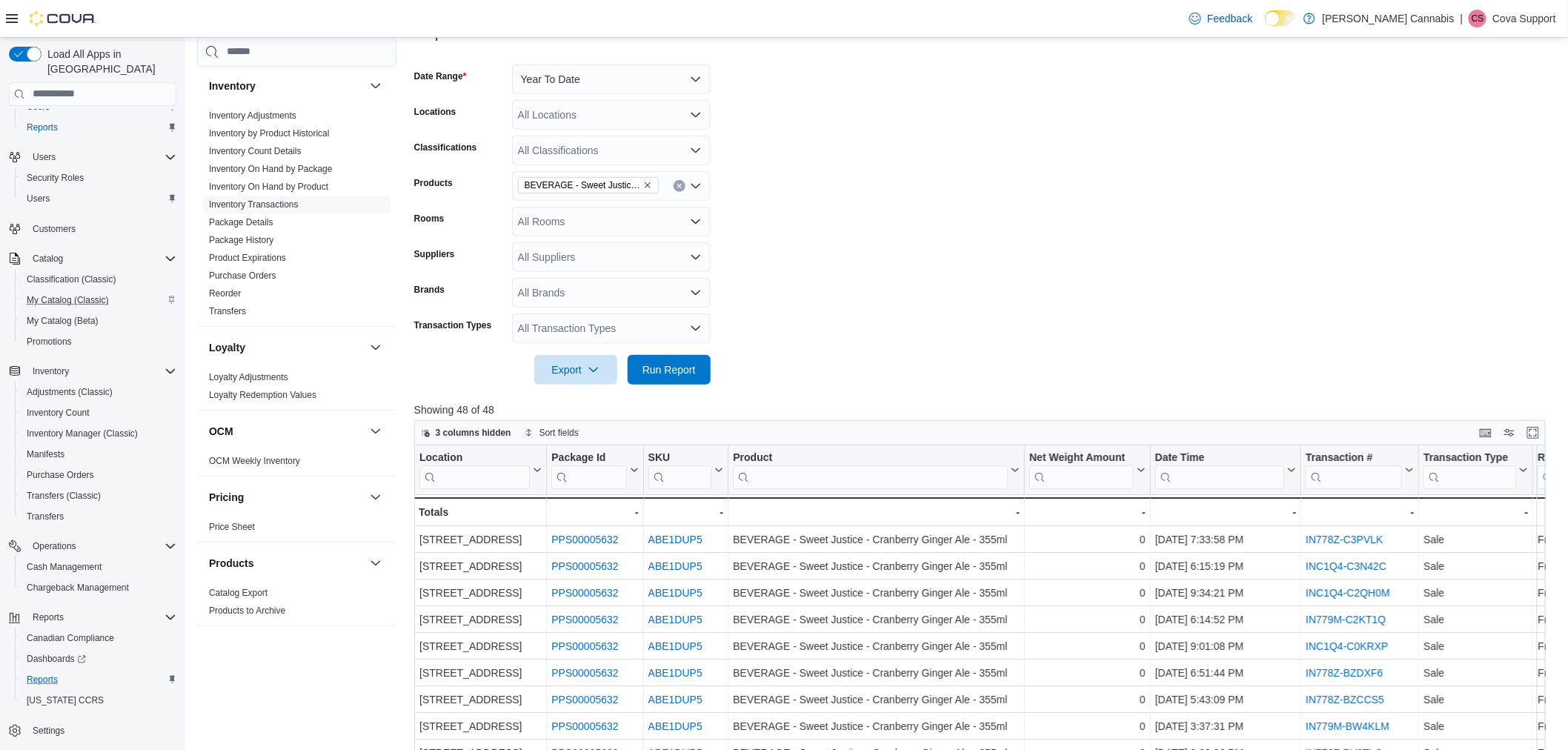
scroll to position [237, 0]
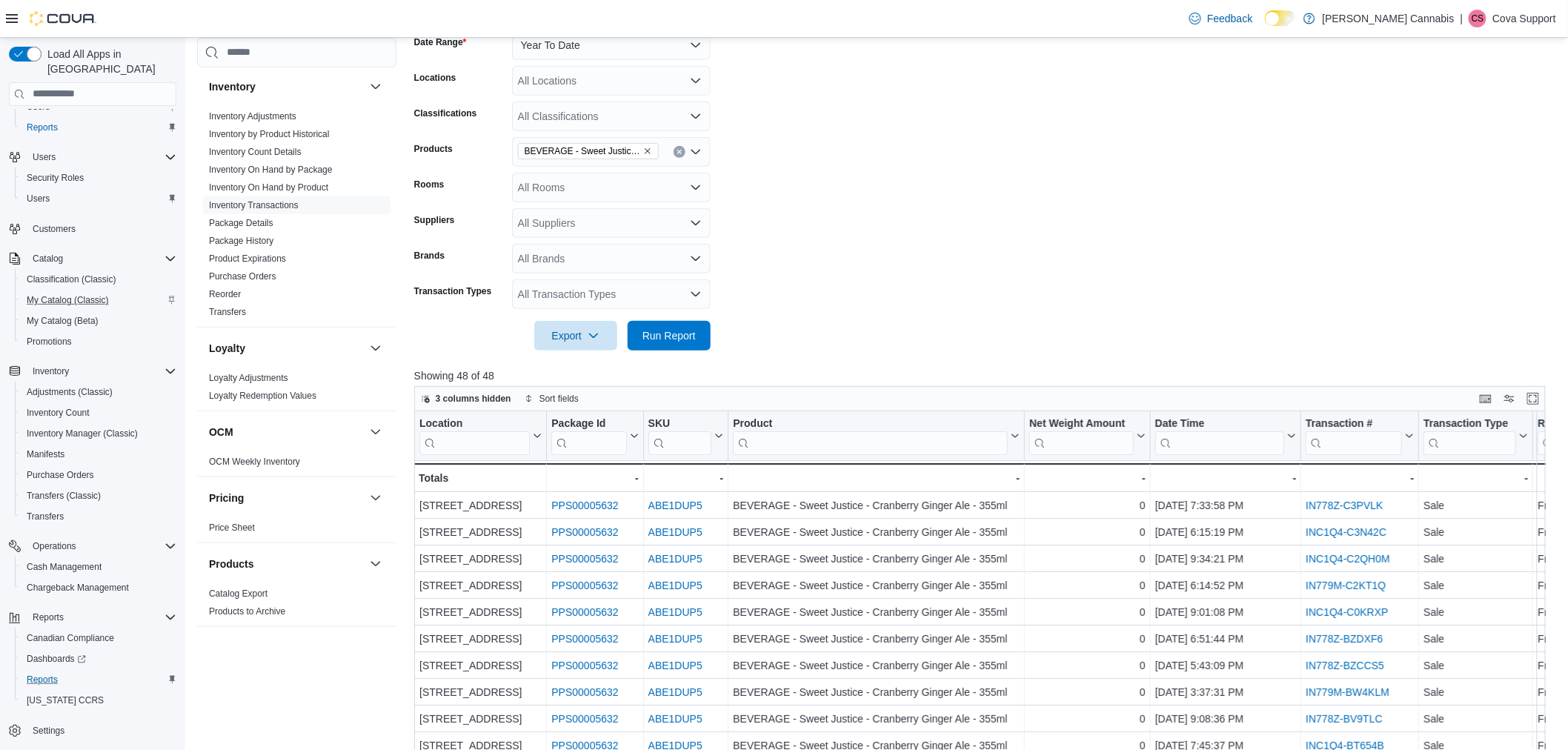
click at [598, 286] on div "All Transaction Types" at bounding box center [611, 294] width 199 height 29
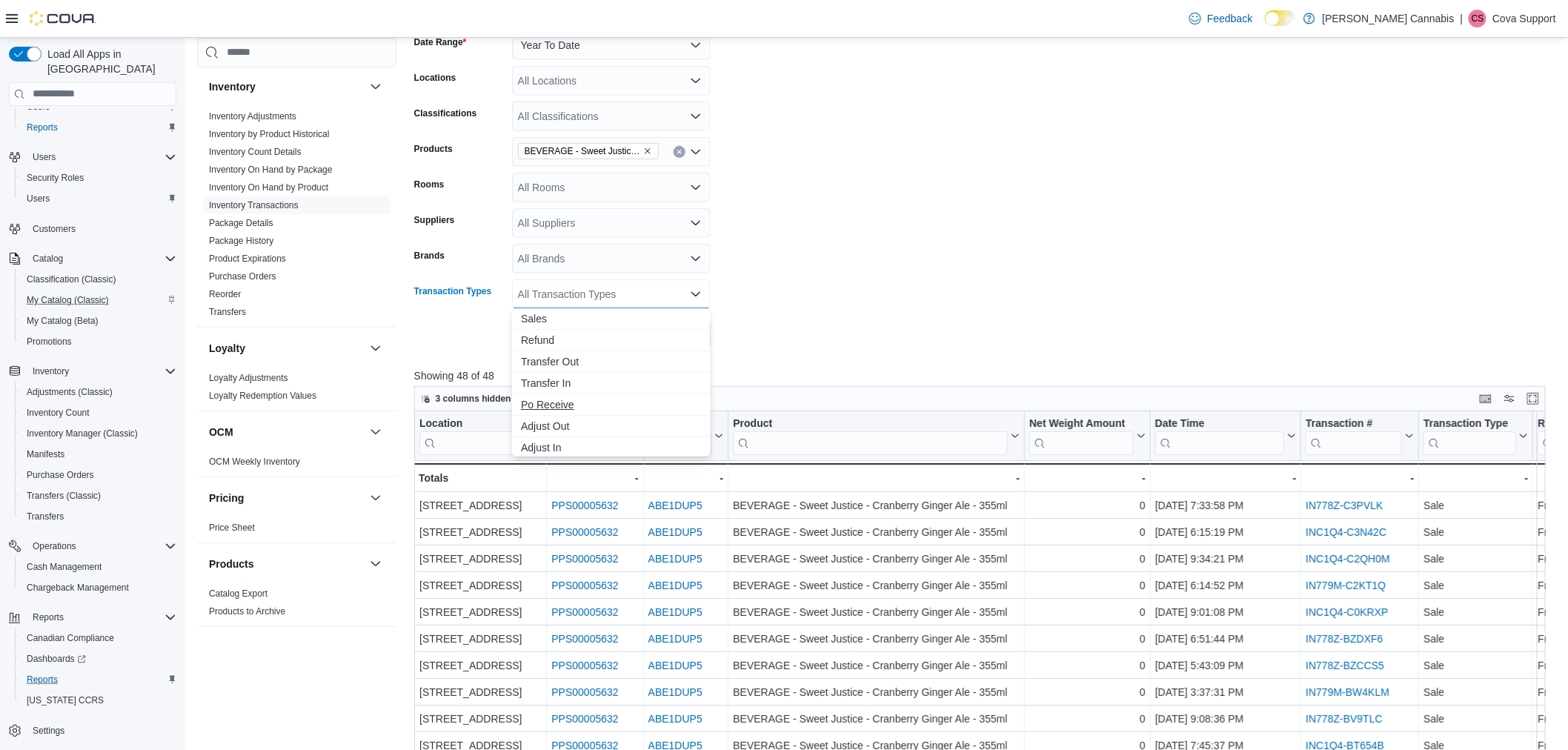
click at [568, 406] on span "Po Receive" at bounding box center [612, 404] width 181 height 15
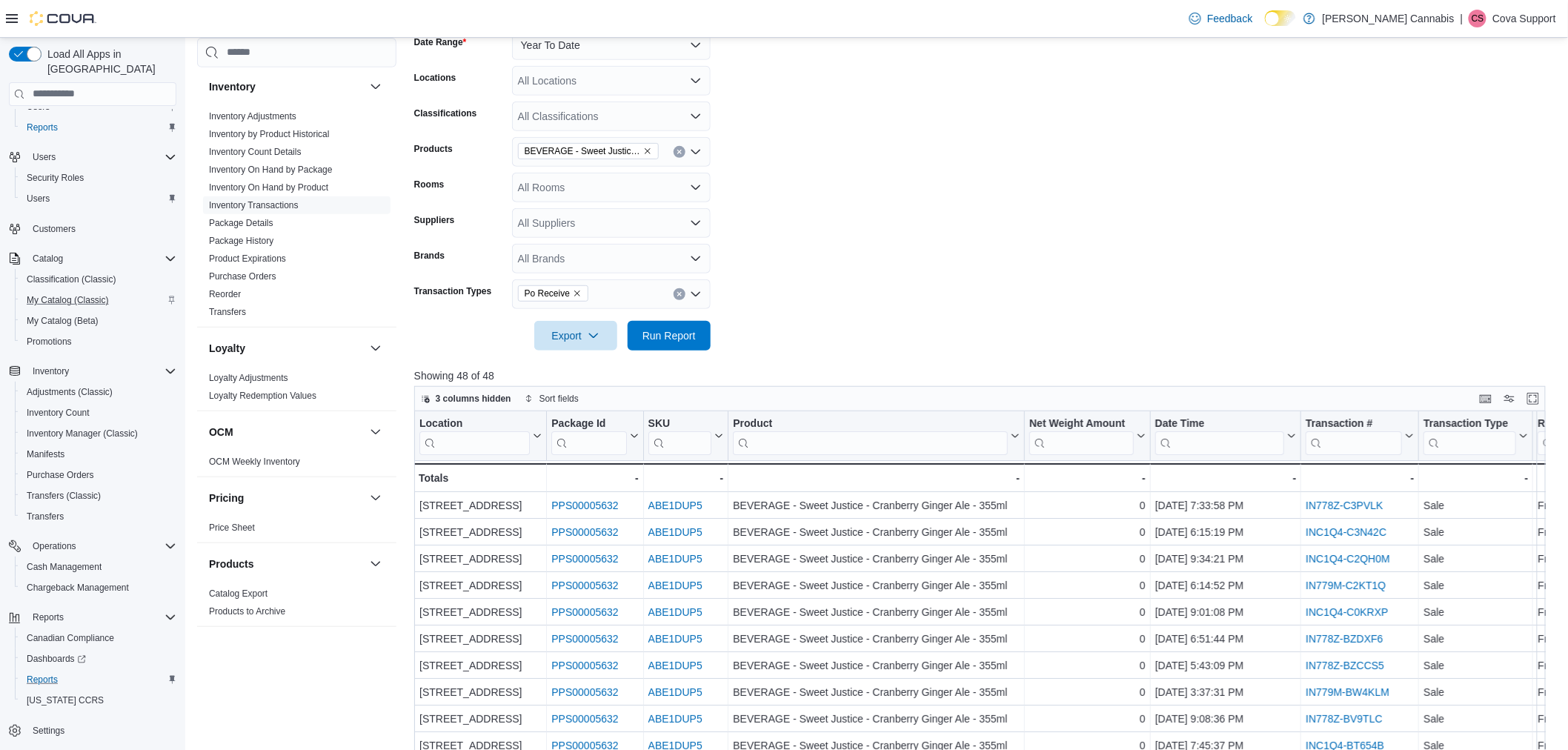
click at [954, 323] on form "Date Range Year To Date Locations All Locations Classifications All Classificat…" at bounding box center [985, 181] width 1144 height 338
click at [669, 345] on span "Run Report" at bounding box center [669, 334] width 65 height 29
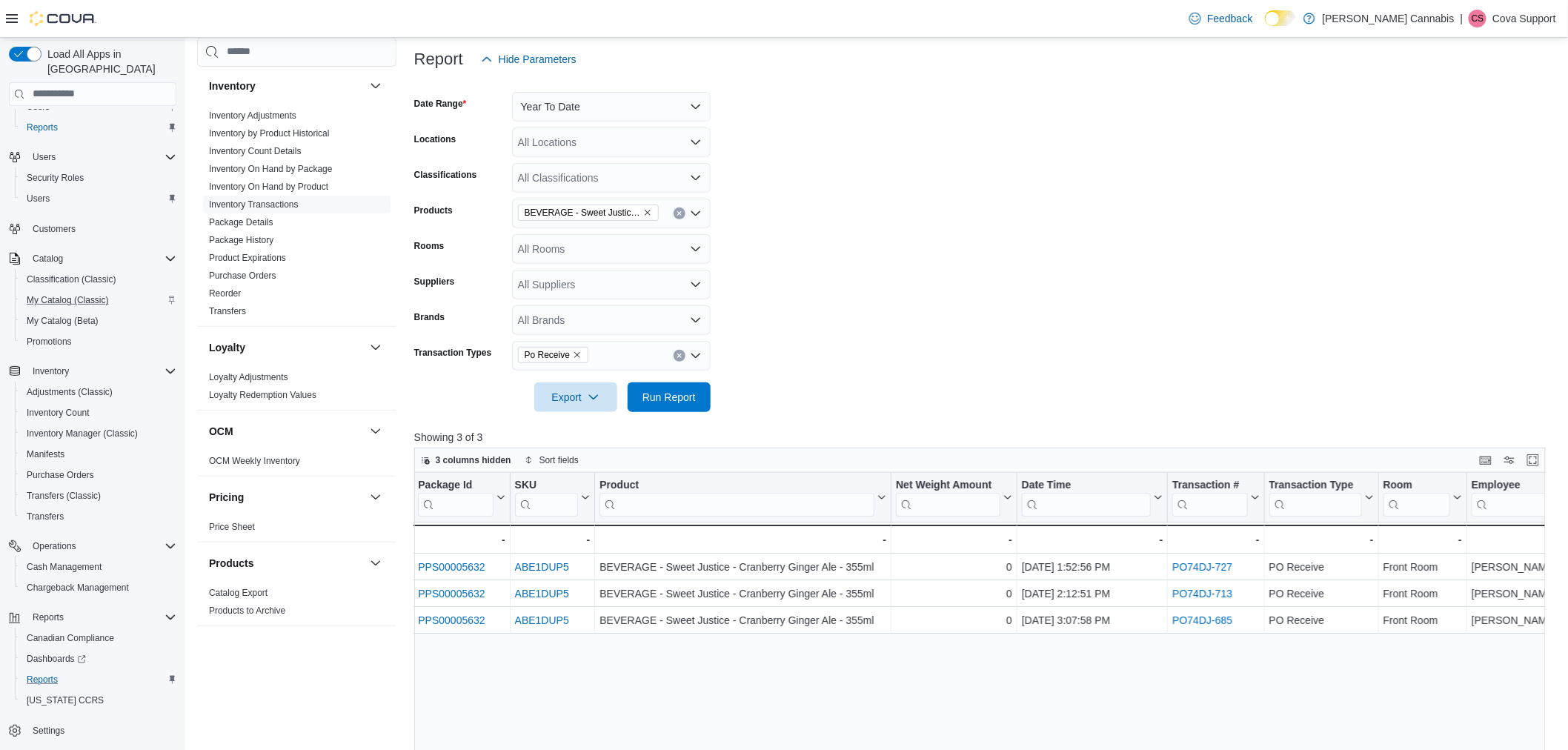
scroll to position [72, 0]
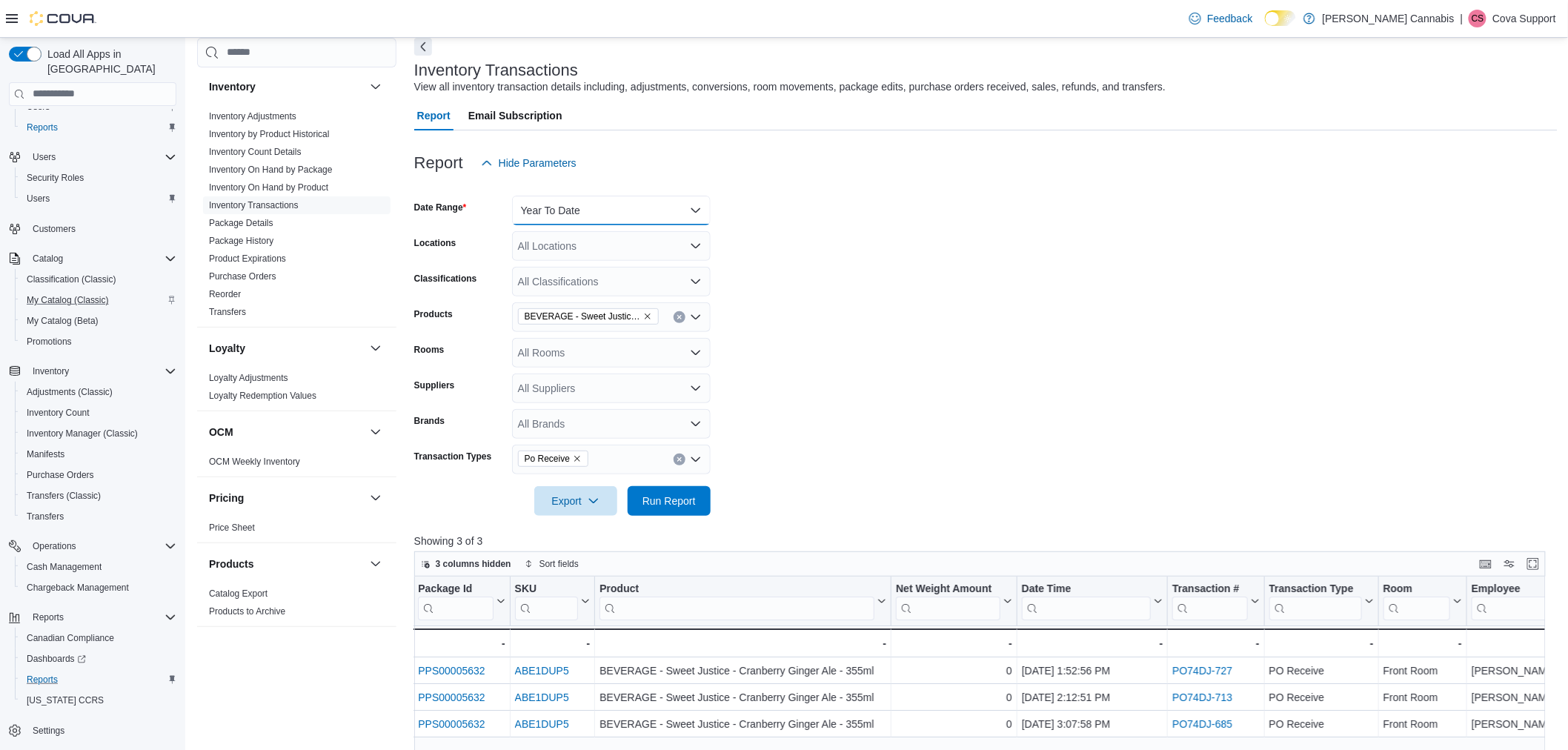
click at [610, 207] on button "Year To Date" at bounding box center [611, 210] width 199 height 29
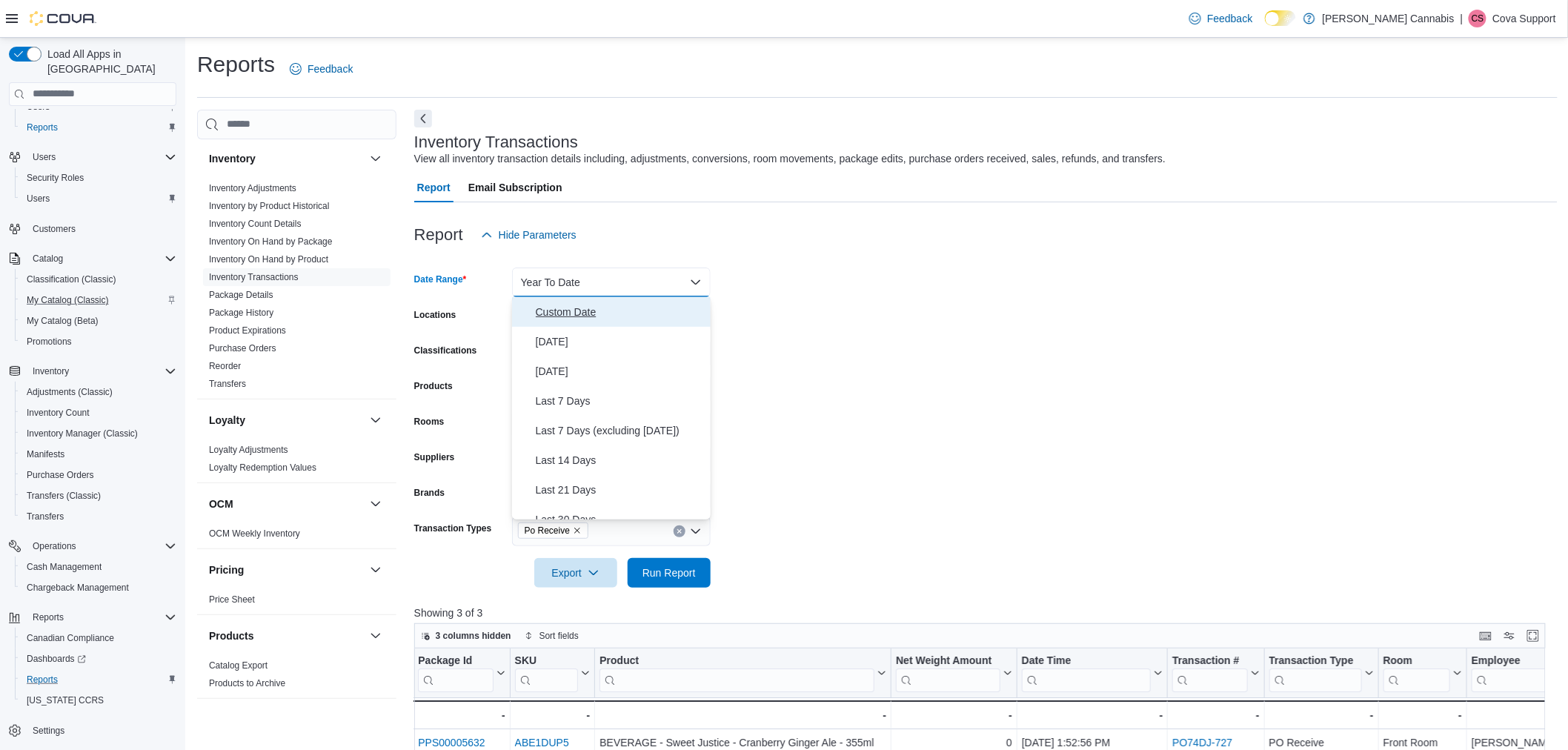
click at [594, 312] on span "Custom Date" at bounding box center [620, 311] width 169 height 17
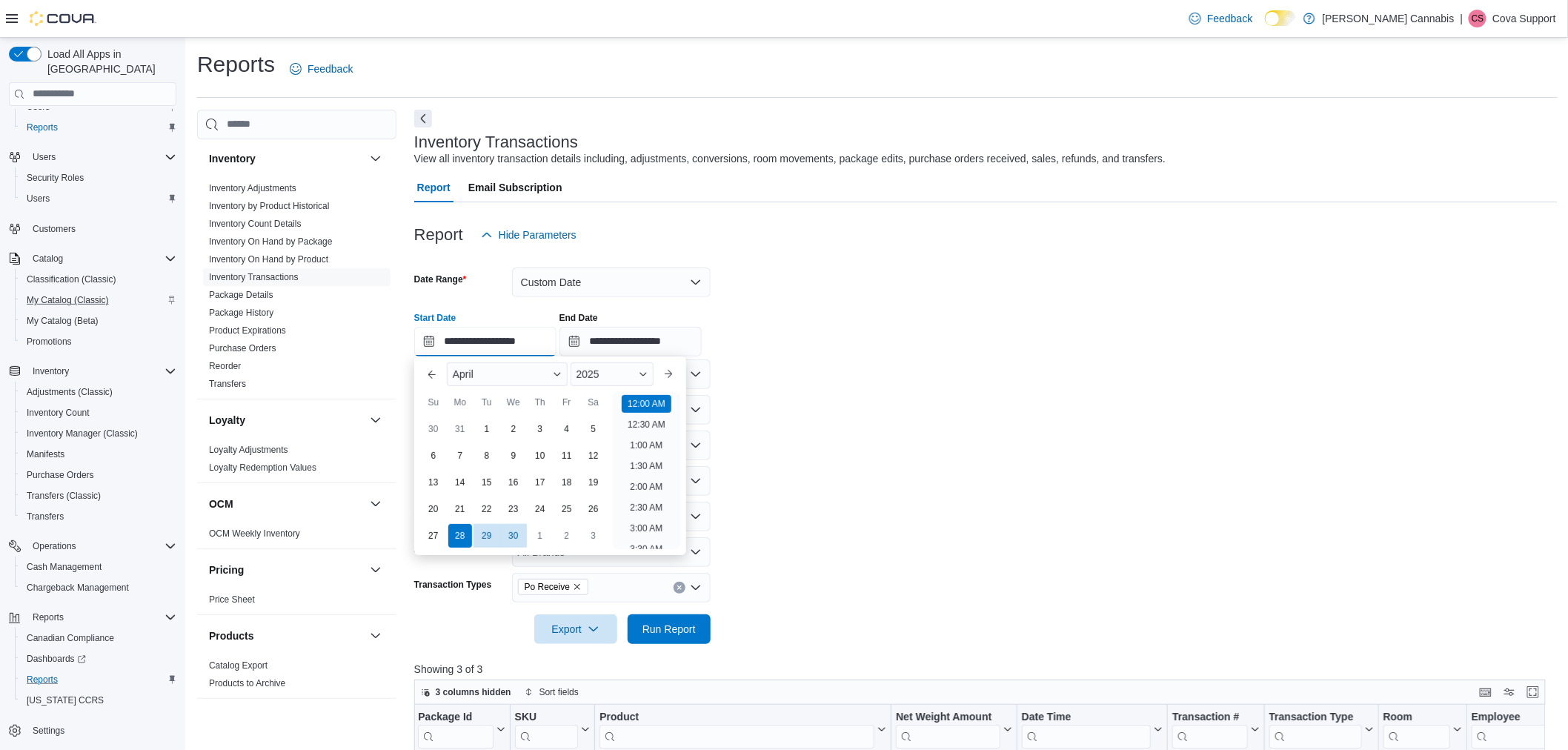
scroll to position [46, 0]
click at [490, 345] on input "**********" at bounding box center [485, 341] width 142 height 29
type input "**********"
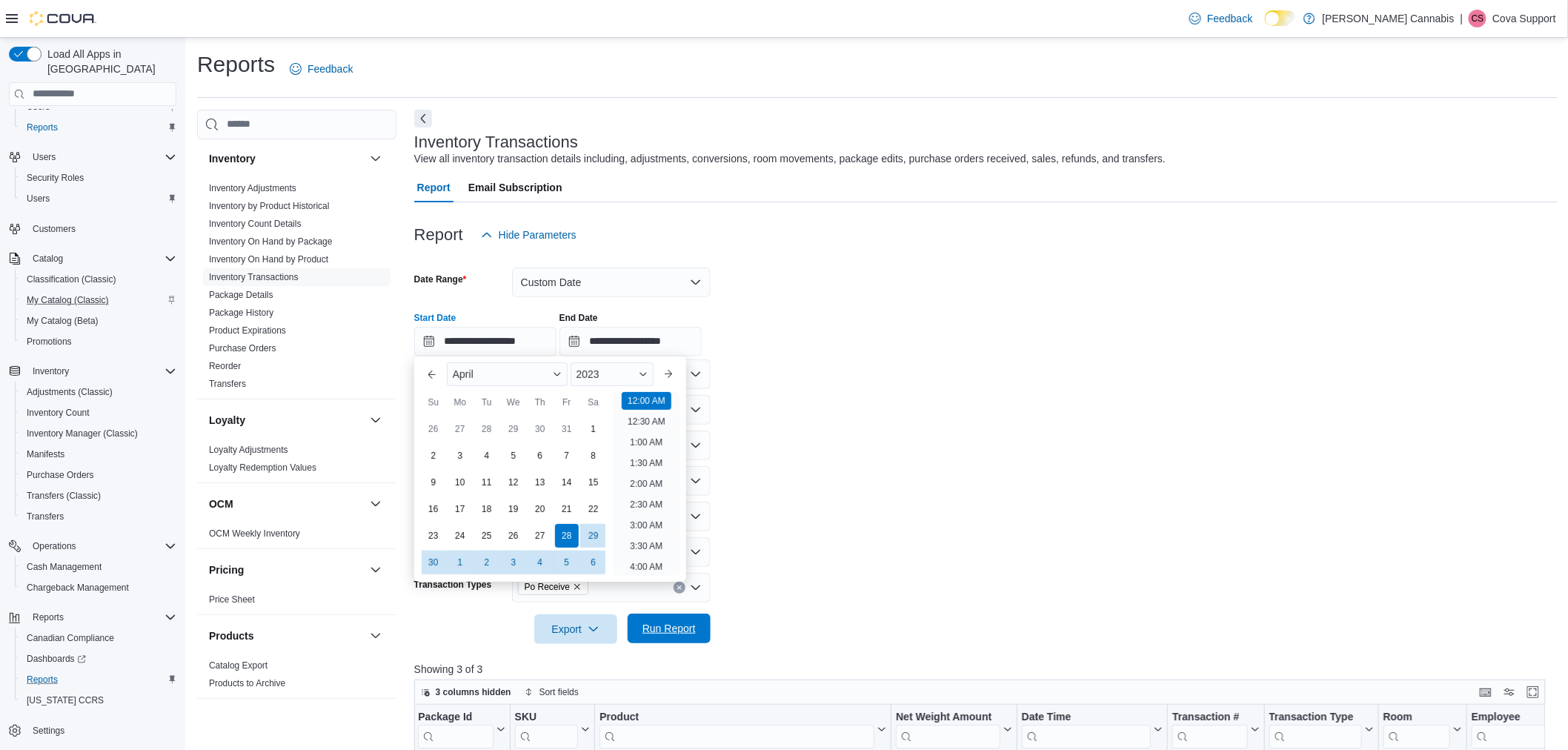
drag, startPoint x: 824, startPoint y: 388, endPoint x: 633, endPoint y: 620, distance: 300.5
click at [824, 389] on form "**********" at bounding box center [985, 447] width 1144 height 394
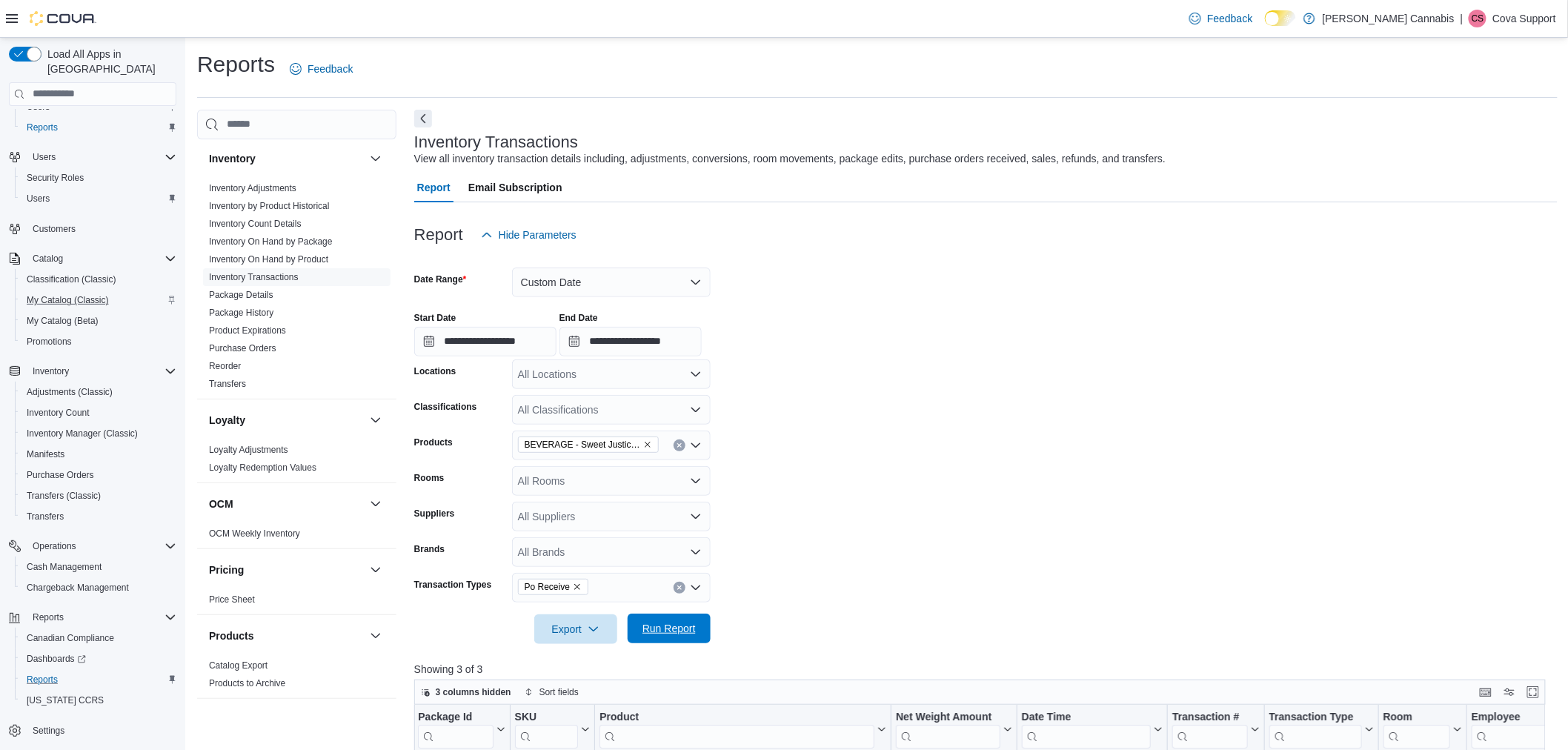
click at [656, 623] on span "Run Report" at bounding box center [669, 628] width 53 height 15
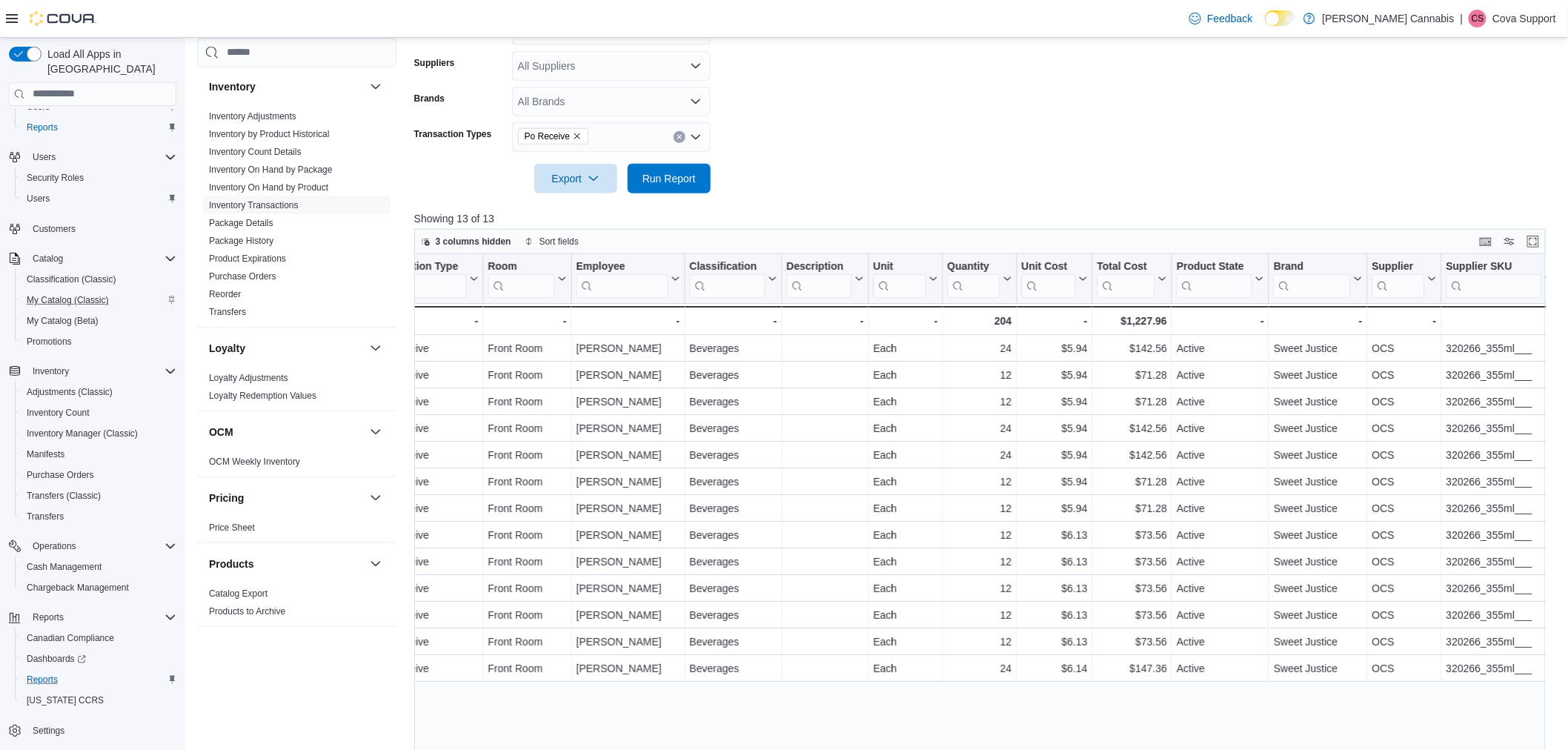
scroll to position [458, 0]
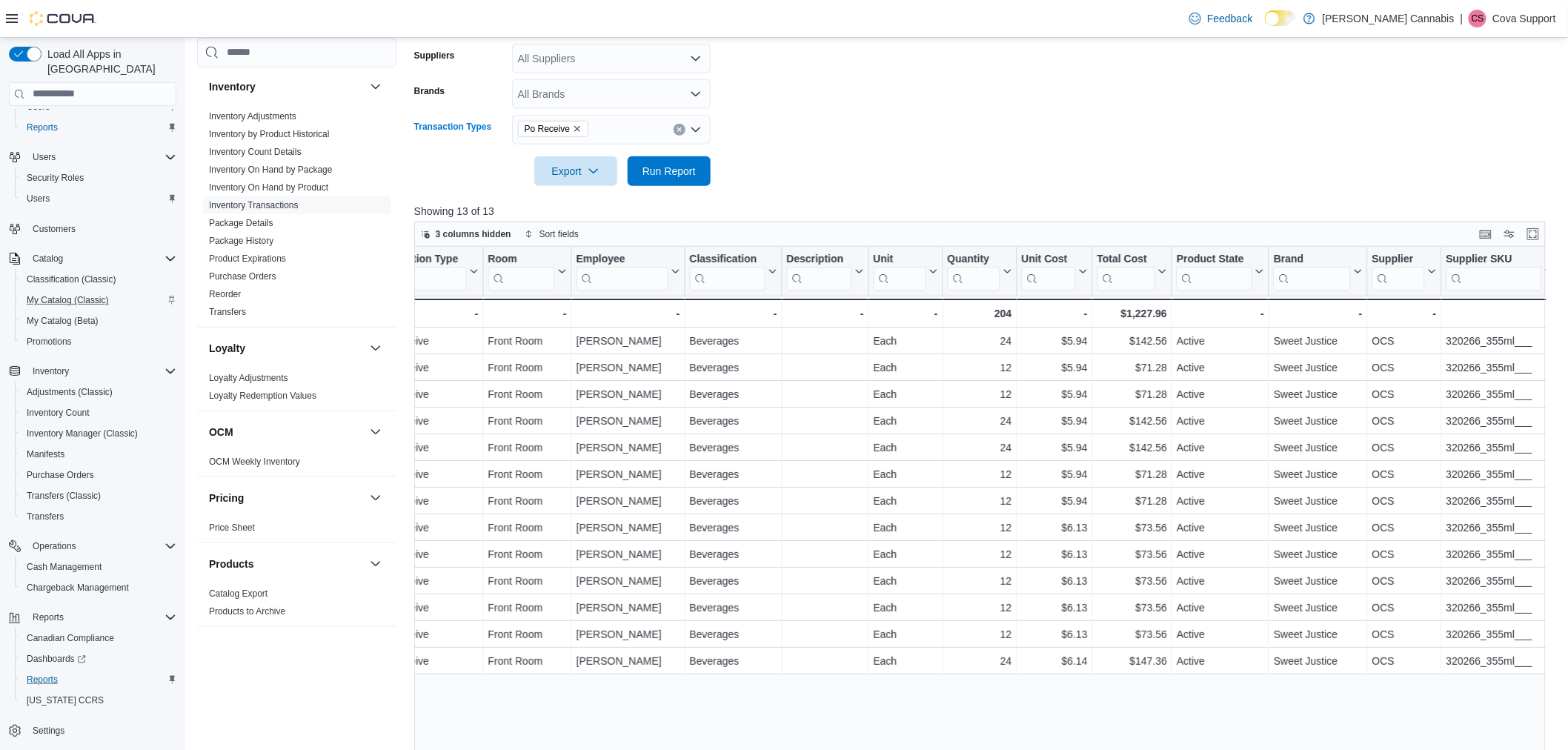
click at [577, 130] on icon "Remove Po Receive from selection in this group" at bounding box center [577, 129] width 6 height 6
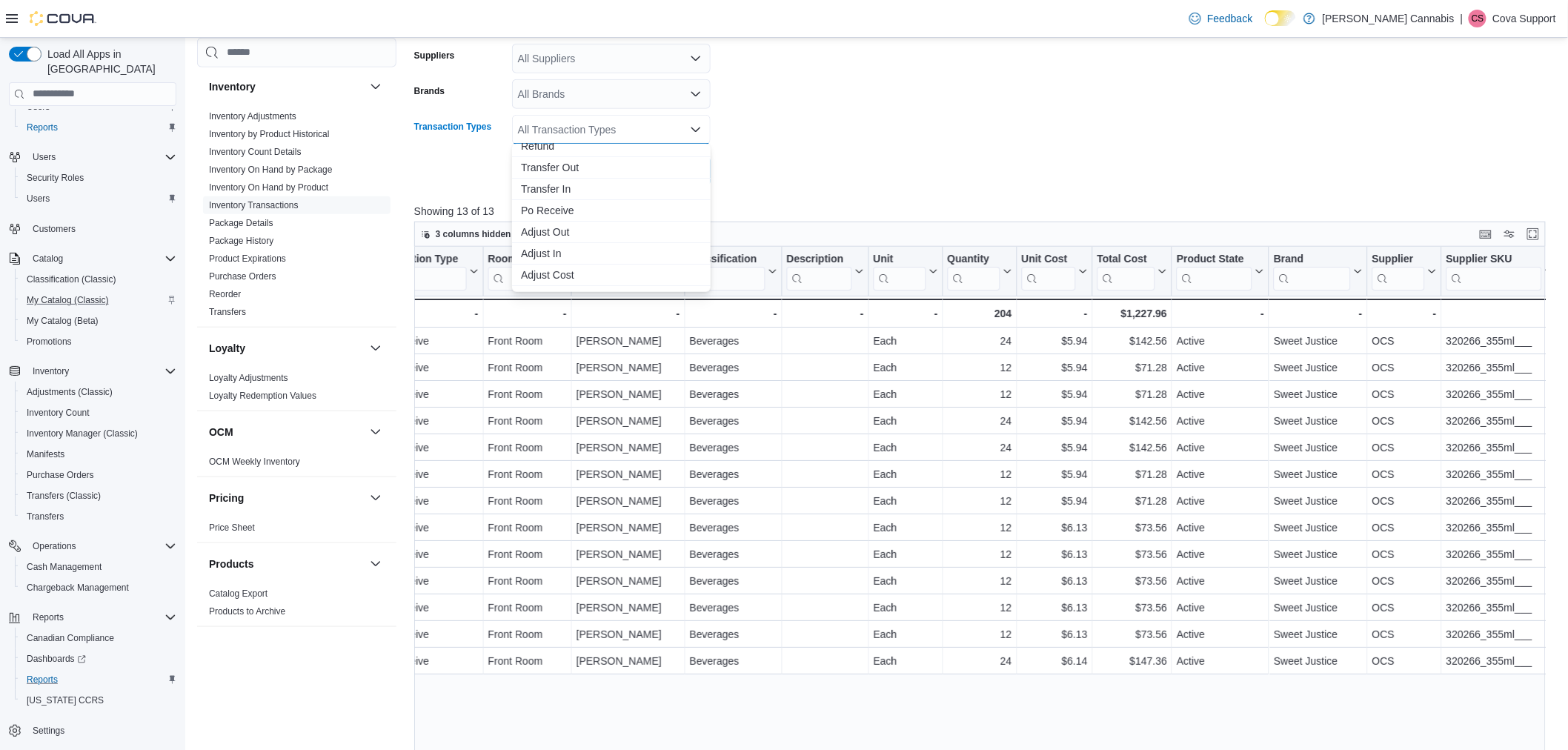
scroll to position [0, 0]
click at [575, 254] on span "Adjust Out" at bounding box center [612, 261] width 181 height 15
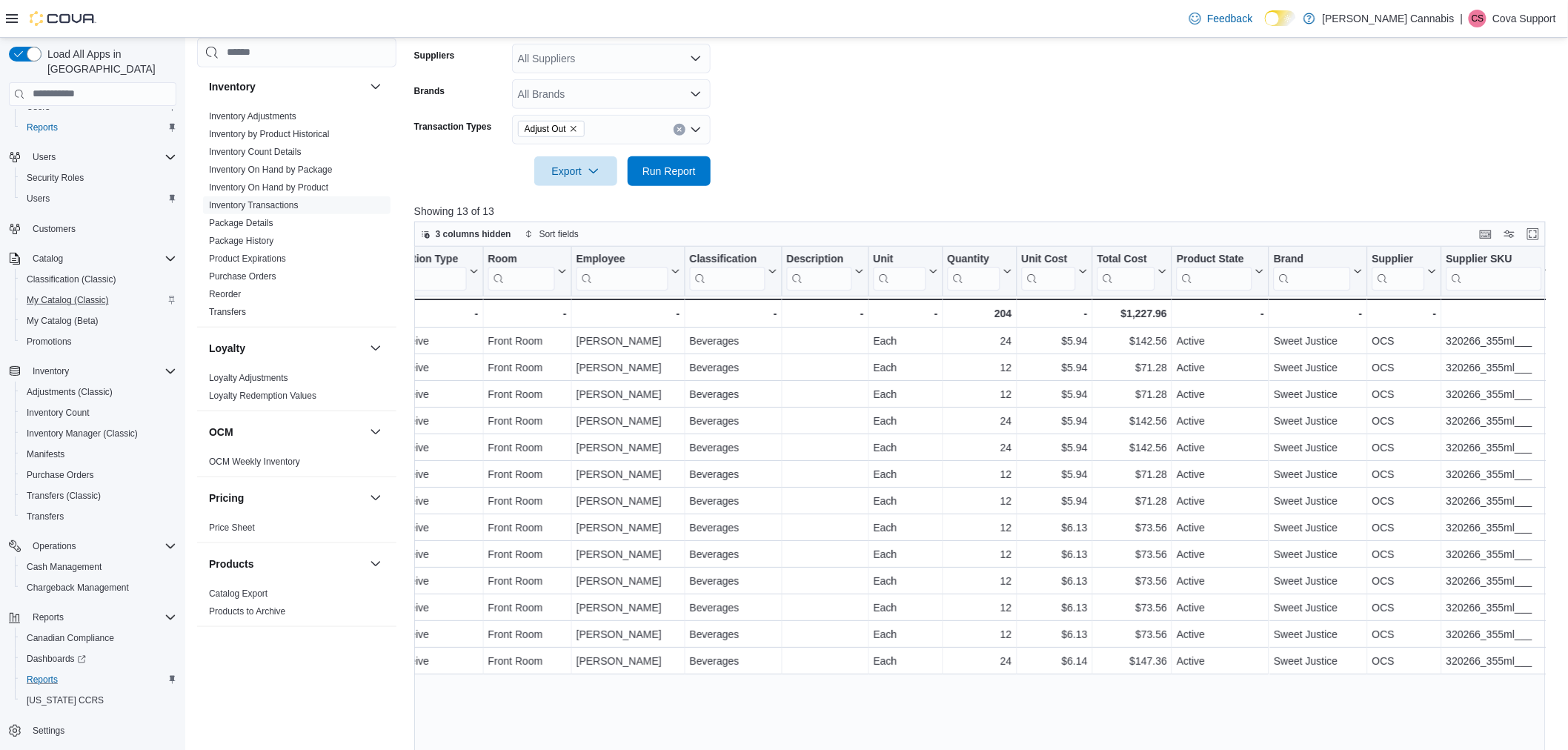
click at [611, 136] on div "Adjust Out" at bounding box center [611, 130] width 199 height 29
click at [805, 149] on div at bounding box center [985, 150] width 1144 height 12
click at [683, 168] on span "Run Report" at bounding box center [669, 170] width 53 height 15
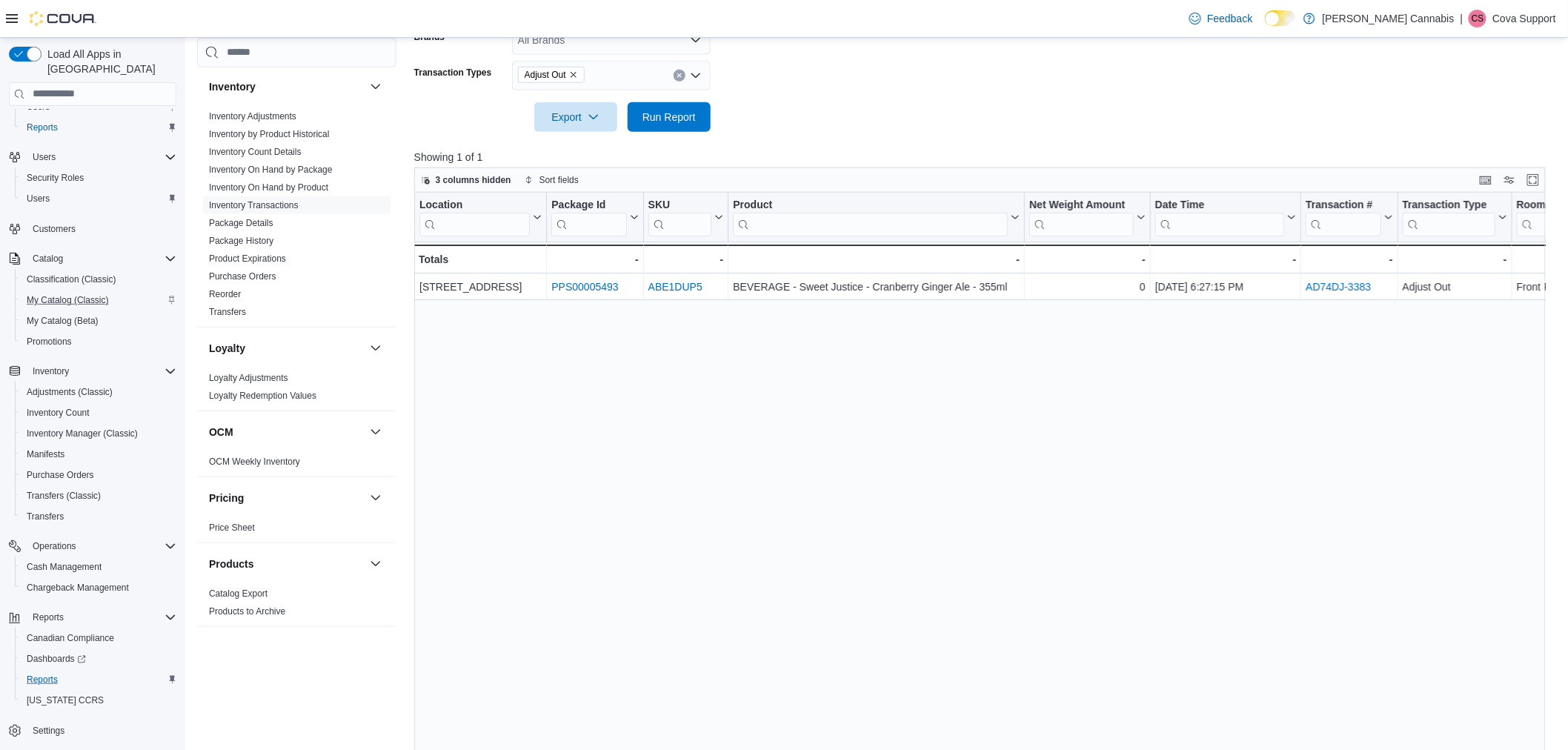
scroll to position [541, 0]
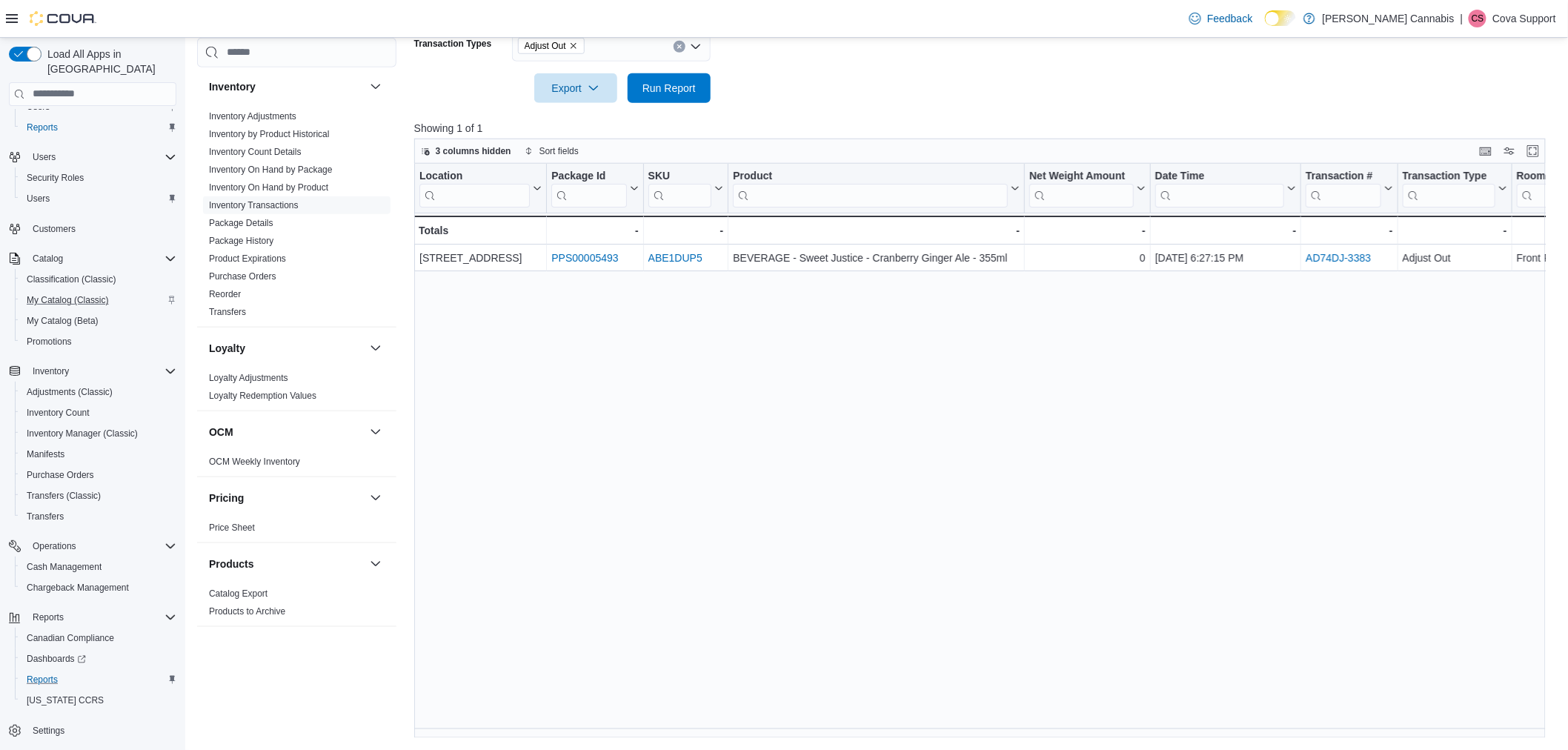
click at [1350, 740] on div "Reports Feedback Cash Management Cash Management Cash Out Details Compliance OC…" at bounding box center [877, 124] width 1384 height 1254
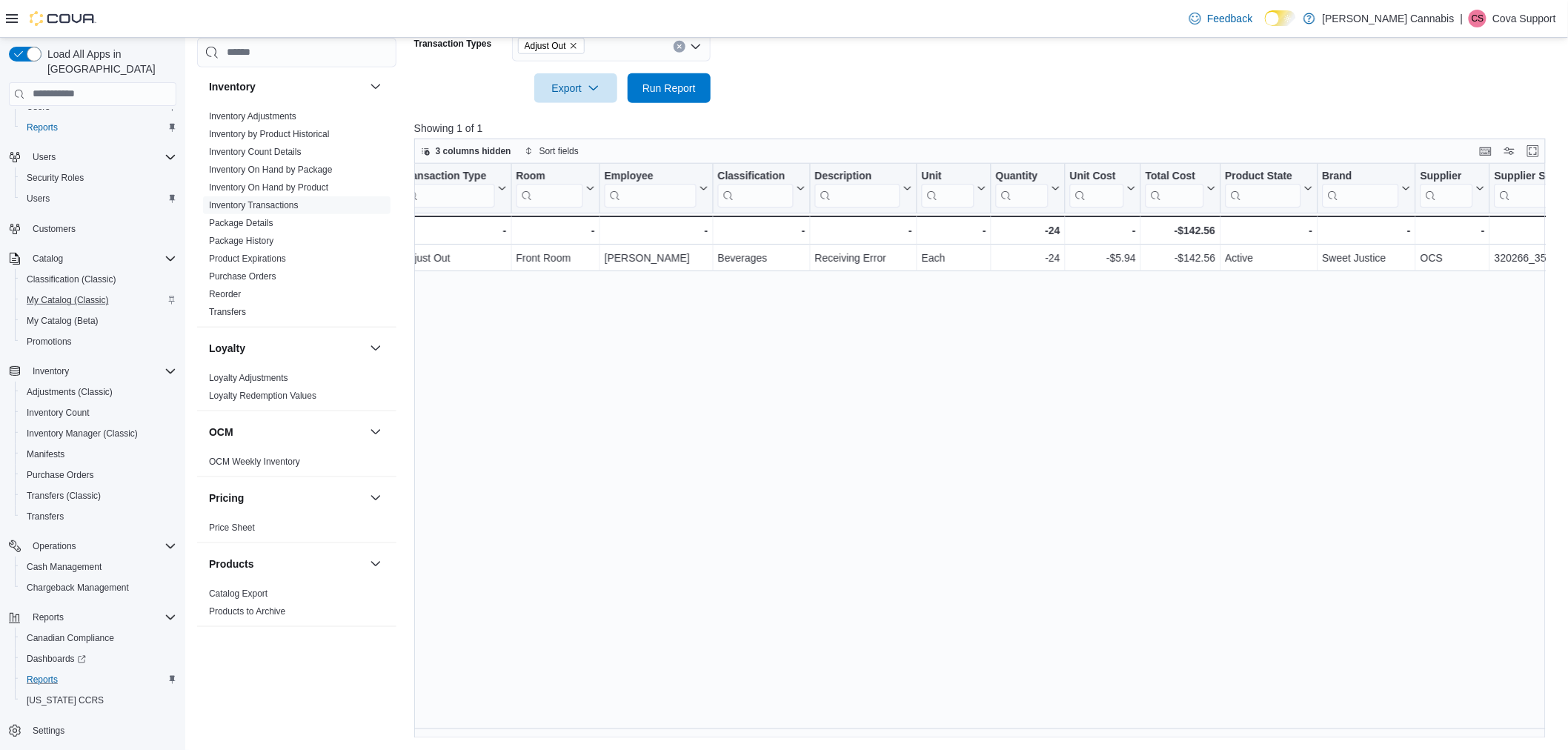
scroll to position [0, 1050]
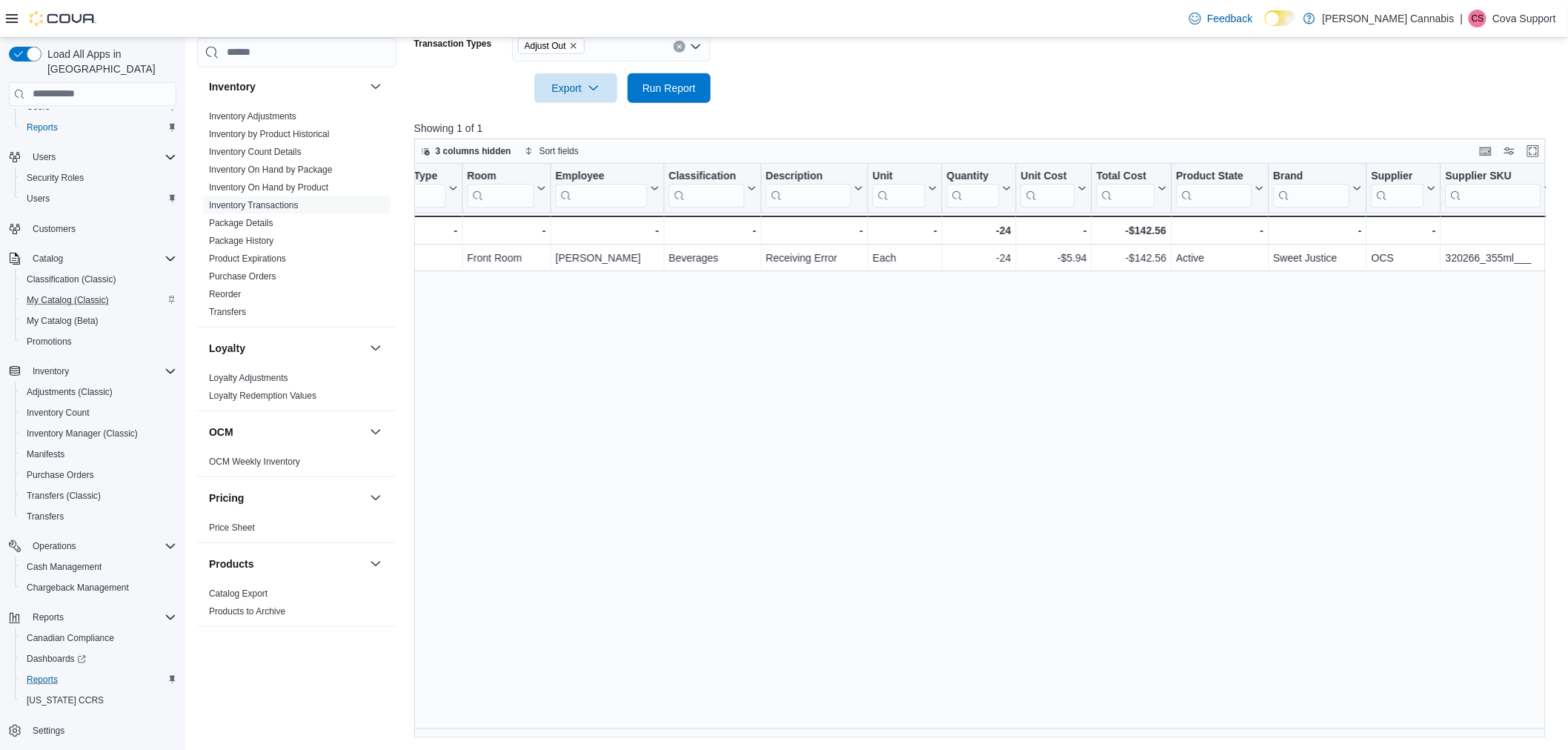
click at [828, 728] on div "Location Click to view column header actions Package Id Click to view column he…" at bounding box center [985, 451] width 1144 height 575
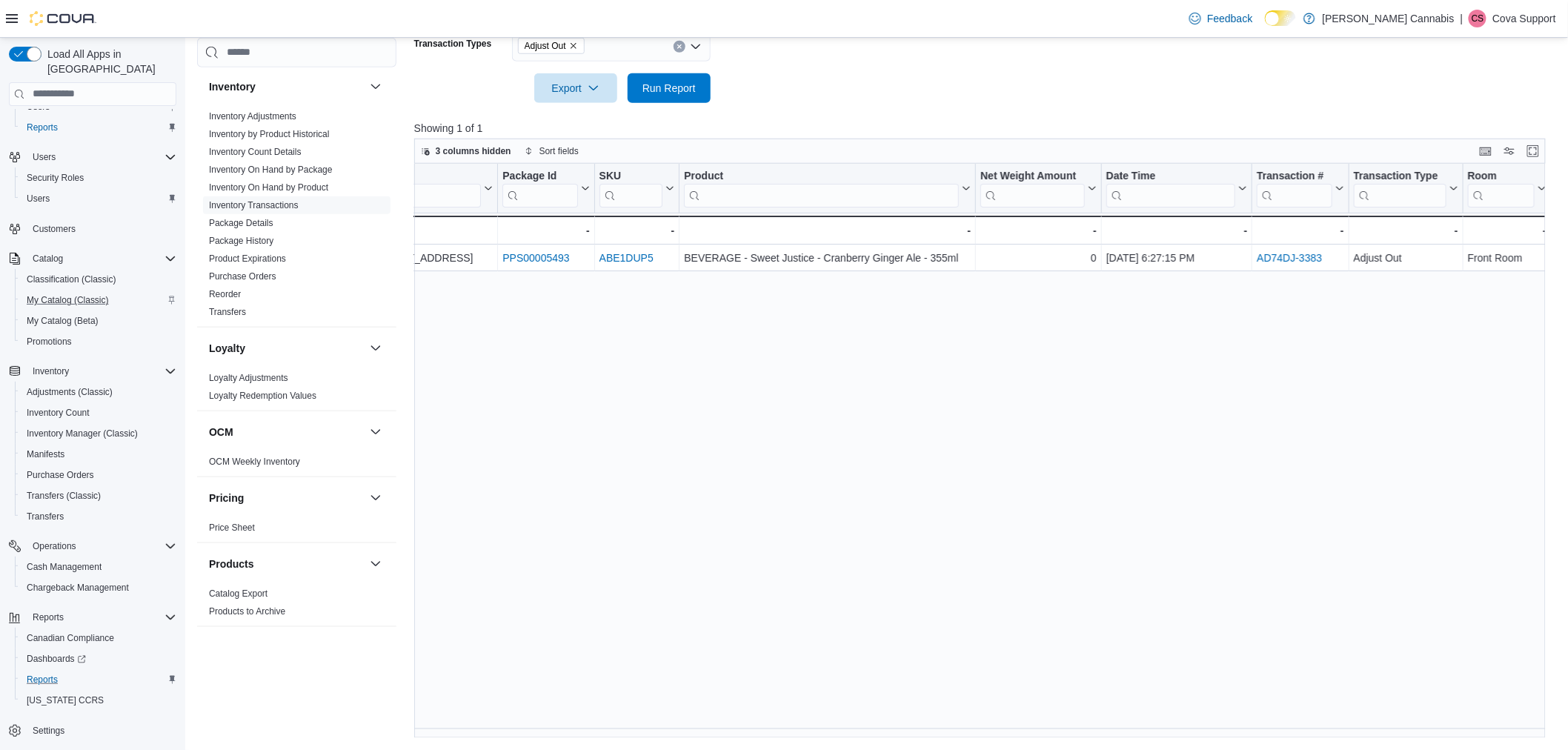
click at [831, 408] on div "Location Click to view column header actions Package Id Click to view column he…" at bounding box center [985, 451] width 1144 height 575
click at [676, 298] on div "Location Click to view column header actions Package Id Click to view column he…" at bounding box center [985, 451] width 1144 height 575
click at [981, 412] on div "Location Click to view column header actions Package Id Click to view column he…" at bounding box center [985, 451] width 1144 height 575
click at [1090, 726] on div "Location Click to view column header actions Package Id Click to view column he…" at bounding box center [985, 451] width 1144 height 575
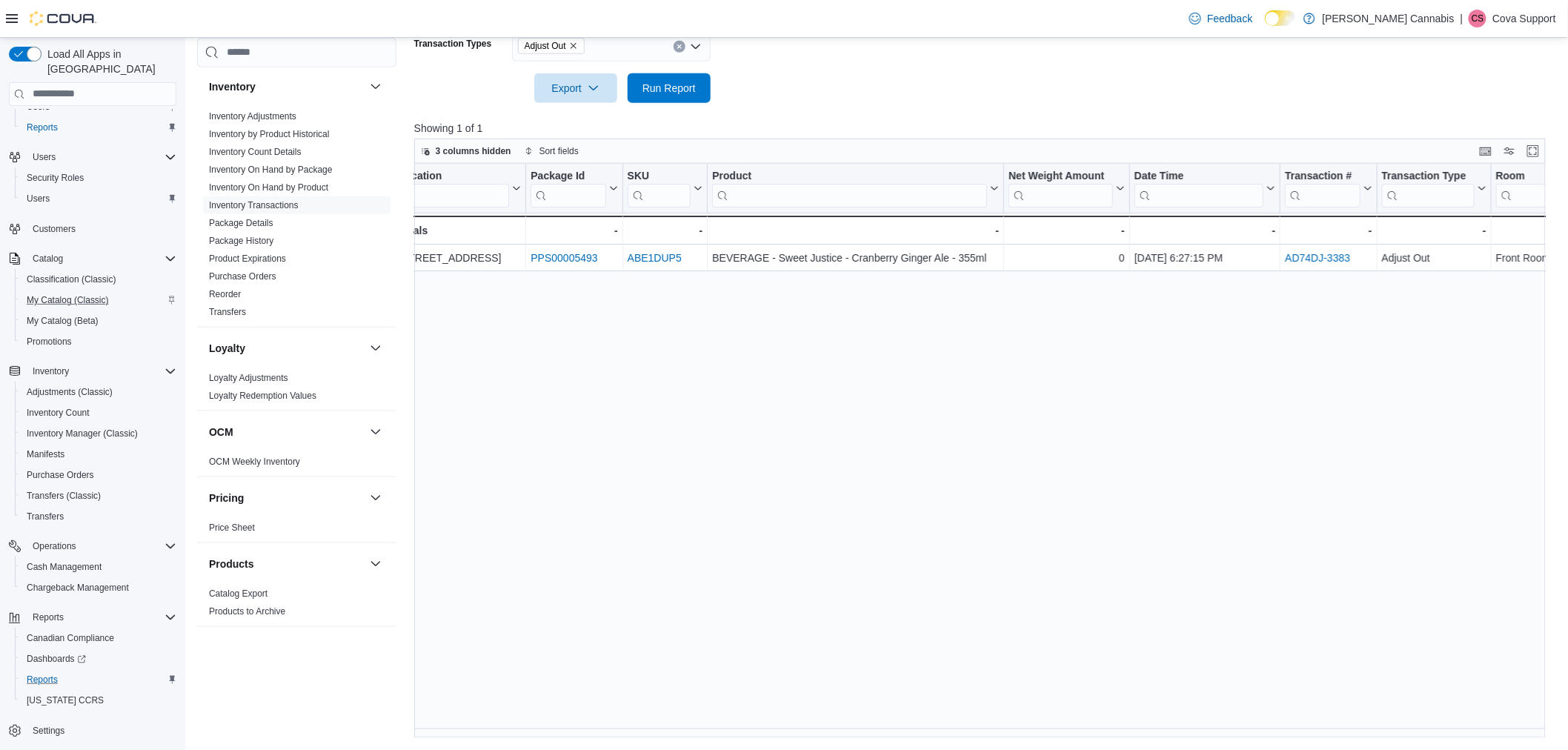
scroll to position [0, 0]
click at [745, 501] on div "Location Click to view column header actions Package Id Click to view column he…" at bounding box center [985, 451] width 1144 height 575
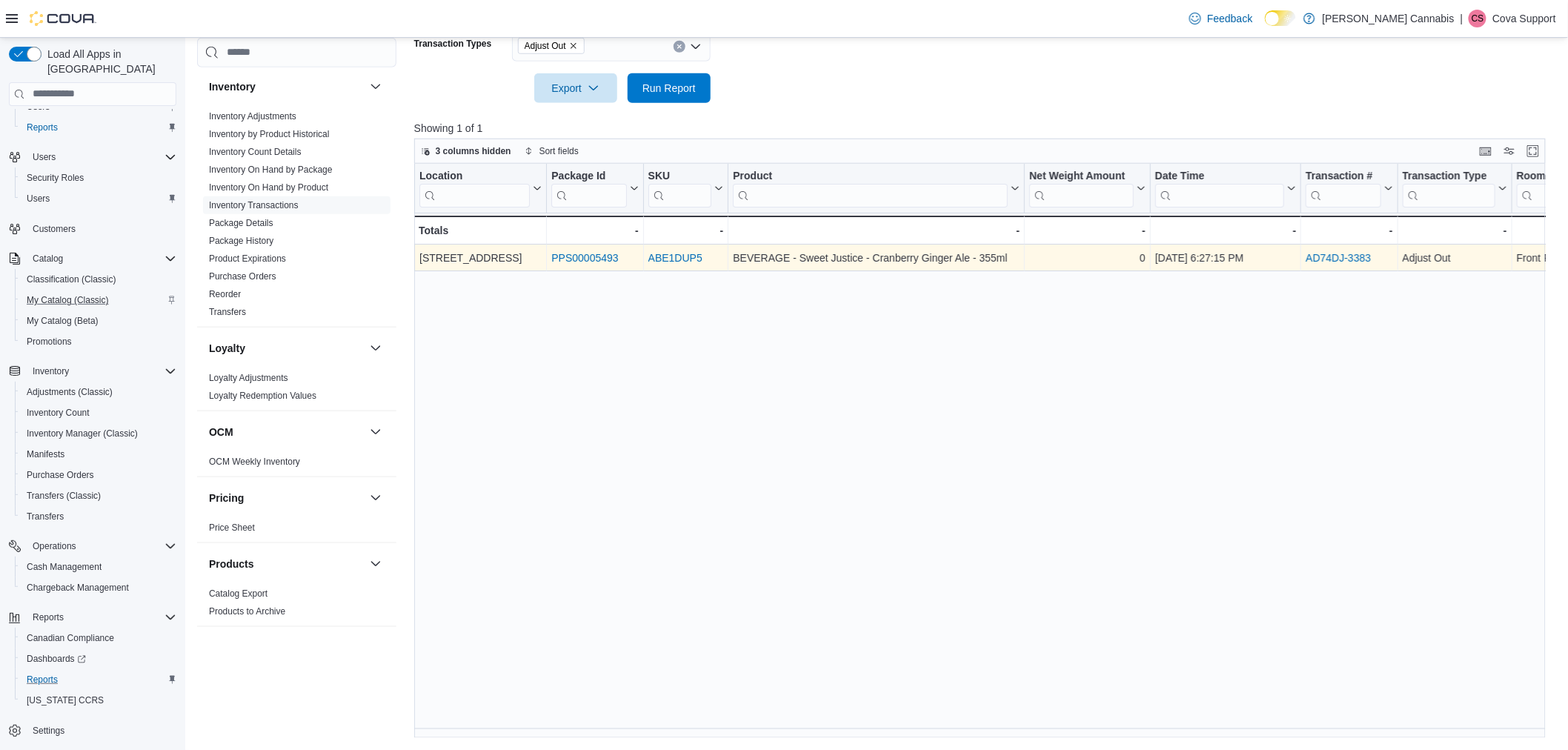
click at [697, 258] on link "ABE1DUP5" at bounding box center [675, 257] width 54 height 12
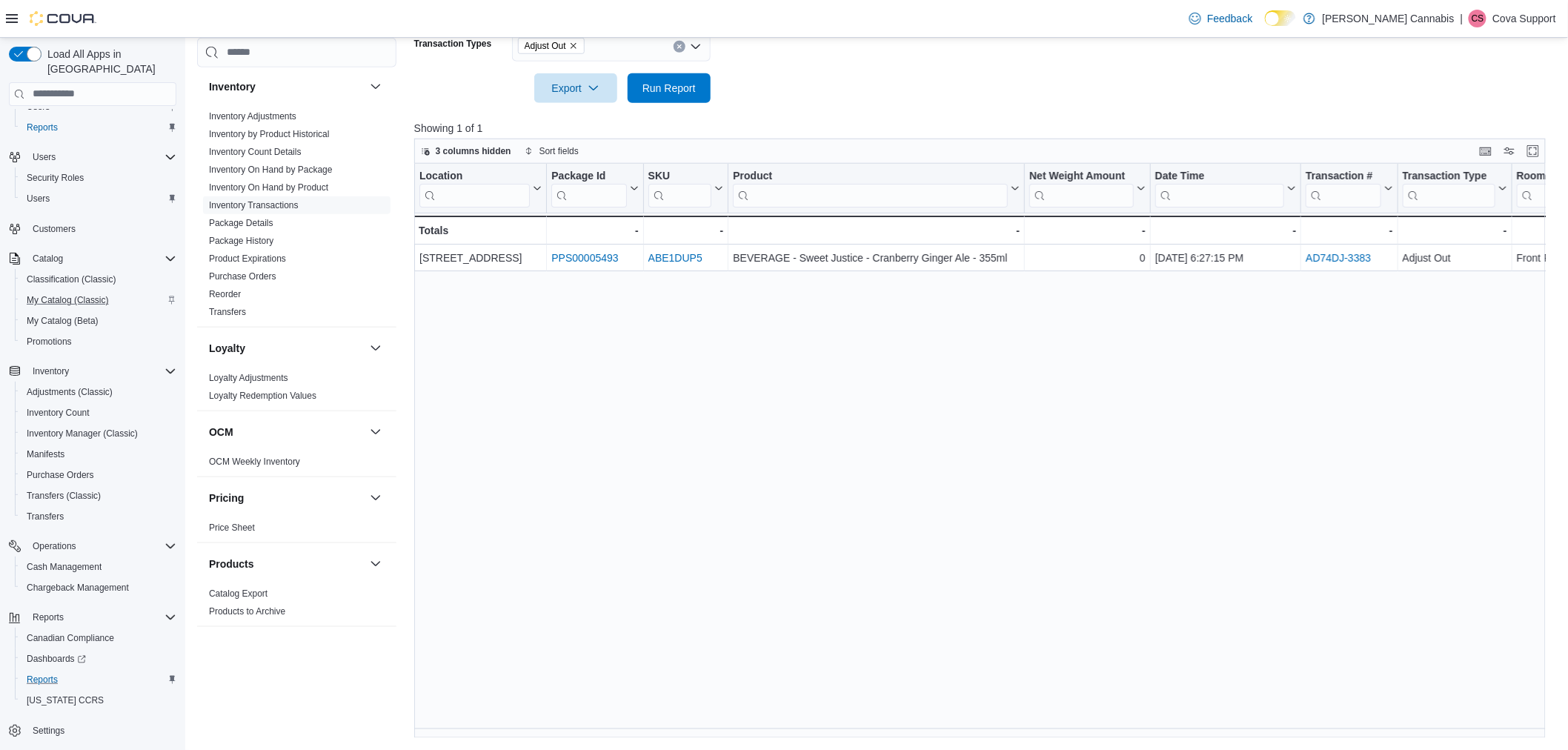
click at [1105, 394] on div "Location Click to view column header actions Package Id Click to view column he…" at bounding box center [985, 451] width 1144 height 575
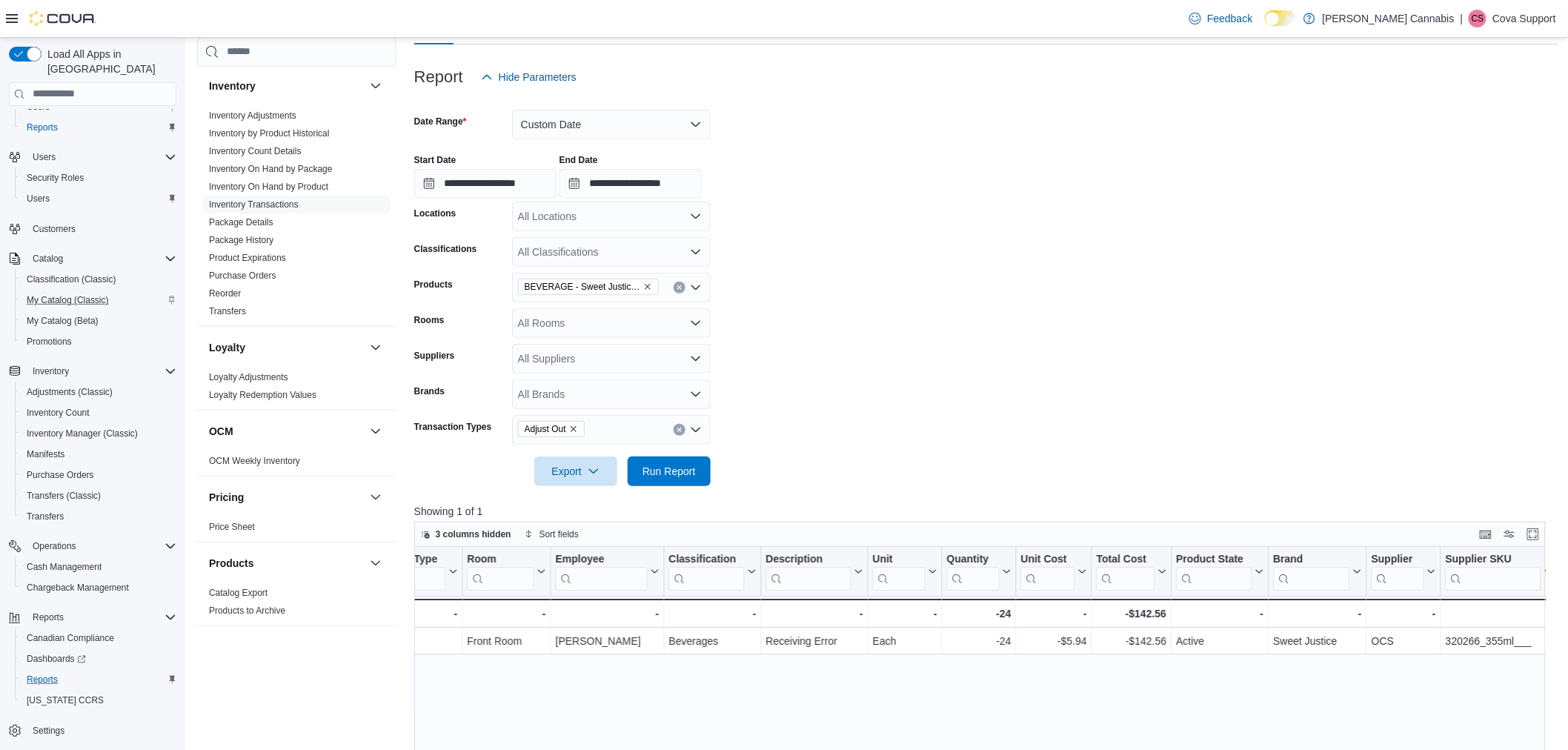
scroll to position [129, 0]
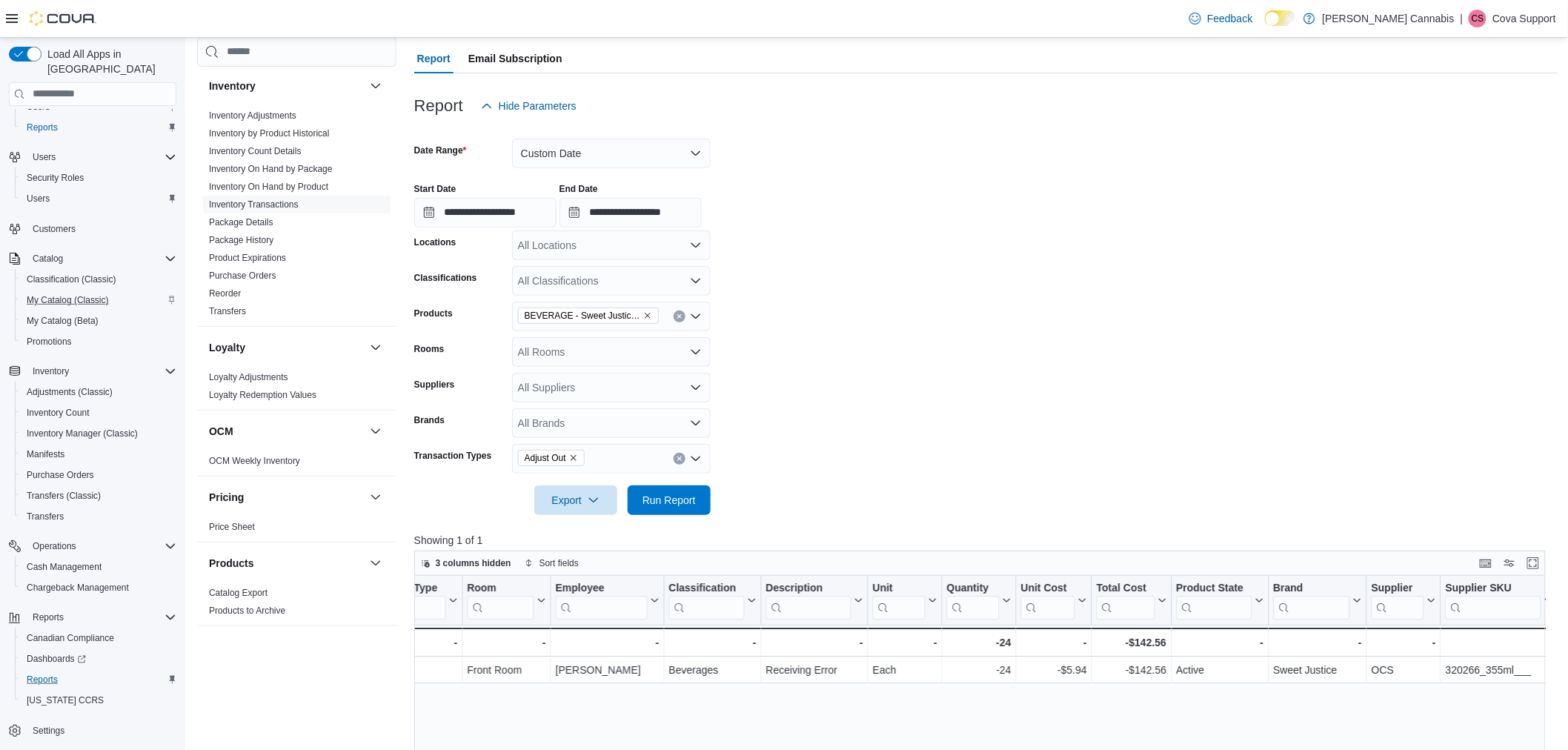
click at [1192, 275] on form "**********" at bounding box center [985, 318] width 1144 height 394
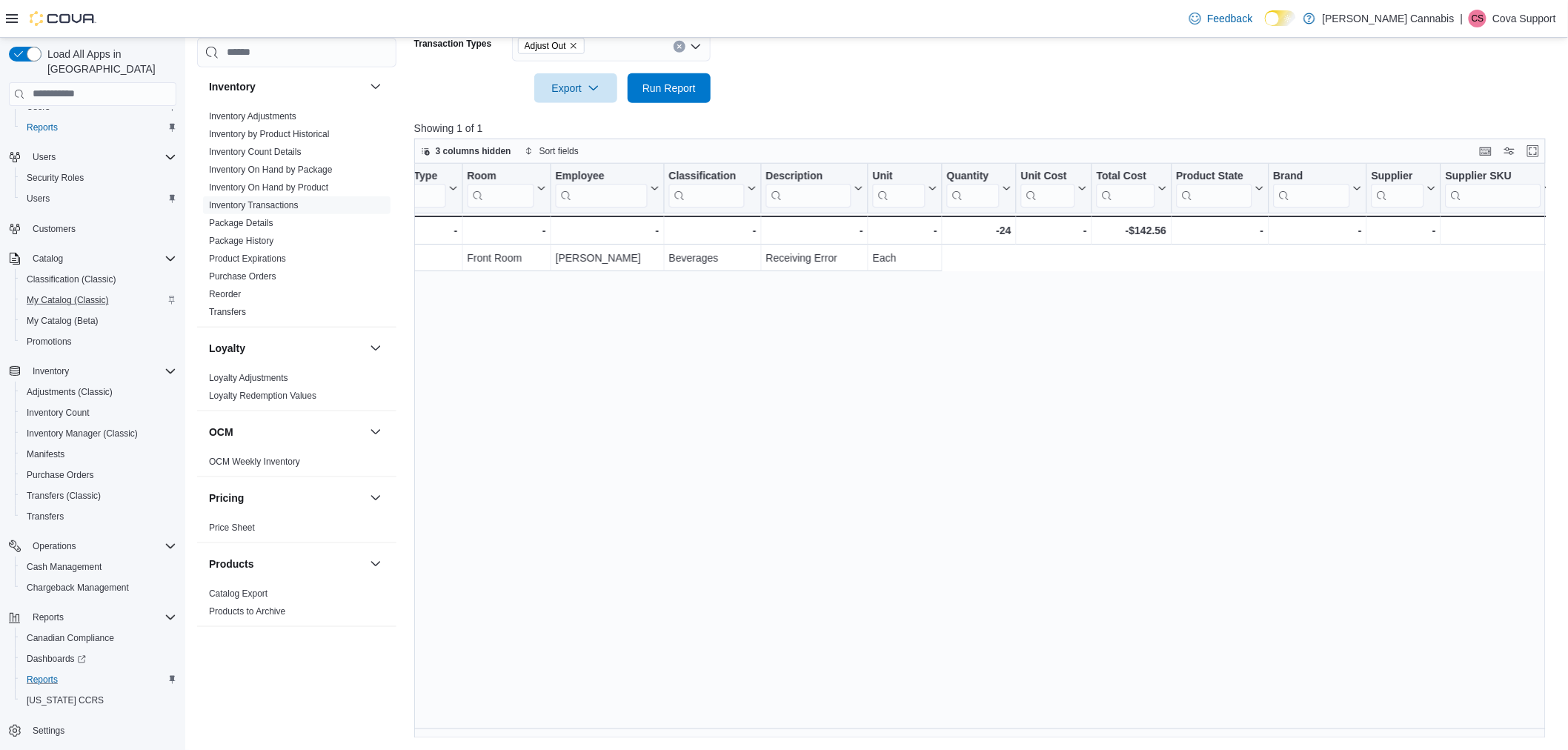
scroll to position [0, 49]
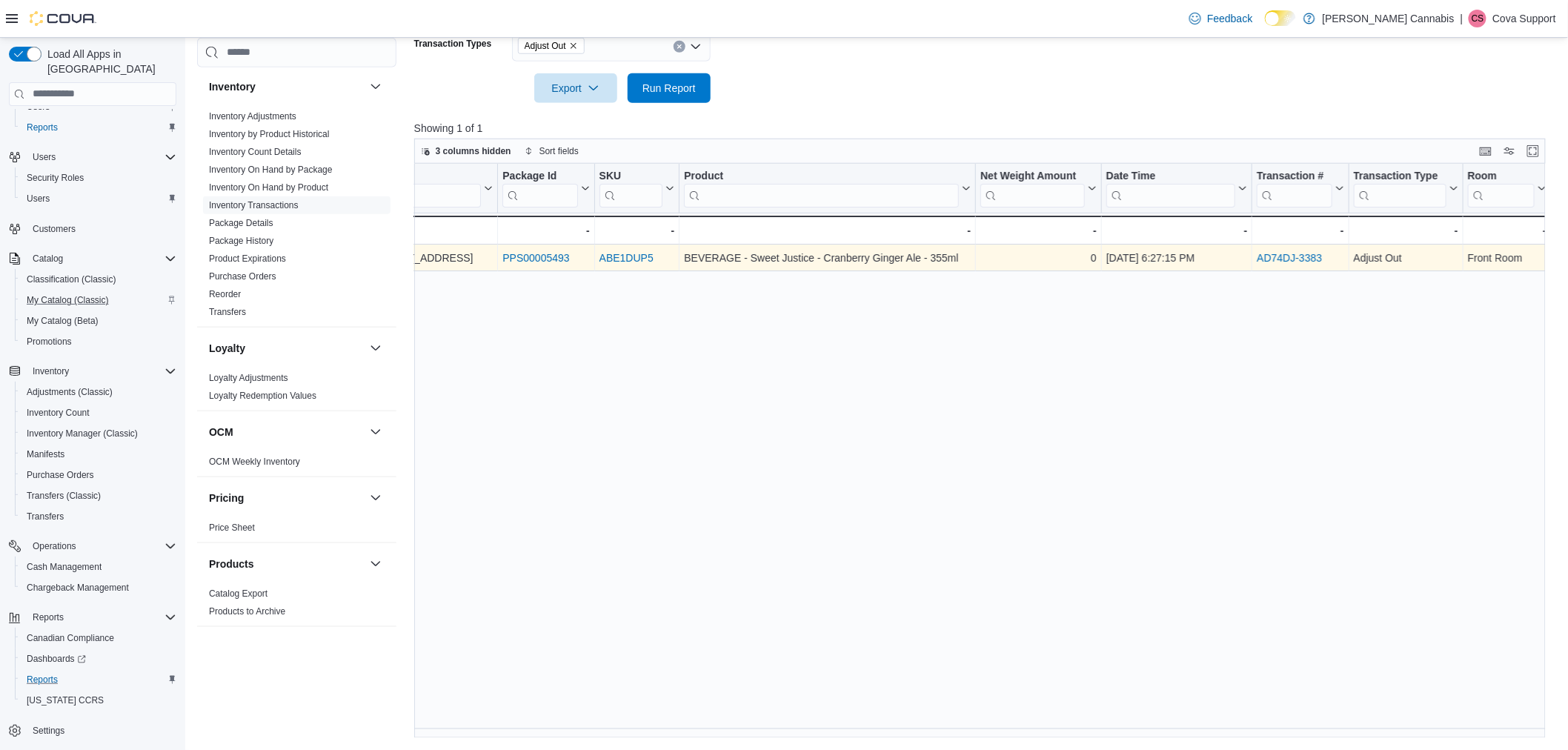
click at [1294, 256] on link "AD74DJ-3383" at bounding box center [1290, 257] width 65 height 12
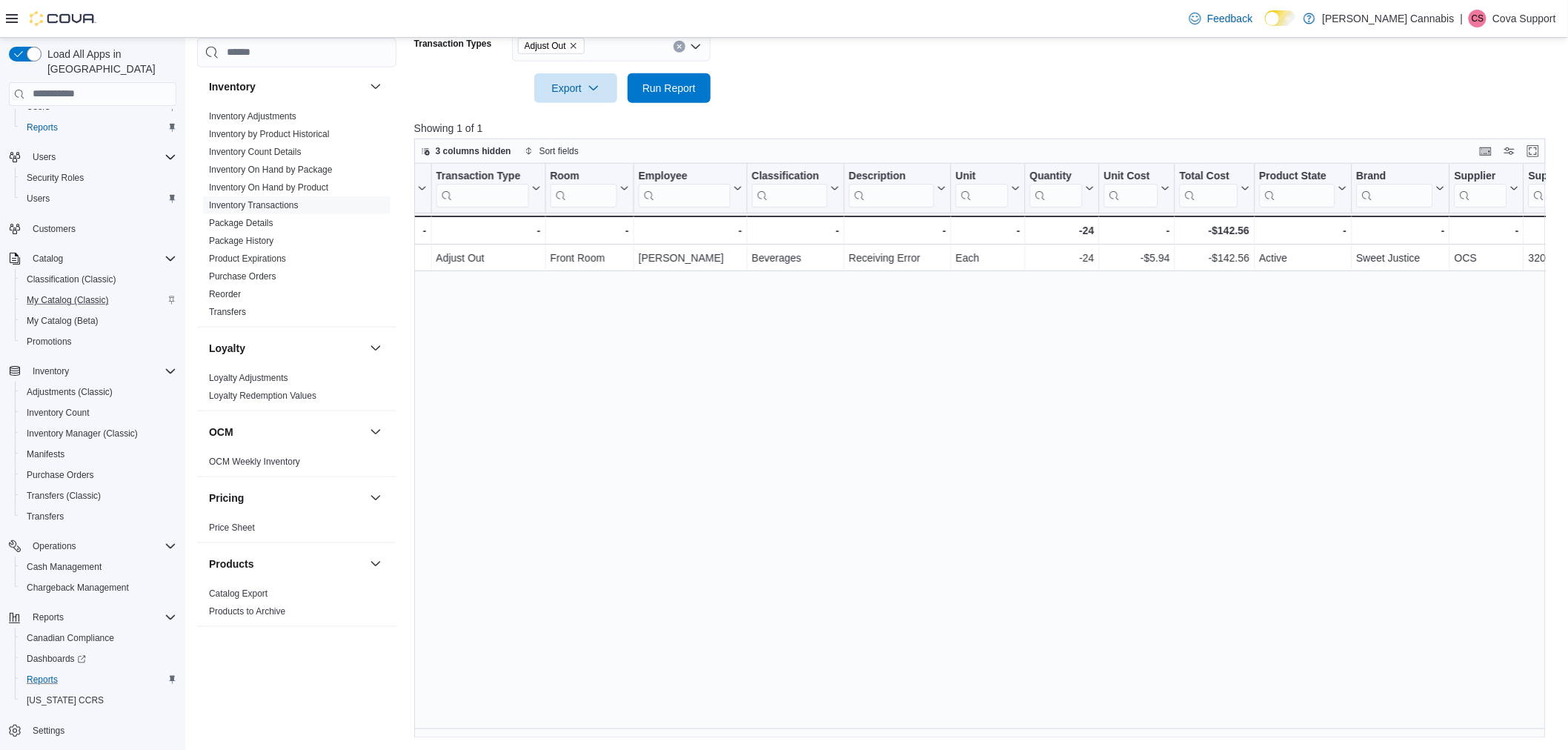
scroll to position [0, 1050]
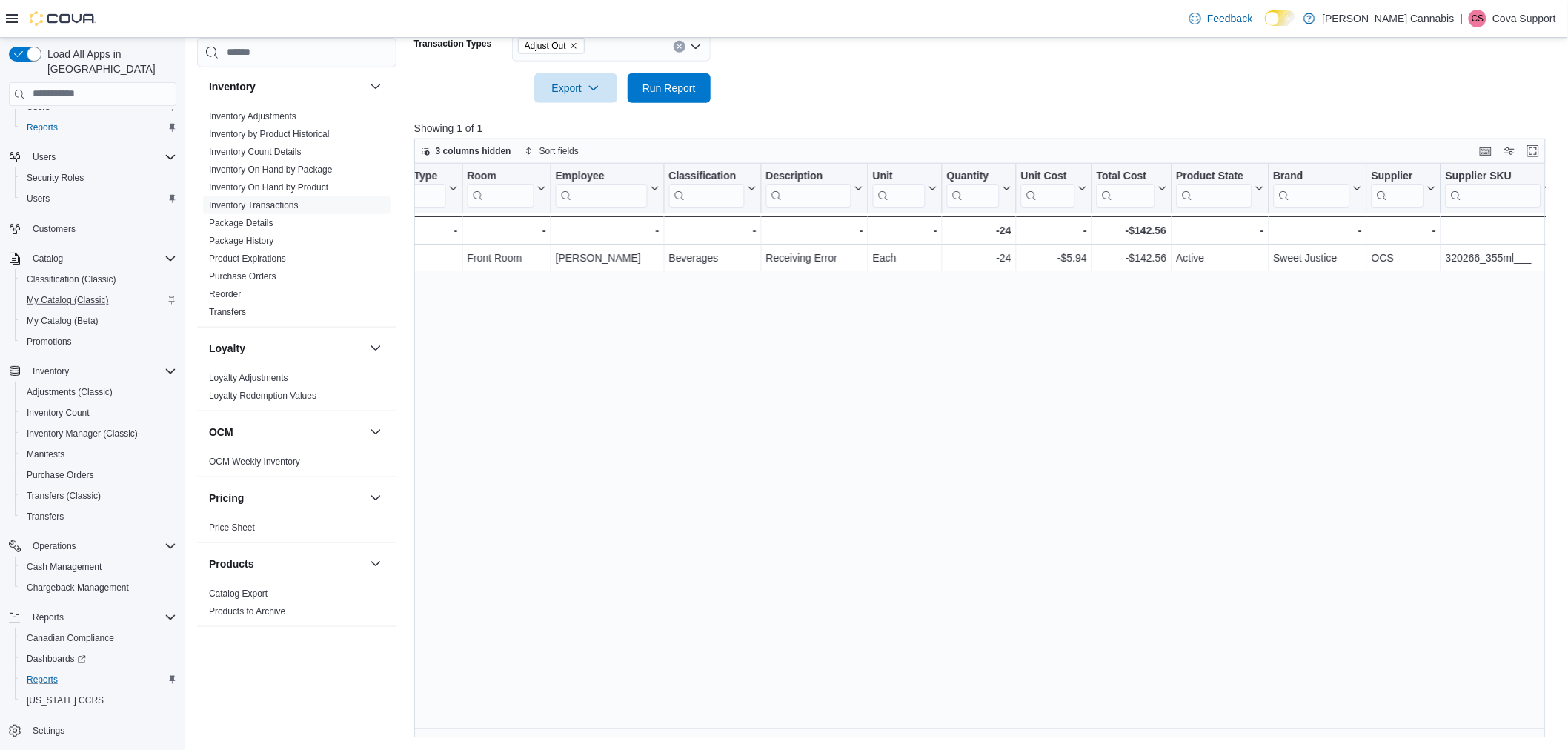
click at [1428, 622] on div "Location Click to view column header actions Package Id Click to view column he…" at bounding box center [985, 451] width 1144 height 575
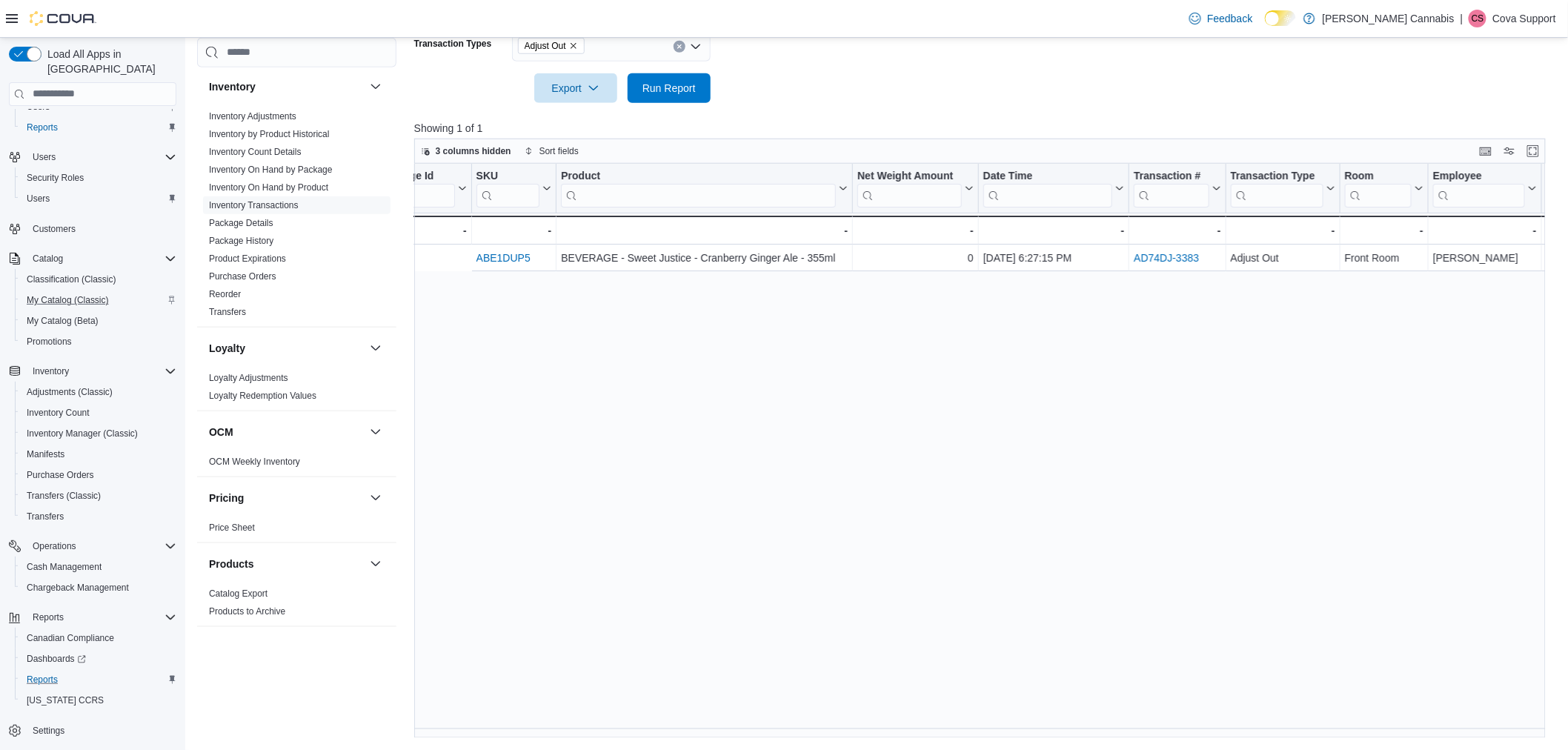
scroll to position [0, 0]
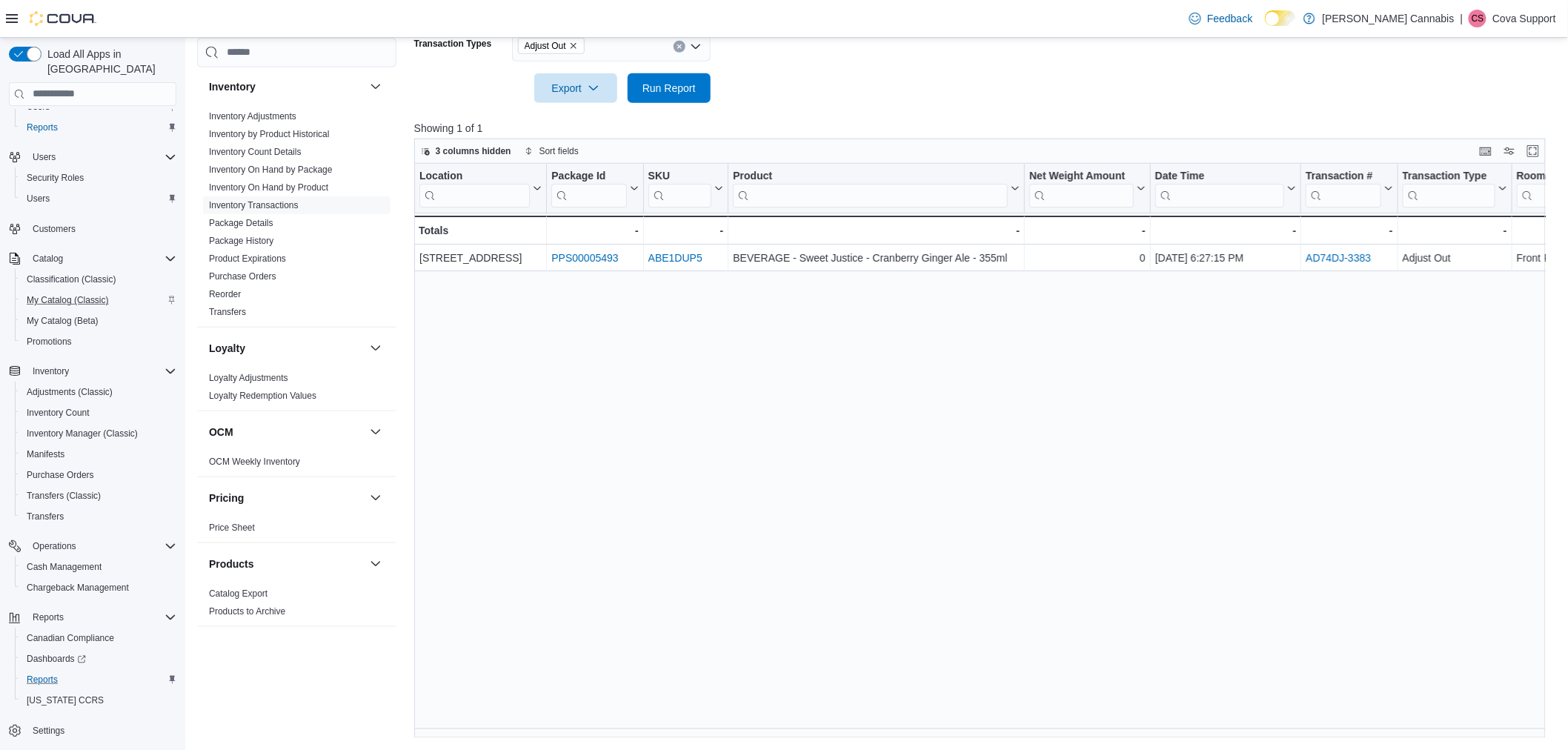
click at [1130, 515] on div "Location Click to view column header actions Package Id Click to view column he…" at bounding box center [985, 451] width 1144 height 575
click at [1129, 587] on div "Location Click to view column header actions Package Id Click to view column he…" at bounding box center [985, 451] width 1144 height 575
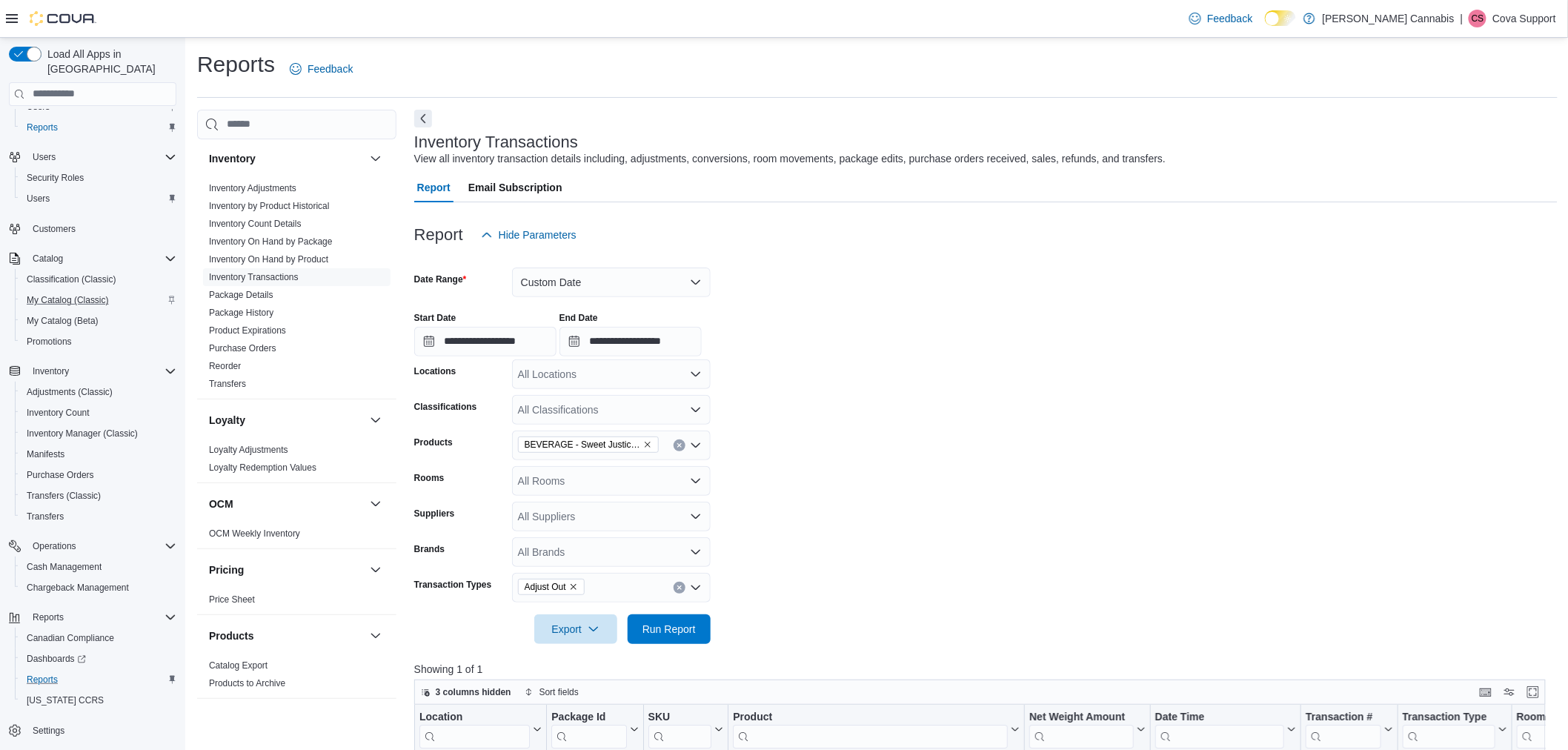
click at [1353, 447] on form "**********" at bounding box center [985, 447] width 1144 height 394
click at [1516, 21] on p "Cova Support" at bounding box center [1524, 18] width 64 height 17
click at [1495, 142] on button "Sign Out" at bounding box center [1483, 147] width 137 height 24
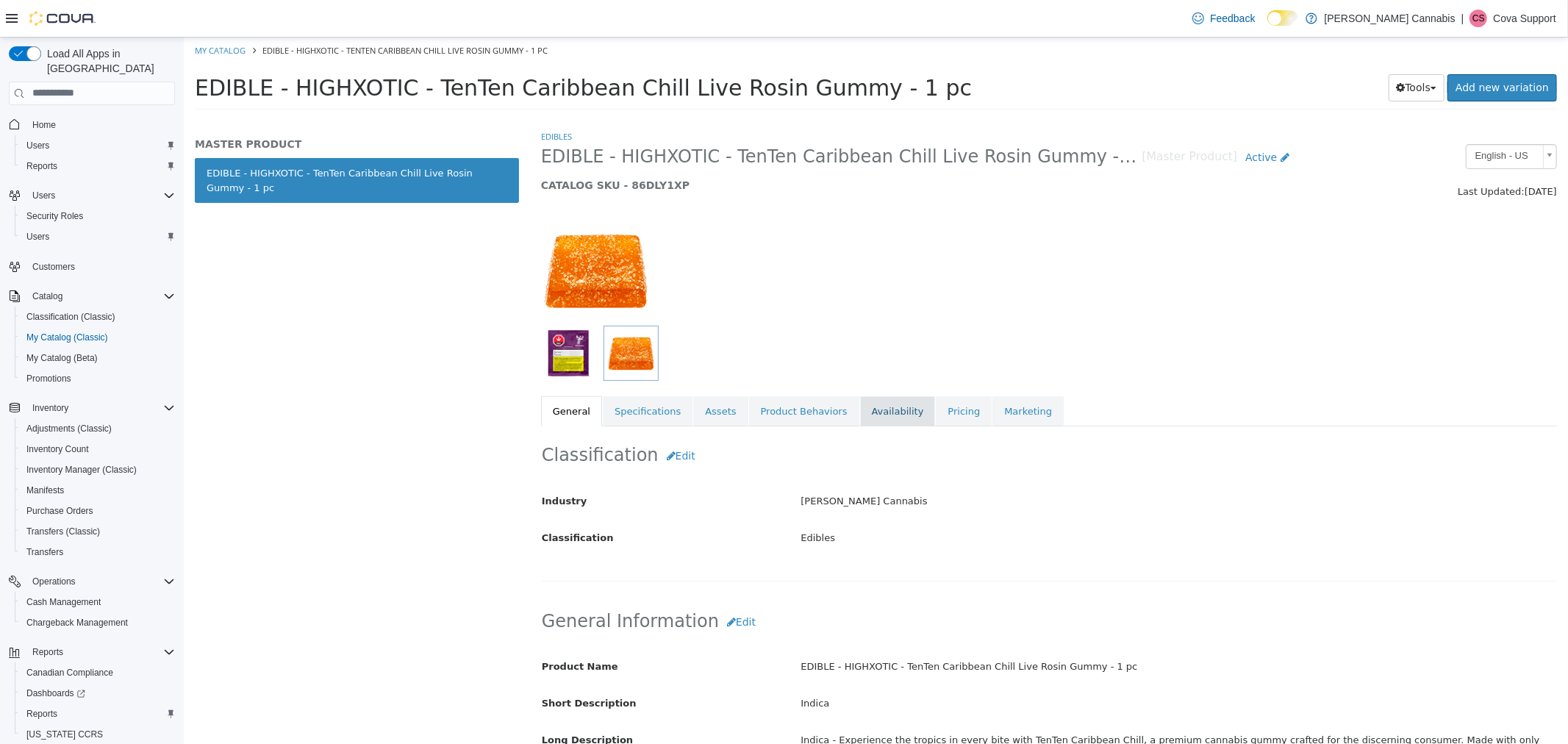
click at [871, 406] on link "Availability" at bounding box center [897, 411] width 76 height 31
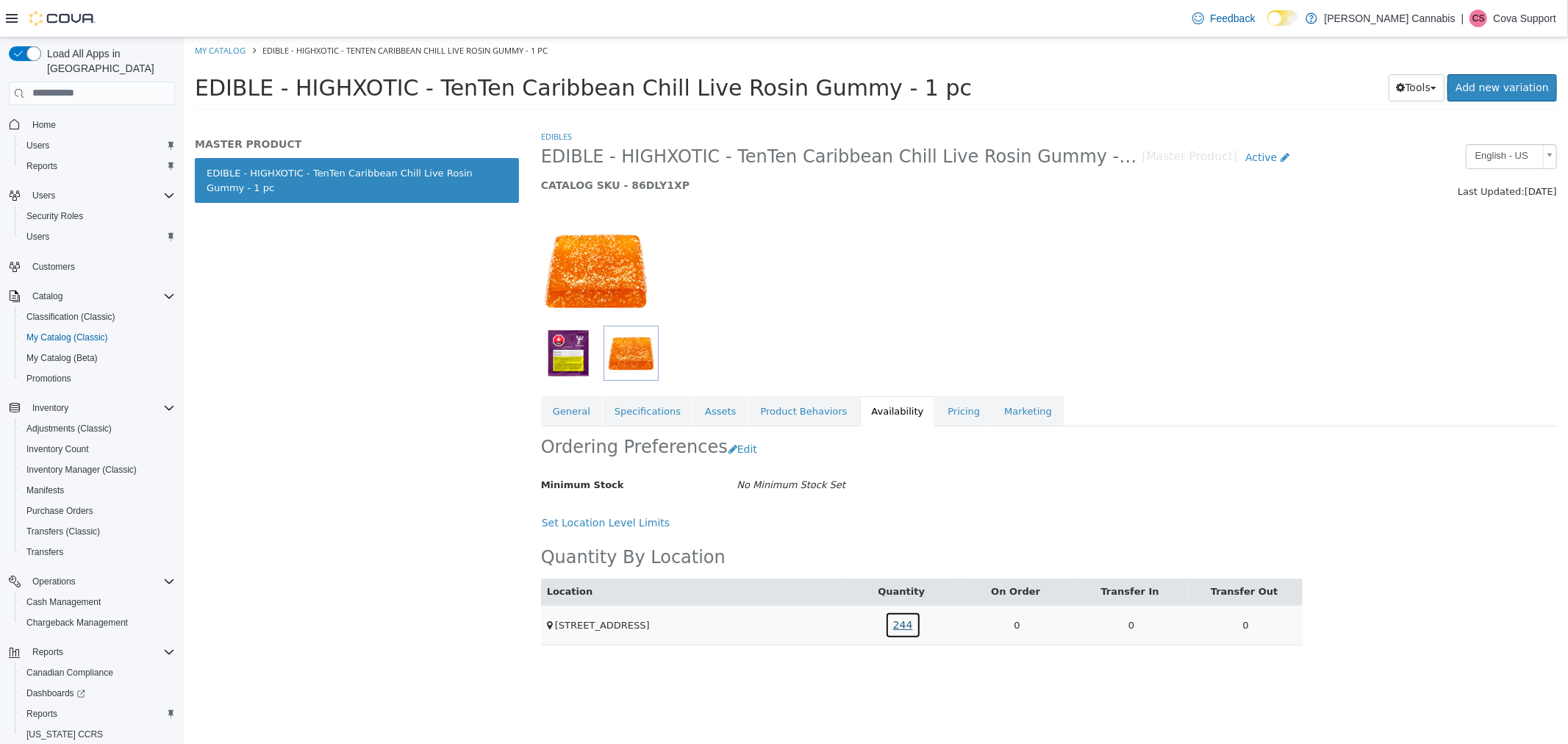
click at [901, 620] on link "244" at bounding box center [903, 624] width 36 height 28
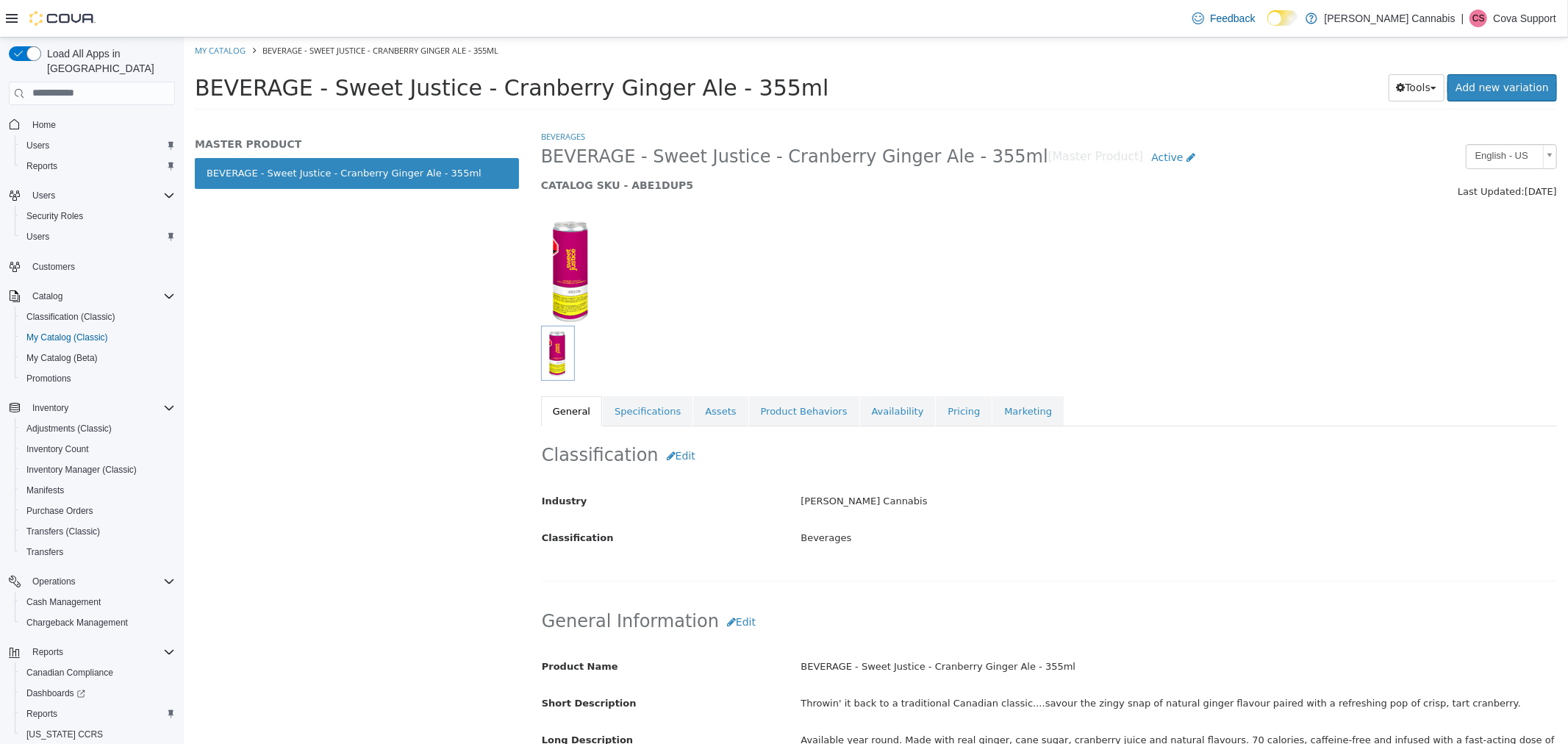
click at [870, 387] on div "Beverages BEVERAGE - Sweet Justice - Cranberry Ginger Ale - 355ml [Master Produ…" at bounding box center [1048, 277] width 1016 height 297
click at [871, 411] on link "Availability" at bounding box center [897, 411] width 76 height 31
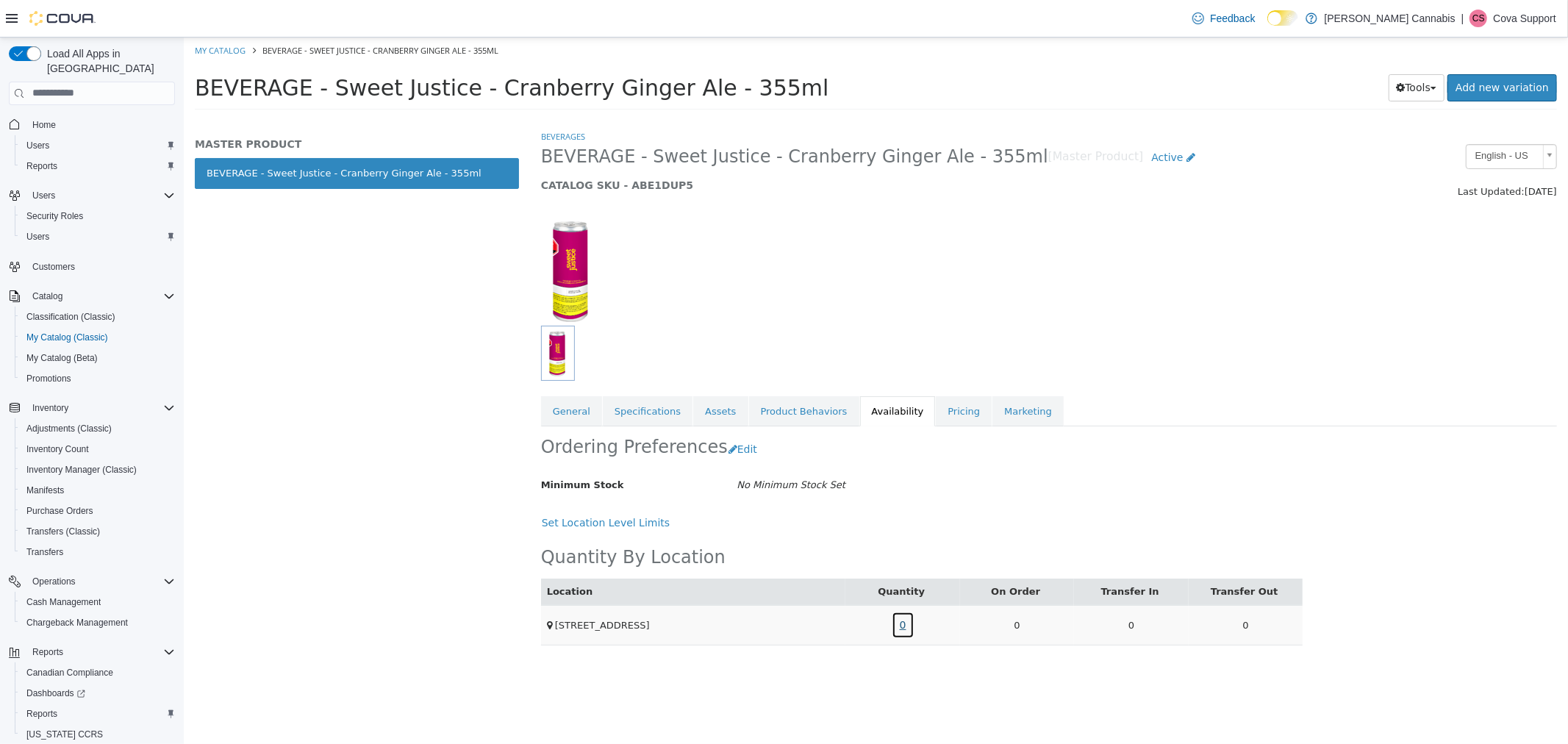
click at [901, 631] on link "0" at bounding box center [902, 624] width 23 height 28
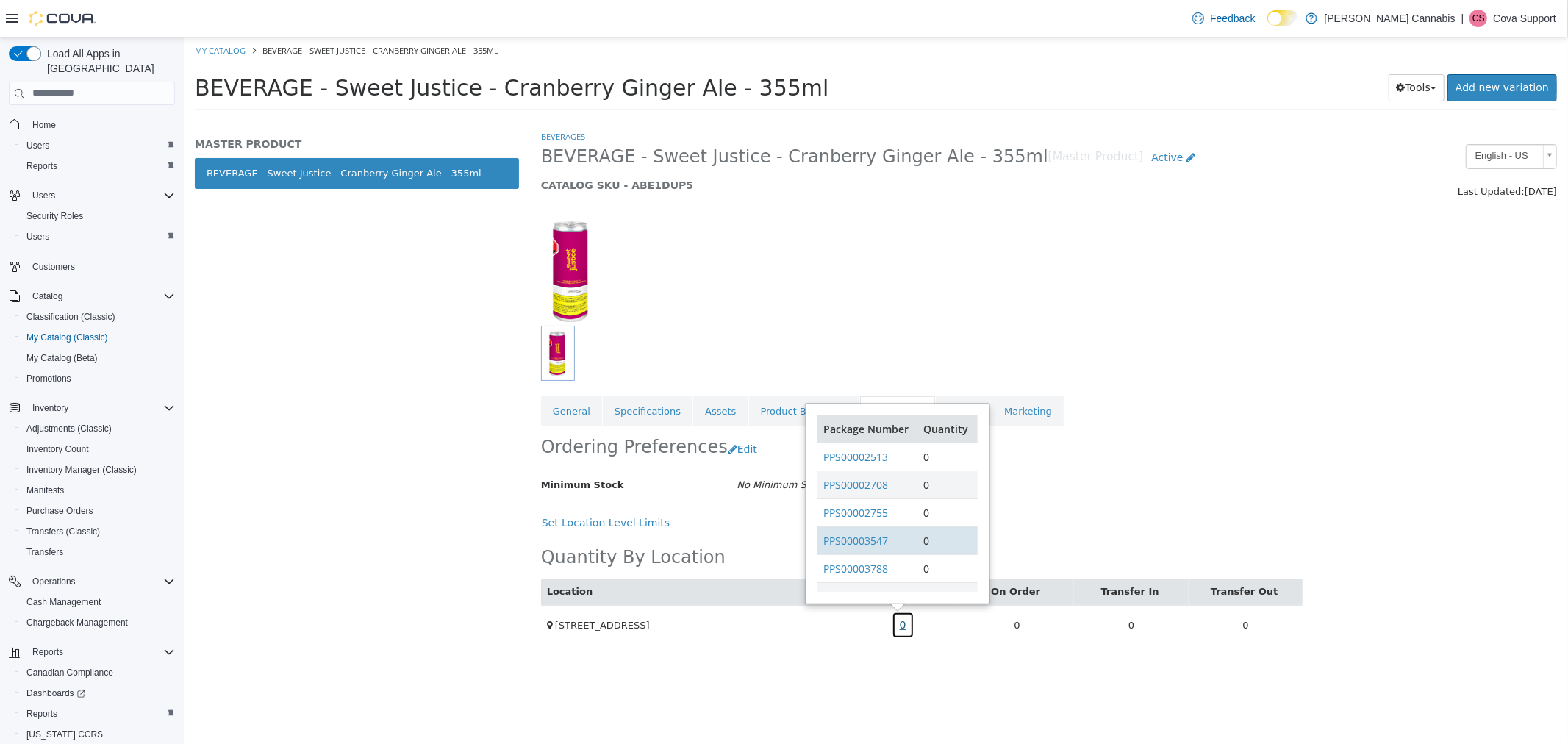
scroll to position [91, 0]
click at [590, 411] on link "General" at bounding box center [570, 411] width 61 height 31
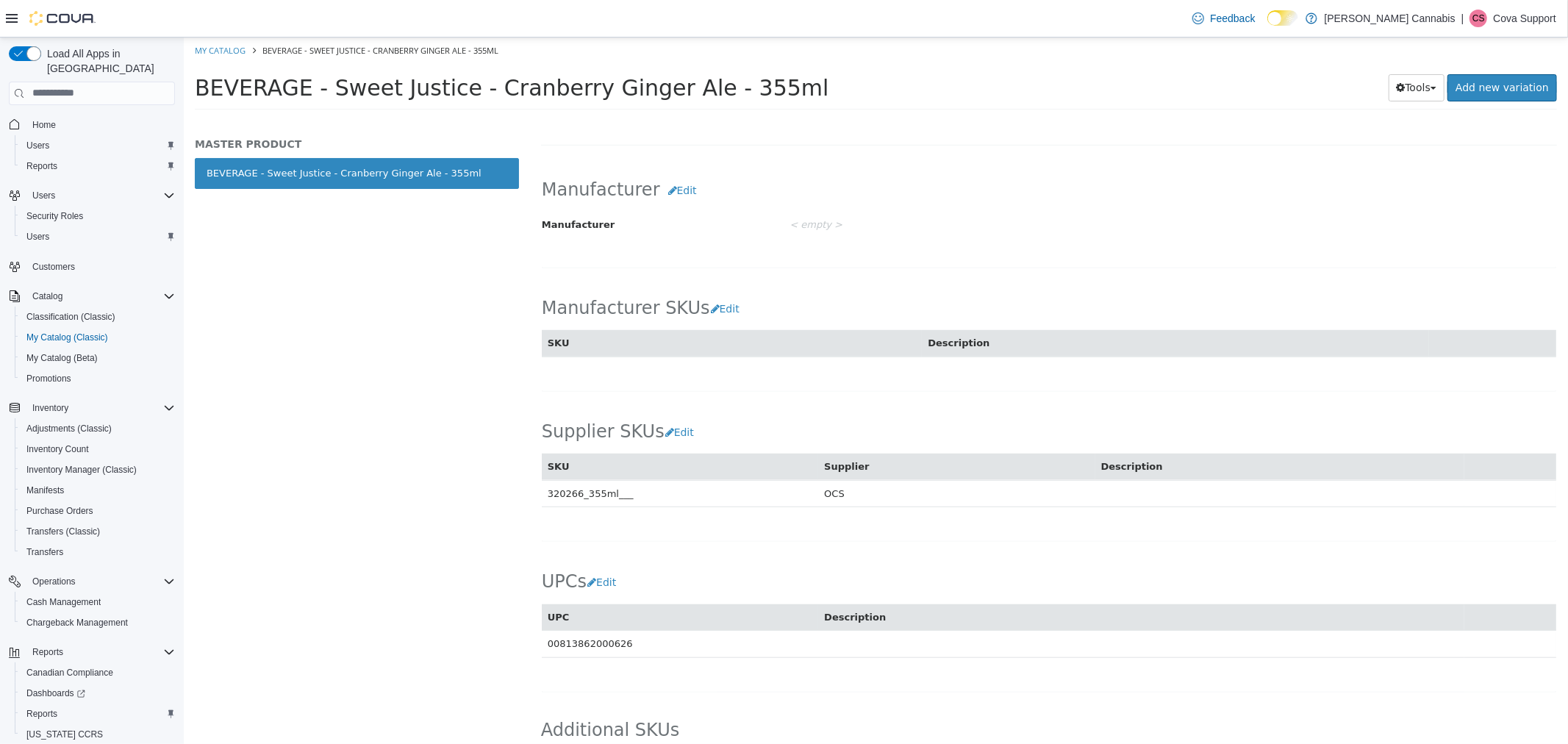
scroll to position [857, 0]
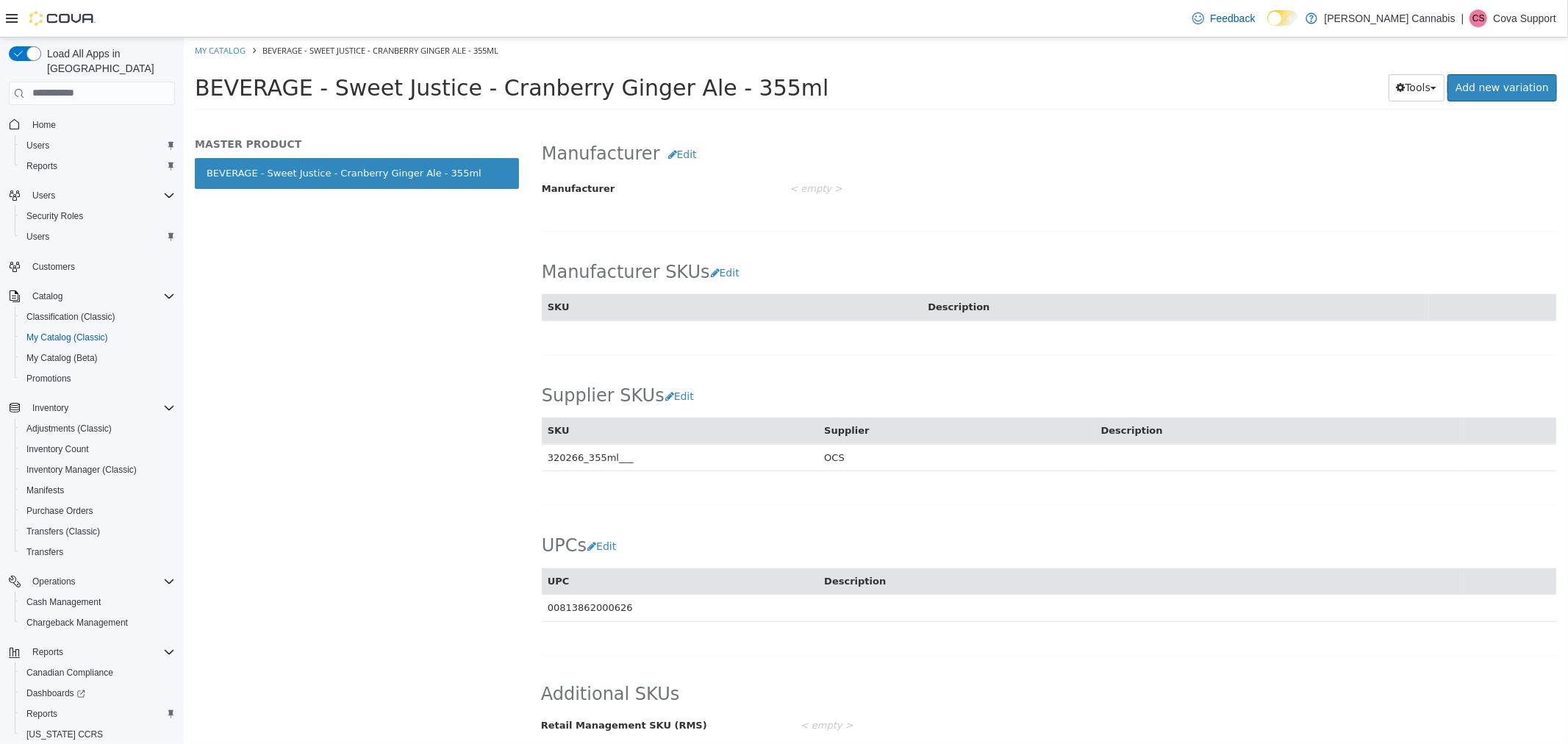
drag, startPoint x: 647, startPoint y: 458, endPoint x: 540, endPoint y: 461, distance: 107.0
click at [540, 461] on div "Supplier SKUs Edit SKU Supplier Description 320266_355ml___ OCS Cancel Save" at bounding box center [1048, 435] width 1016 height 140
click at [943, 464] on div "Supplier SKUs Edit SKU Supplier Description 320266_355ml___ OCS Cancel Save" at bounding box center [1048, 435] width 1016 height 140
drag, startPoint x: 669, startPoint y: 448, endPoint x: 549, endPoint y: 454, distance: 120.1
click at [549, 454] on td "320266_355ml___" at bounding box center [679, 456] width 277 height 28
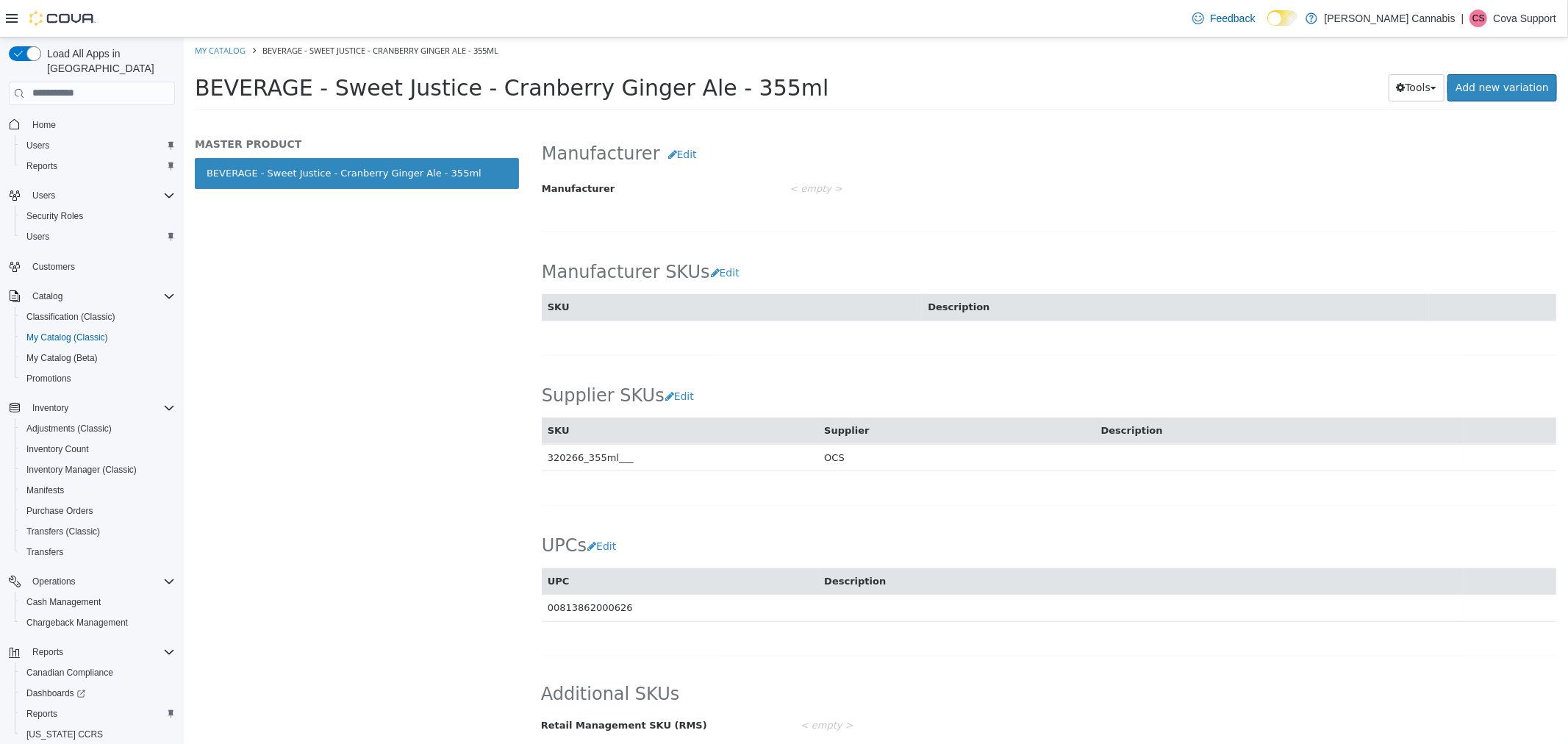
copy td "320266_355ml___"
click at [659, 494] on div "Supplier SKUs Edit SKU Supplier Description 320266_355ml___ OCS Cancel Save" at bounding box center [1048, 435] width 1016 height 140
drag, startPoint x: 621, startPoint y: 451, endPoint x: 1500, endPoint y: 470, distance: 879.2
click at [548, 457] on td "320266_355ml___" at bounding box center [679, 456] width 277 height 28
copy td "320266_355ml___"
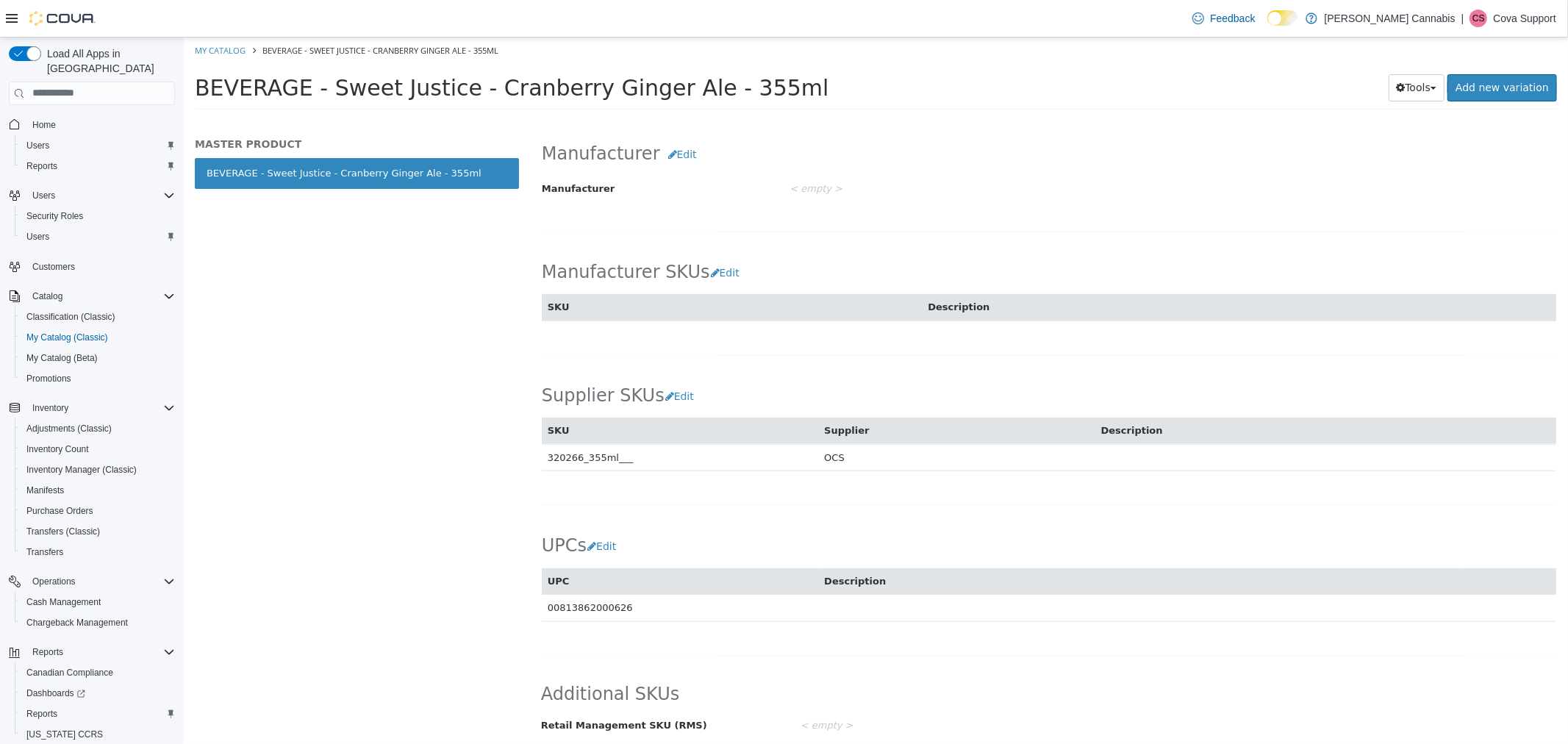
scroll to position [850, 0]
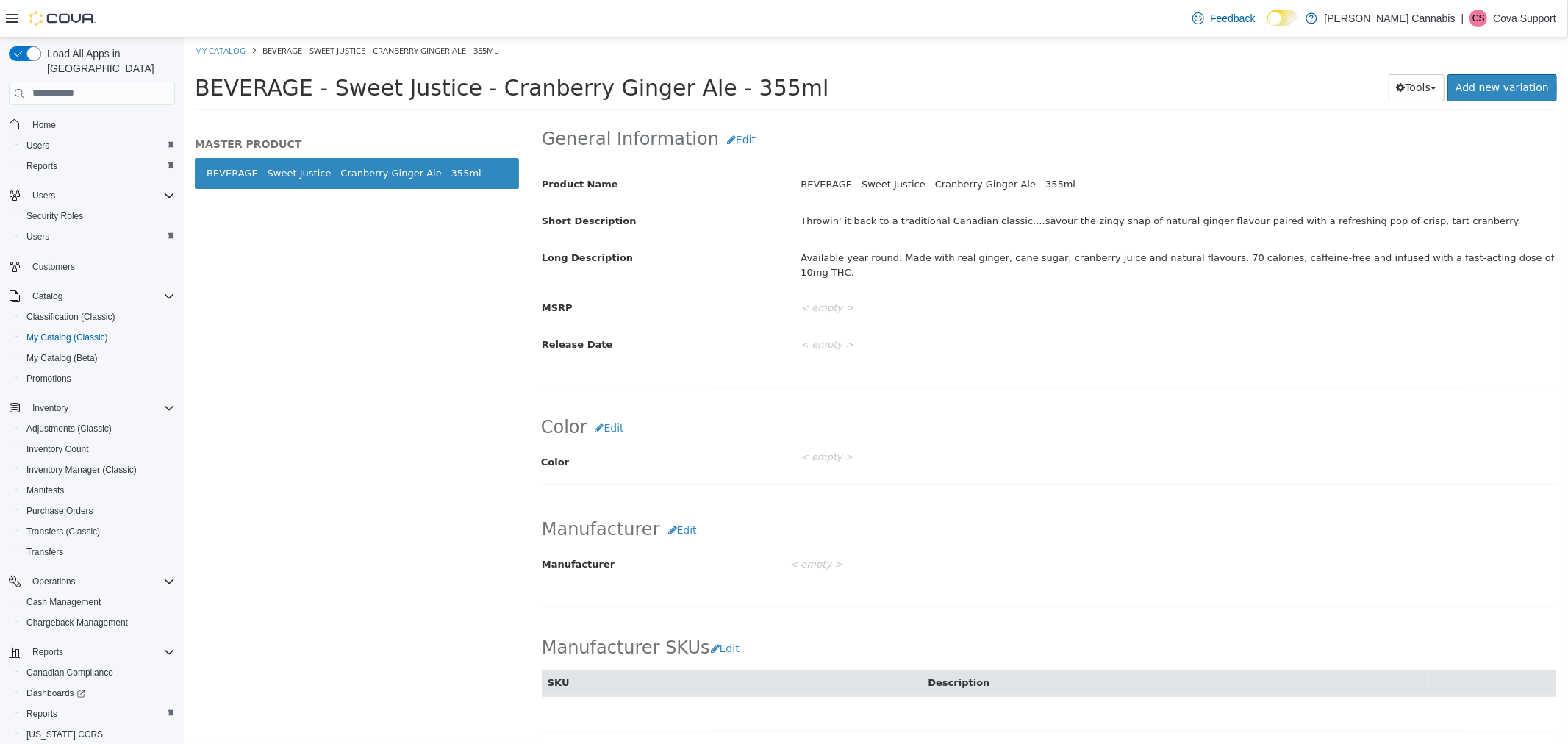
scroll to position [857, 0]
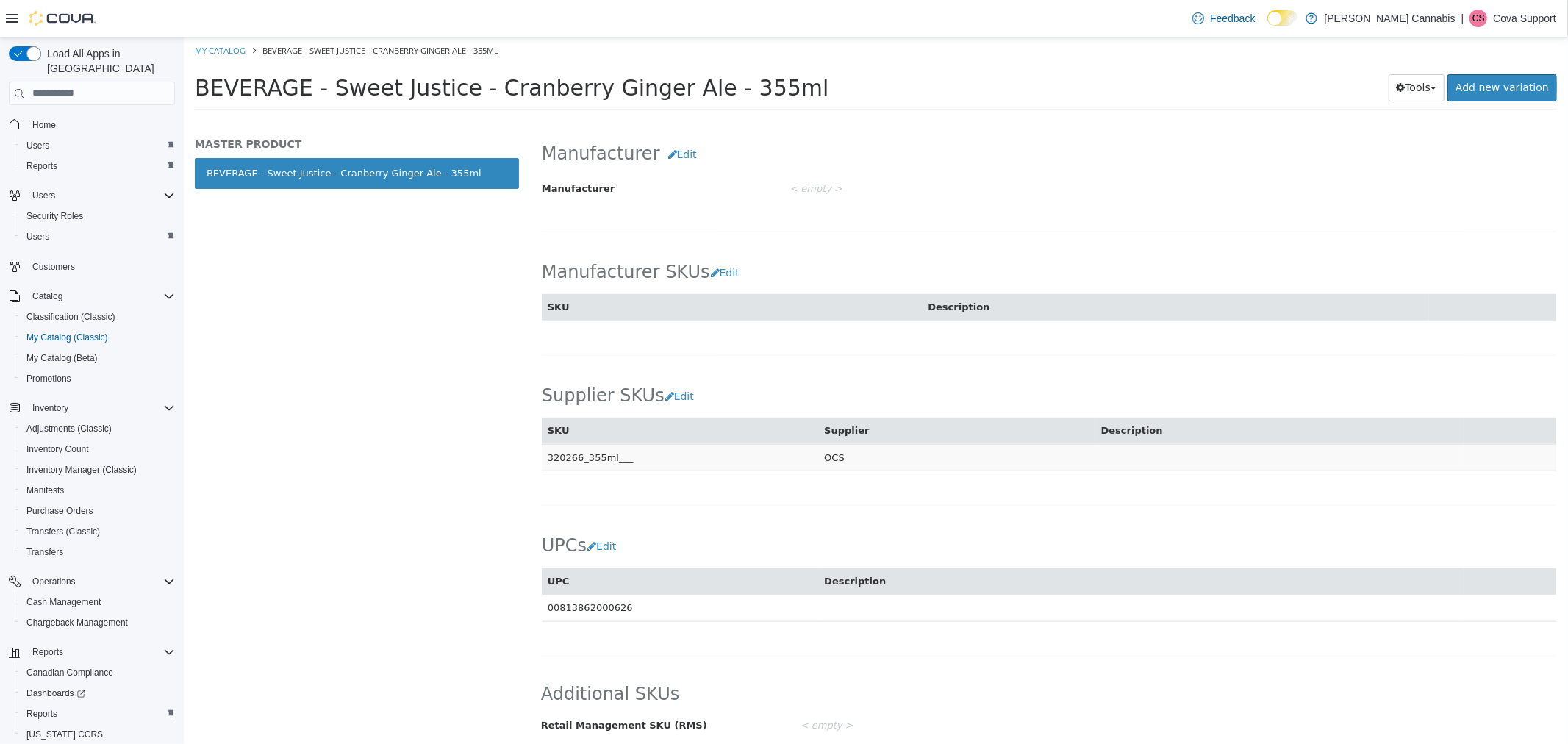
drag, startPoint x: 636, startPoint y: 452, endPoint x: 546, endPoint y: 452, distance: 90.0
click at [546, 452] on td "320266_355ml___" at bounding box center [679, 456] width 277 height 28
copy td "320266_355ml___"
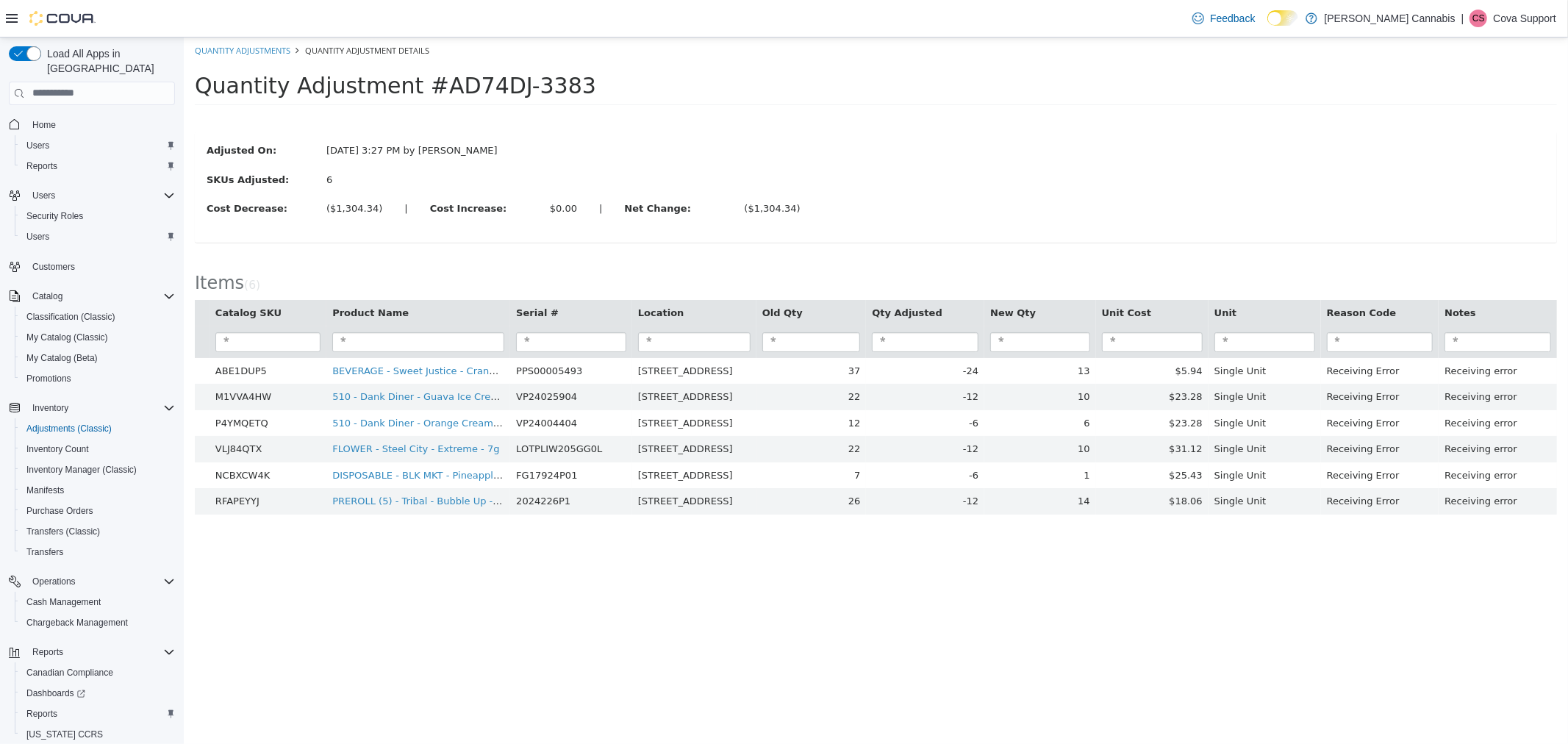
click at [1347, 529] on html "× Quantity Adjustments Quantity Adjustment Details Quantity Adjustment #AD74DJ-…" at bounding box center [875, 283] width 1384 height 493
click at [918, 107] on div "Quantity Adjustment #AD74DJ-3383" at bounding box center [875, 88] width 1384 height 51
